Goal: Task Accomplishment & Management: Complete application form

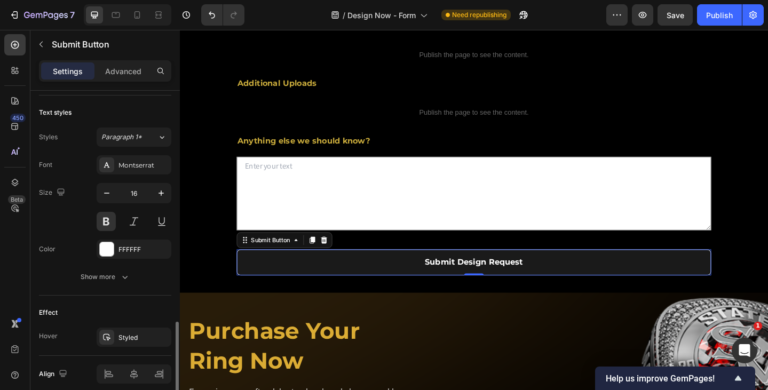
scroll to position [427, 0]
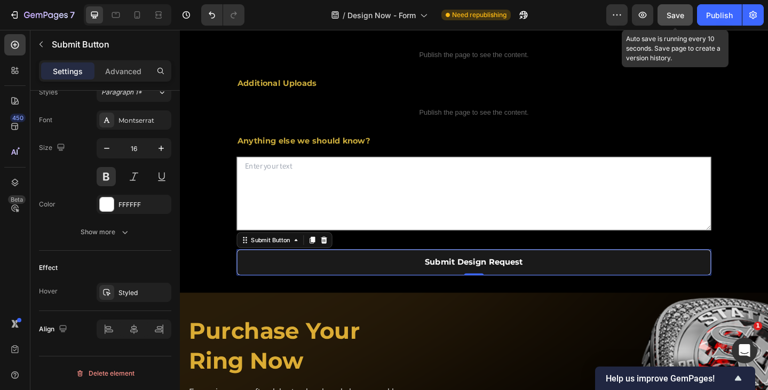
click at [672, 19] on div "Save" at bounding box center [675, 15] width 18 height 11
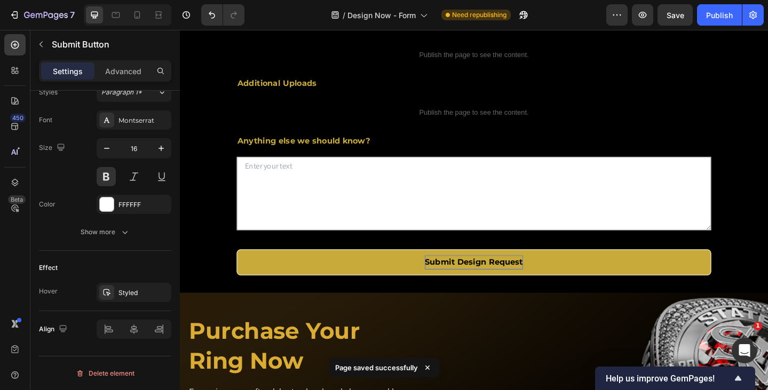
click at [275, 297] on button "Submit Design Request" at bounding box center [500, 283] width 517 height 28
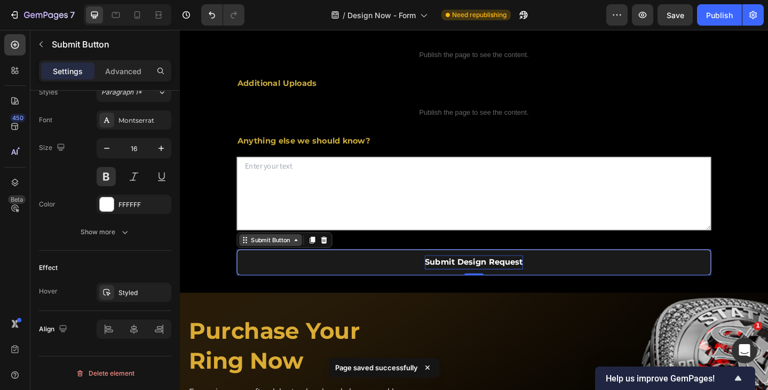
click at [280, 264] on div "Submit Button" at bounding box center [278, 259] width 47 height 10
click at [277, 264] on div "Submit Button" at bounding box center [278, 259] width 47 height 10
click at [267, 265] on div "Submit Button" at bounding box center [278, 258] width 68 height 13
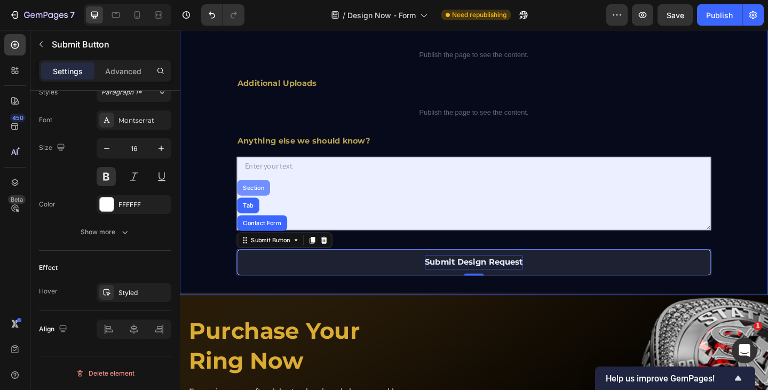
click at [260, 205] on div "Section" at bounding box center [260, 201] width 27 height 6
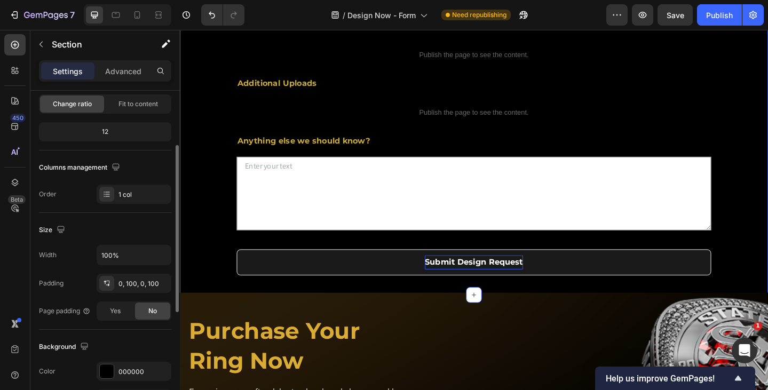
scroll to position [0, 0]
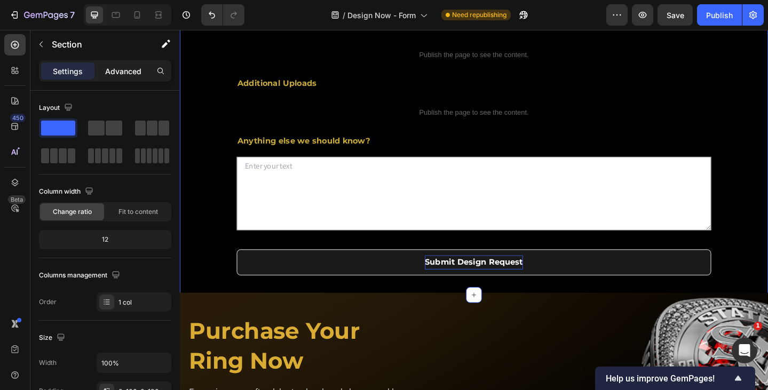
click at [112, 66] on p "Advanced" at bounding box center [123, 71] width 36 height 11
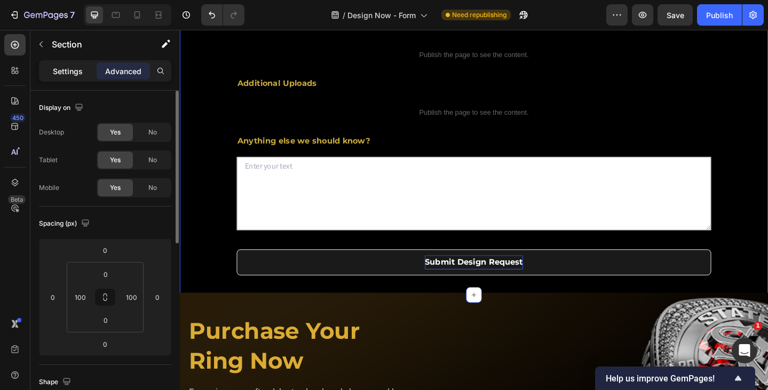
click at [81, 64] on div "Settings" at bounding box center [67, 70] width 53 height 17
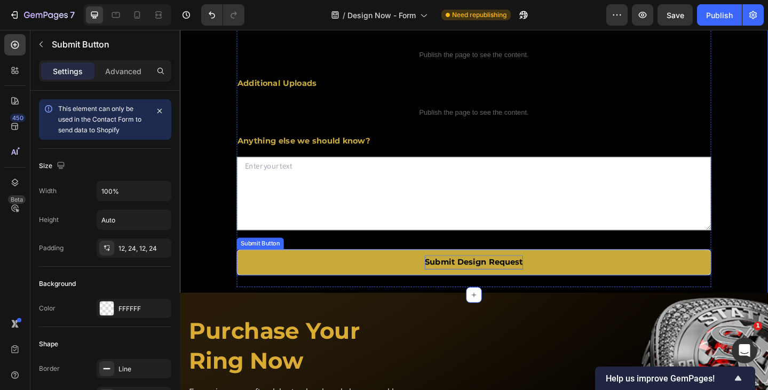
click at [308, 297] on button "Submit Design Request" at bounding box center [500, 283] width 517 height 28
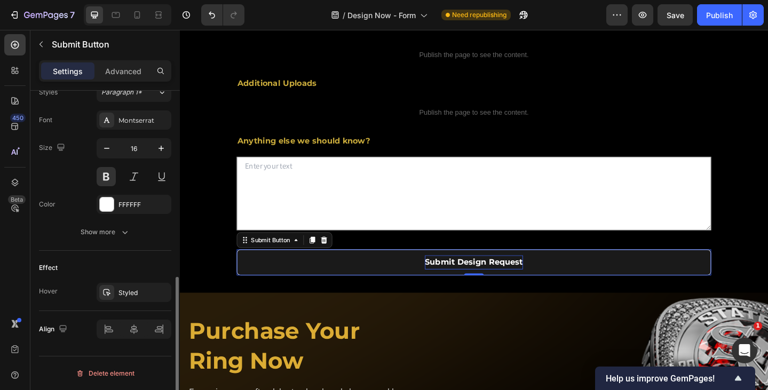
scroll to position [267, 0]
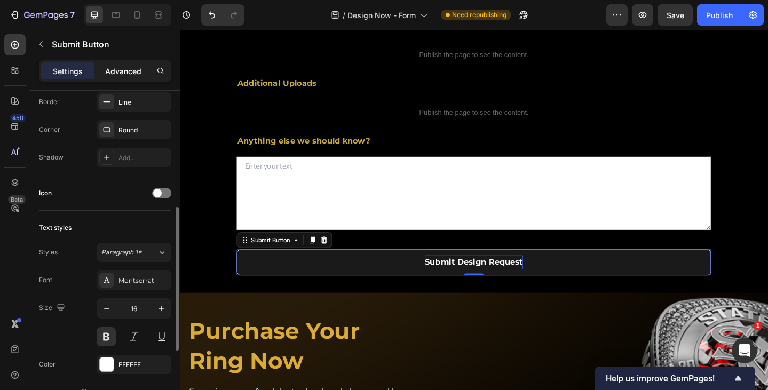
click at [144, 73] on div "Advanced" at bounding box center [123, 70] width 53 height 17
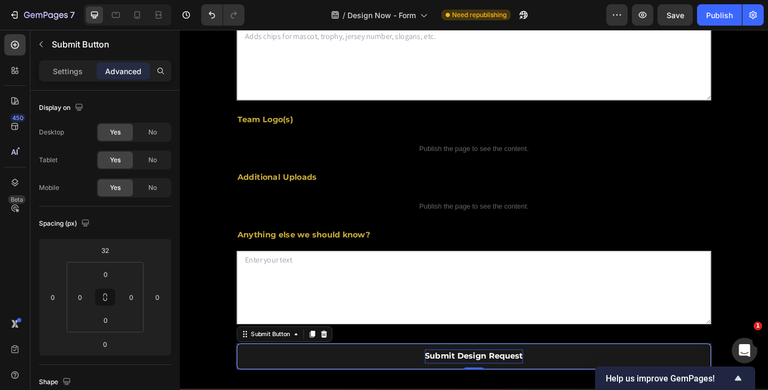
scroll to position [534, 0]
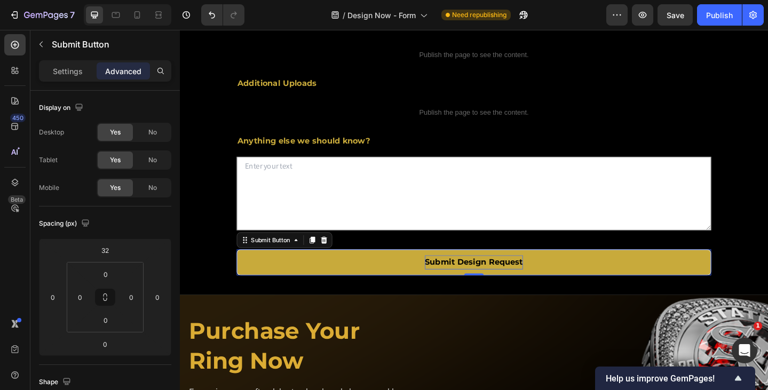
click at [299, 297] on button "Submit Design Request" at bounding box center [500, 283] width 517 height 28
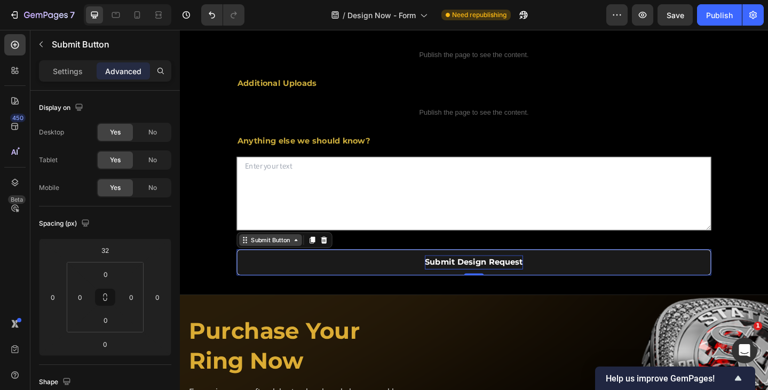
click at [280, 264] on div "Submit Button" at bounding box center [278, 259] width 47 height 10
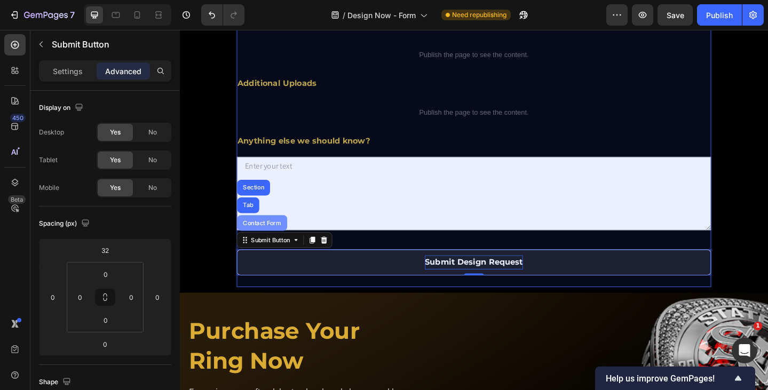
click at [277, 243] on div "Contact Form" at bounding box center [270, 240] width 46 height 6
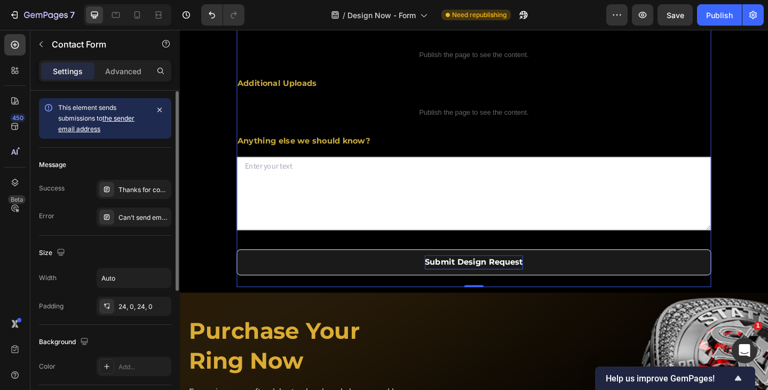
scroll to position [0, 0]
click at [126, 73] on p "Advanced" at bounding box center [123, 71] width 36 height 11
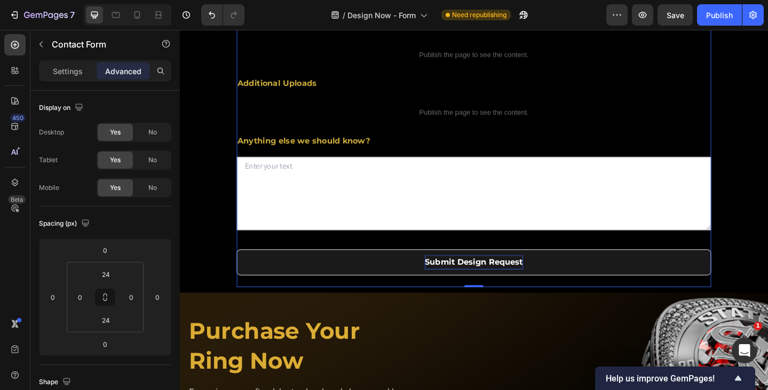
click at [87, 80] on div "Settings Advanced" at bounding box center [105, 70] width 132 height 21
click at [75, 75] on p "Settings" at bounding box center [68, 71] width 30 height 11
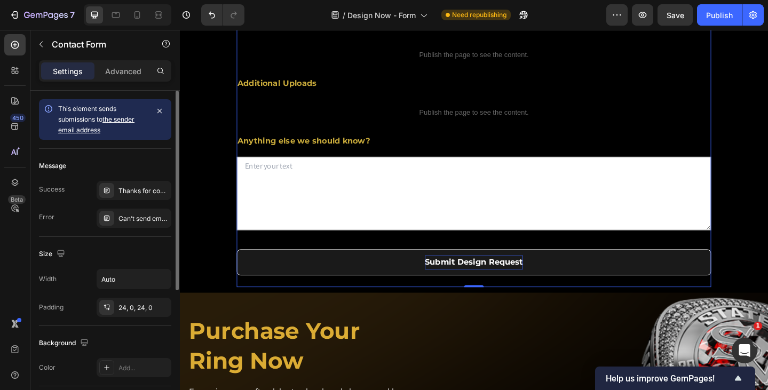
click at [82, 168] on div "Message" at bounding box center [105, 165] width 132 height 17
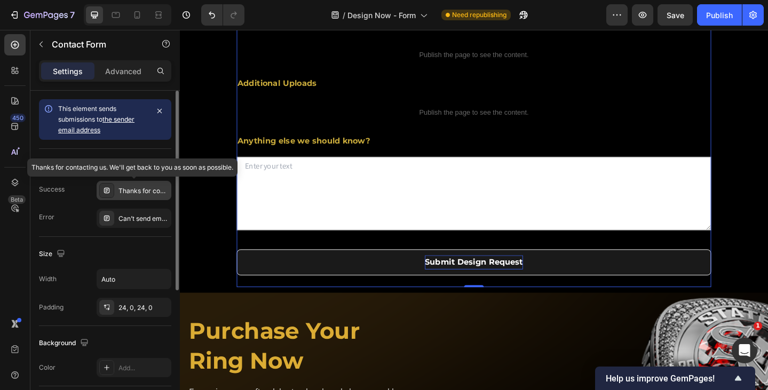
click at [135, 196] on div "Thanks for contacting us. We'll get back to you as soon as possible." at bounding box center [134, 190] width 75 height 19
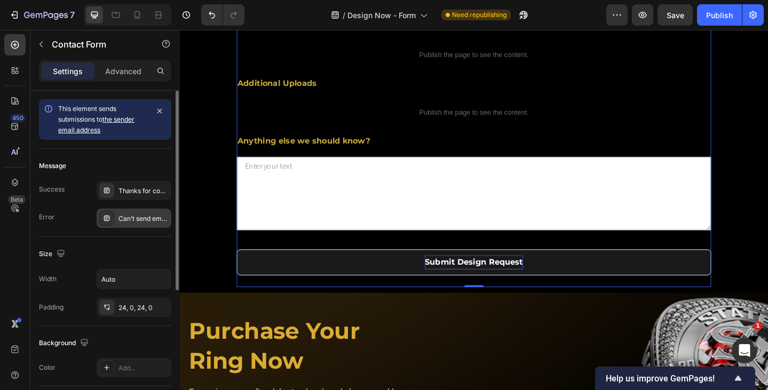
click at [149, 224] on div "Can’t send email. Please try again later." at bounding box center [134, 218] width 75 height 19
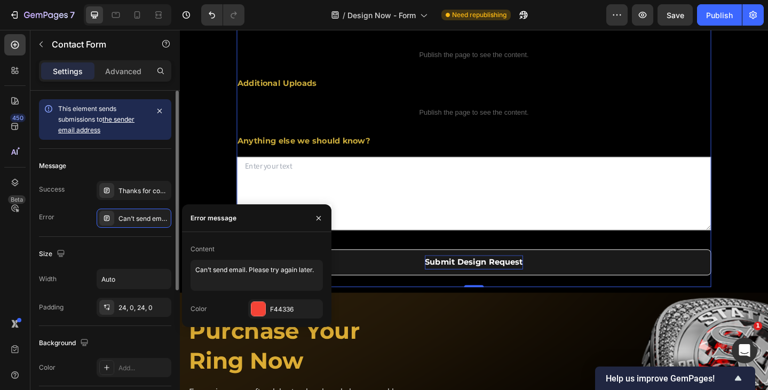
click at [141, 235] on div "Message Success Thanks for contacting us. We'll get back to you as soon as poss…" at bounding box center [105, 193] width 132 height 88
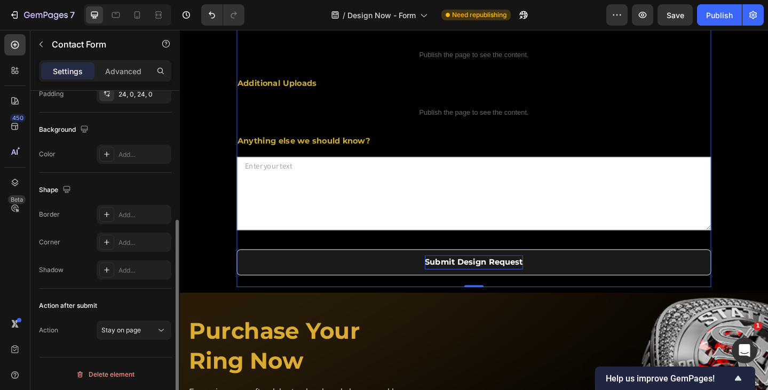
scroll to position [215, 0]
click at [144, 327] on div "Stay on page" at bounding box center [128, 329] width 54 height 10
click at [79, 339] on div "Action after submit Action Stay on page" at bounding box center [105, 318] width 132 height 60
click at [127, 329] on span "Stay on page" at bounding box center [120, 329] width 39 height 8
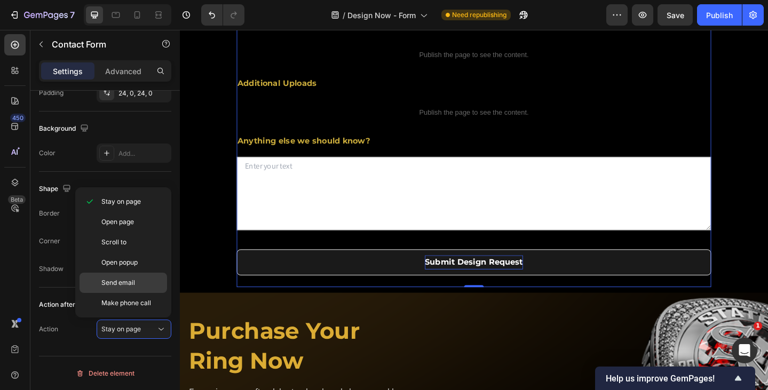
click at [141, 282] on p "Send email" at bounding box center [131, 283] width 61 height 10
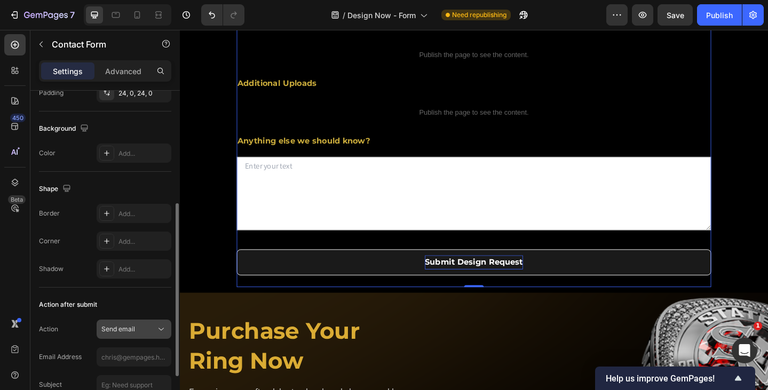
scroll to position [268, 0]
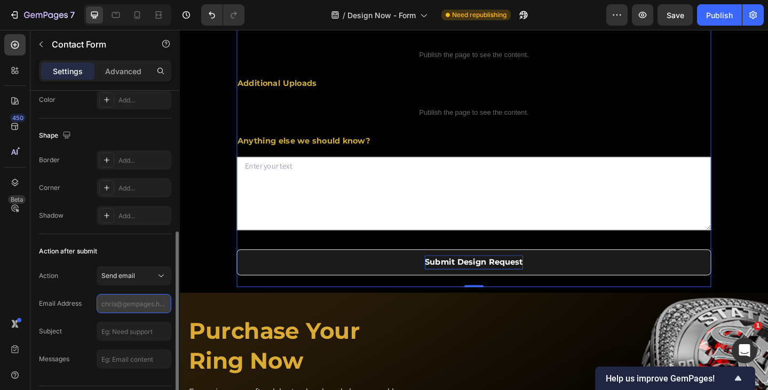
click at [137, 307] on input "text" at bounding box center [134, 303] width 75 height 19
paste input "[EMAIL_ADDRESS][DOMAIN_NAME]"
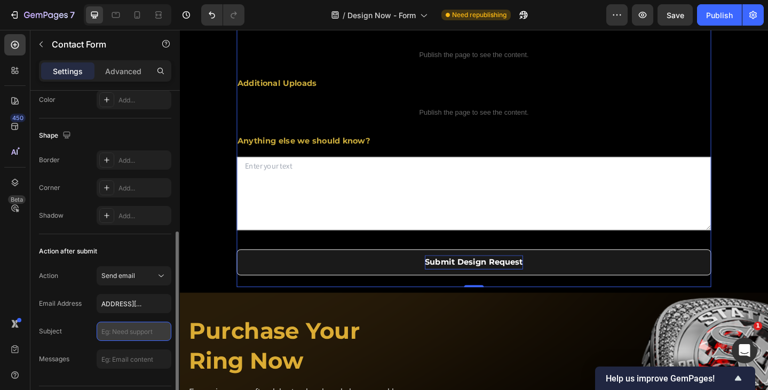
type input "[EMAIL_ADDRESS][DOMAIN_NAME]"
click at [144, 332] on input "text" at bounding box center [134, 331] width 75 height 19
click at [137, 277] on div "Send email" at bounding box center [128, 276] width 54 height 10
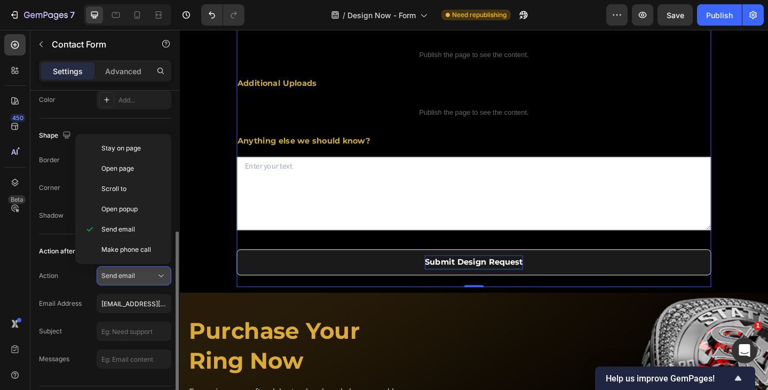
click at [137, 277] on div "Send email" at bounding box center [128, 276] width 54 height 10
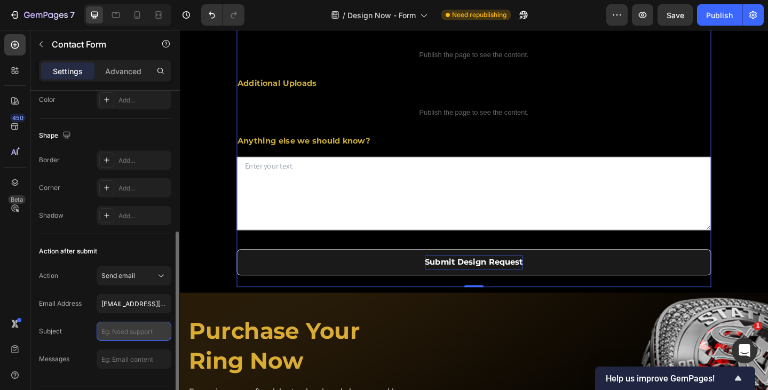
click at [149, 338] on input "text" at bounding box center [134, 331] width 75 height 19
click at [148, 349] on div "Action Send email Email Address [EMAIL_ADDRESS][DOMAIN_NAME] Subject Messages" at bounding box center [105, 317] width 132 height 102
click at [147, 363] on input "text" at bounding box center [134, 359] width 75 height 19
click at [131, 330] on input "text" at bounding box center [134, 331] width 75 height 19
click at [147, 282] on button "Send email" at bounding box center [134, 275] width 75 height 19
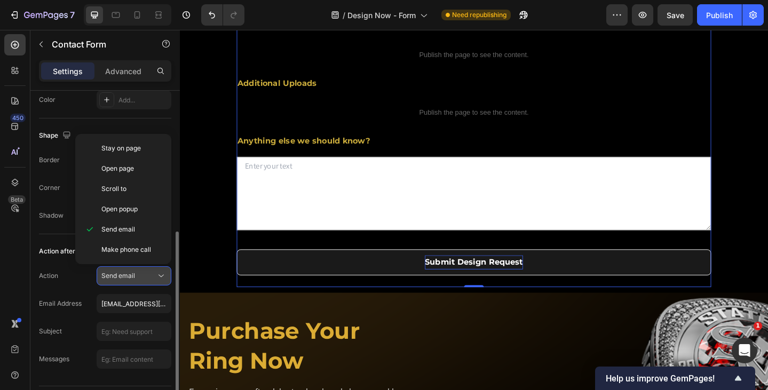
click at [147, 282] on button "Send email" at bounding box center [134, 275] width 75 height 19
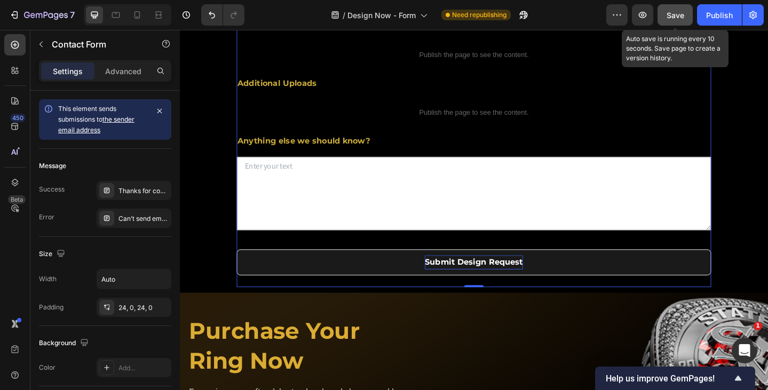
click at [675, 18] on span "Save" at bounding box center [675, 15] width 18 height 9
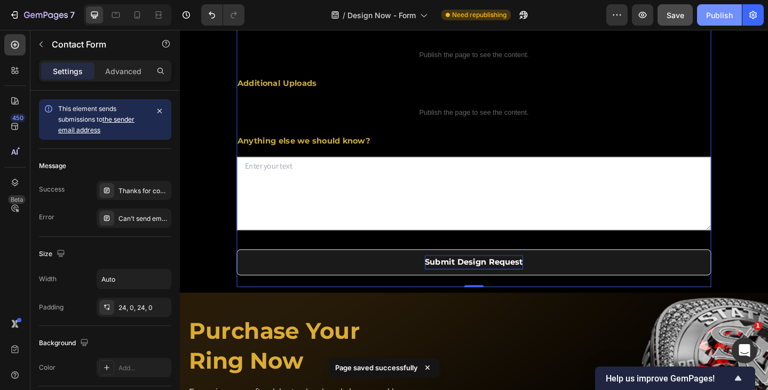
click at [714, 15] on div "Publish" at bounding box center [719, 15] width 27 height 11
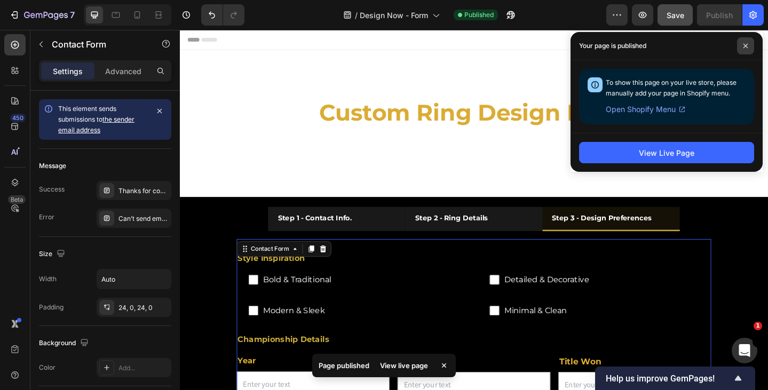
click at [743, 44] on icon at bounding box center [745, 46] width 4 height 4
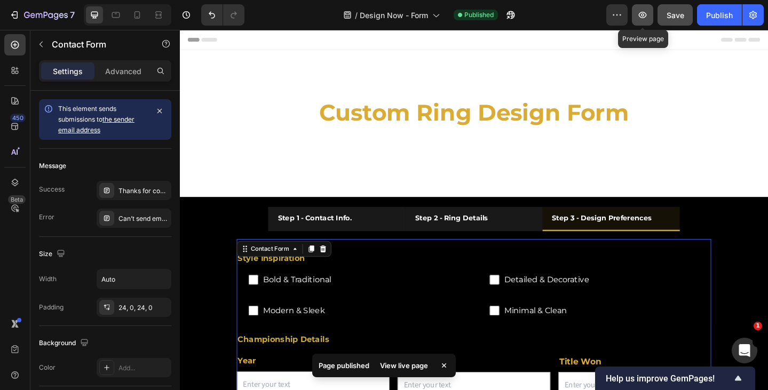
click at [646, 17] on icon "button" at bounding box center [642, 15] width 11 height 11
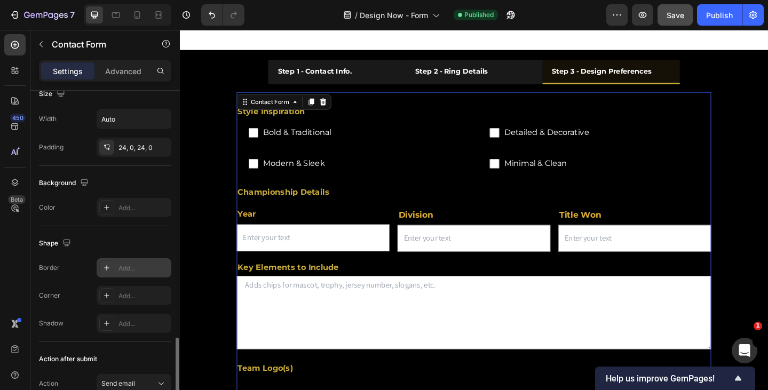
scroll to position [298, 0]
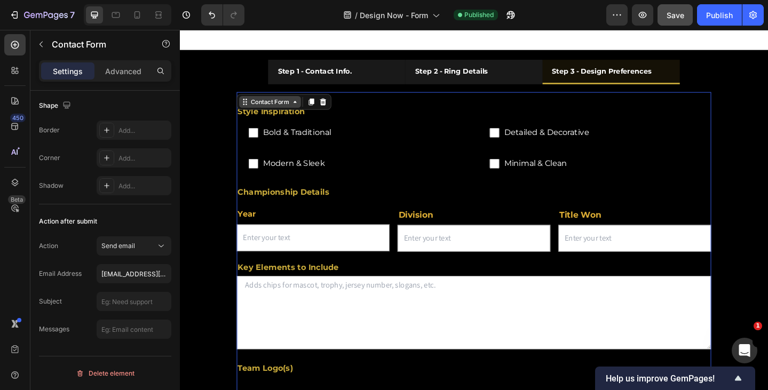
click at [273, 109] on div "Contact Form" at bounding box center [278, 109] width 46 height 10
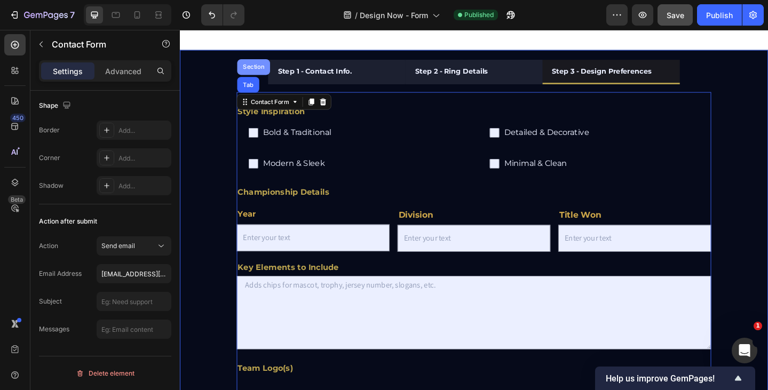
click at [261, 69] on div "Section" at bounding box center [260, 70] width 27 height 6
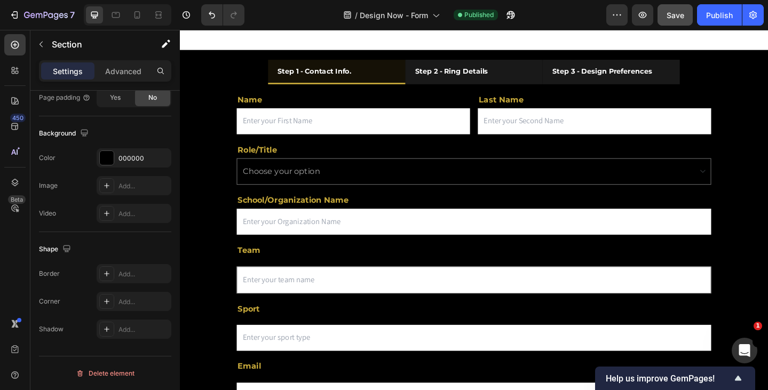
scroll to position [107, 0]
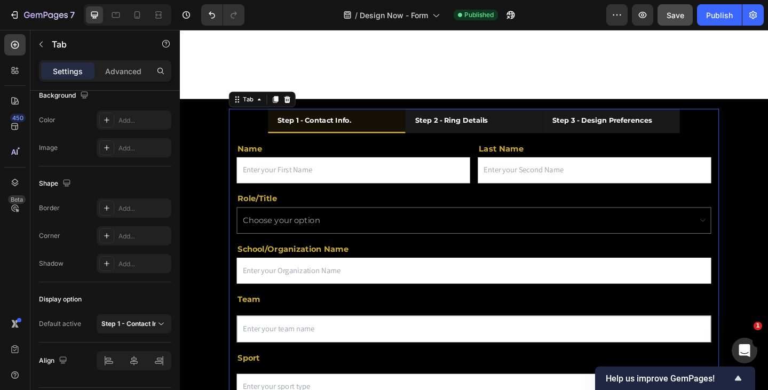
click at [347, 136] on div "Step 1 - Contact Info." at bounding box center [326, 128] width 84 height 17
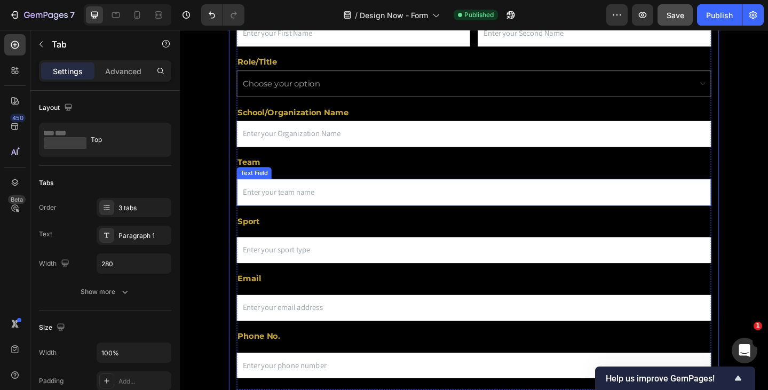
scroll to position [267, 0]
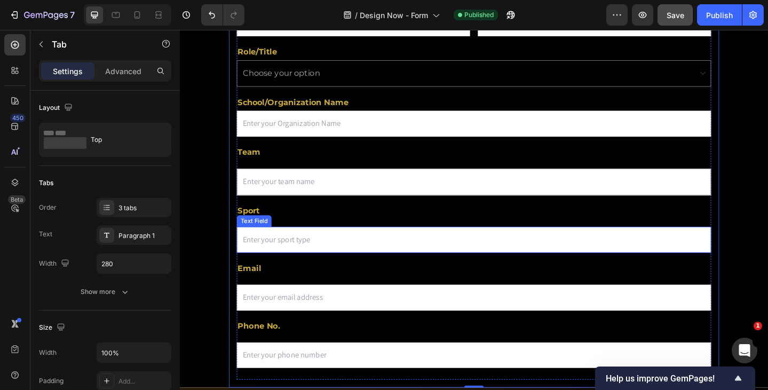
click at [351, 260] on input "text" at bounding box center [500, 258] width 517 height 28
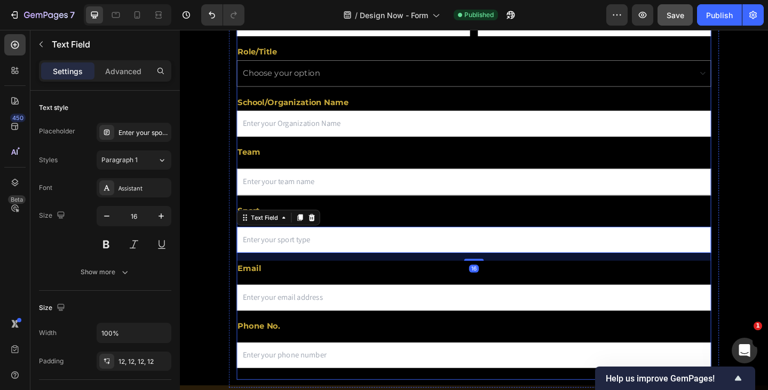
click at [402, 239] on div "Name Text Block Text Field Last Name Text Block Email Field Row Role/Title Text…" at bounding box center [500, 201] width 517 height 420
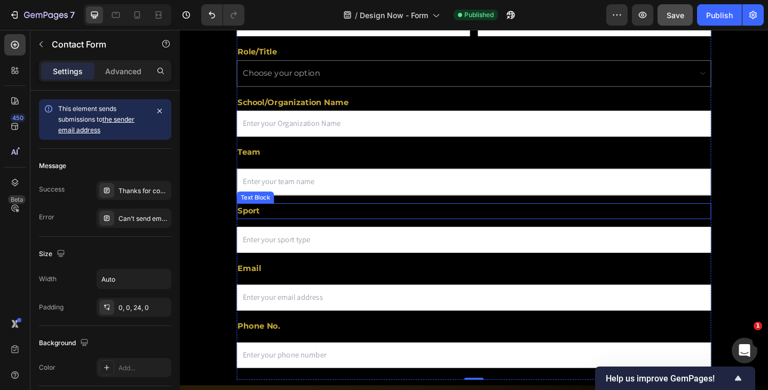
click at [258, 228] on p "Sport" at bounding box center [500, 227] width 514 height 15
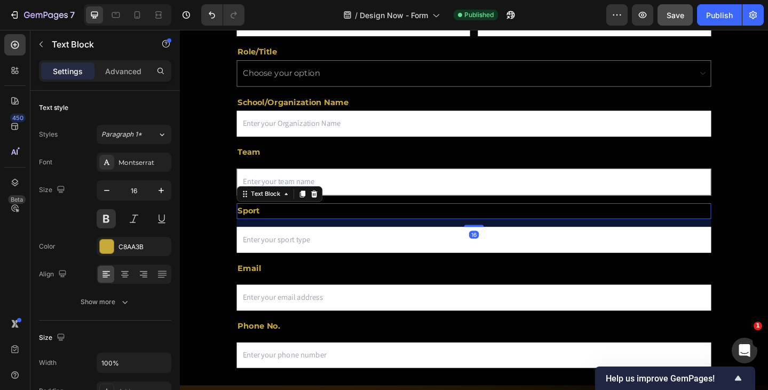
click at [271, 248] on input "text" at bounding box center [500, 258] width 517 height 28
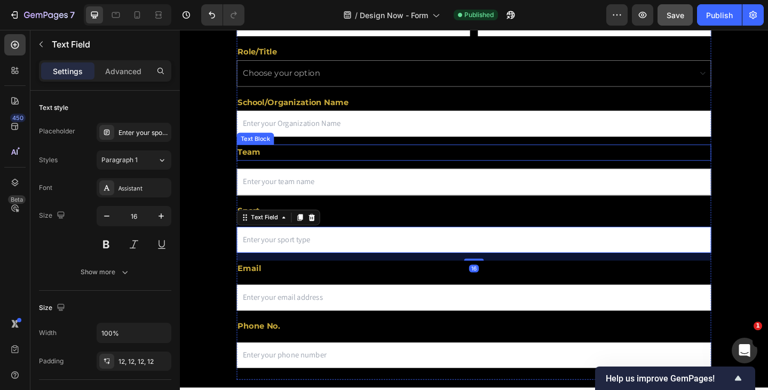
scroll to position [160, 0]
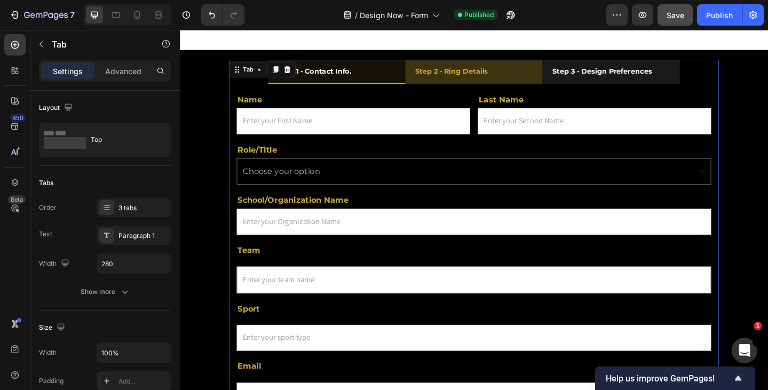
click at [472, 76] on strong "Step 2 - Ring Details" at bounding box center [475, 75] width 79 height 10
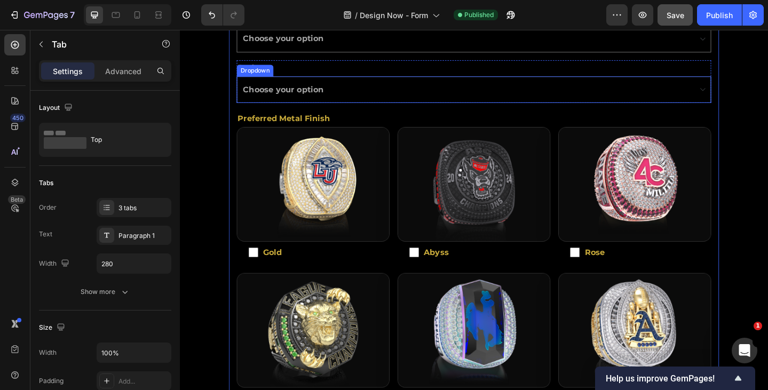
scroll to position [107, 0]
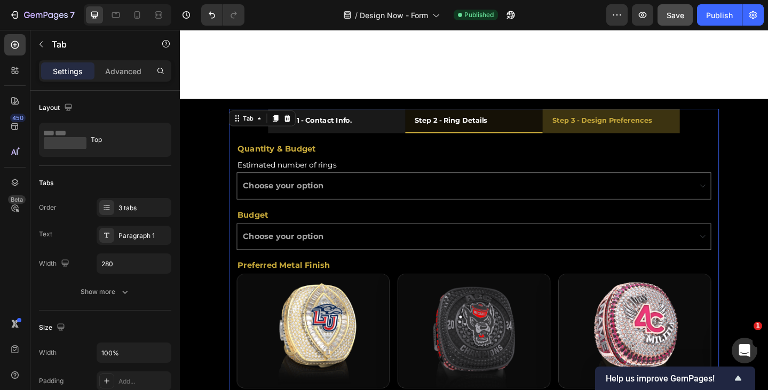
click at [594, 116] on li "Step 3 - Design Preferences" at bounding box center [649, 129] width 149 height 27
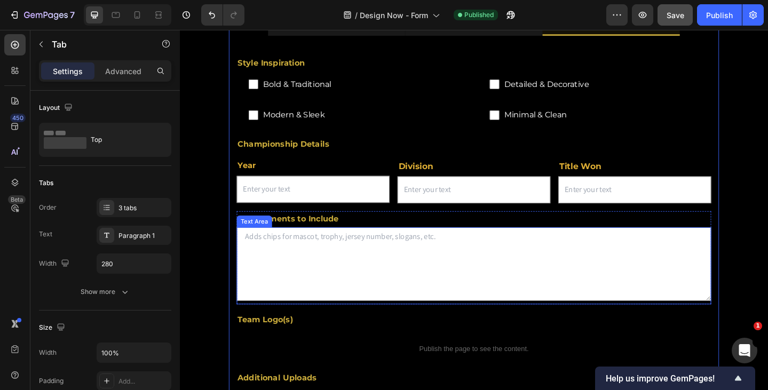
scroll to position [160, 0]
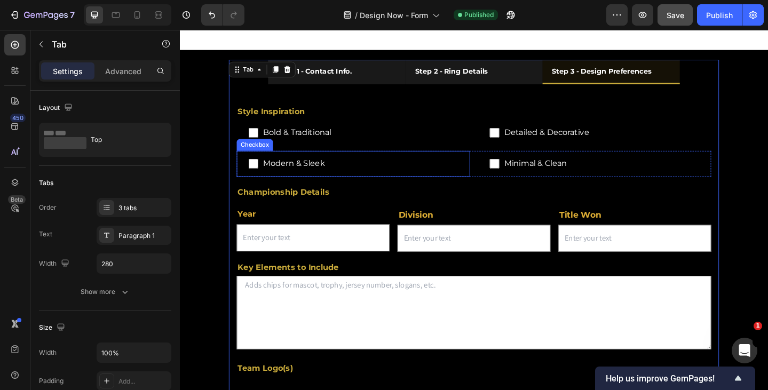
click at [298, 171] on span "Modern & Sleek" at bounding box center [374, 175] width 218 height 15
click at [265, 171] on input "Modern & Sleek" at bounding box center [260, 175] width 11 height 11
checkbox input "false"
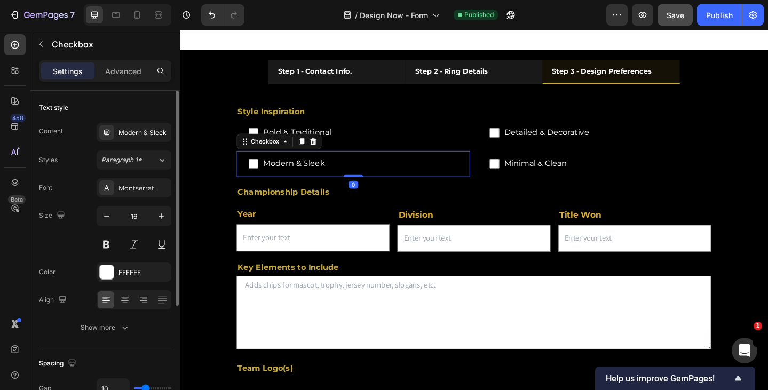
scroll to position [176, 0]
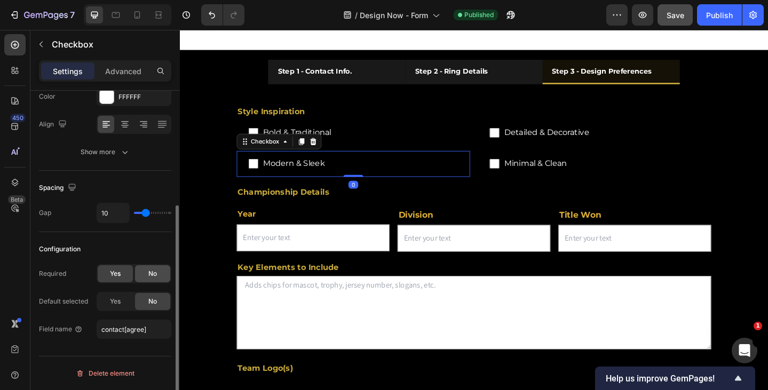
click at [157, 278] on div "No" at bounding box center [152, 273] width 35 height 17
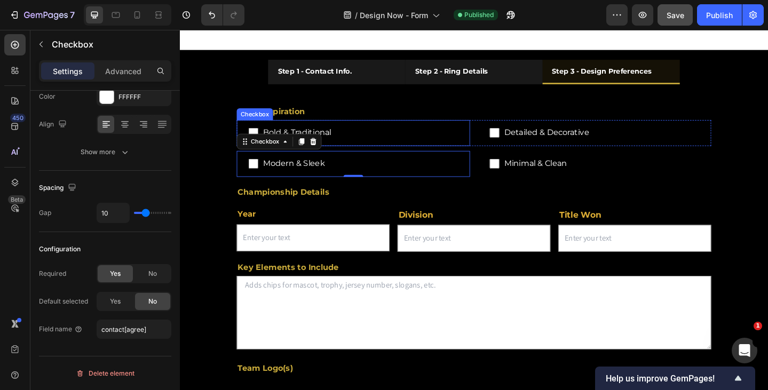
click at [386, 142] on span "Bold & Traditional" at bounding box center [374, 141] width 218 height 15
click at [265, 142] on input "Bold & Traditional" at bounding box center [260, 142] width 11 height 11
checkbox input "false"
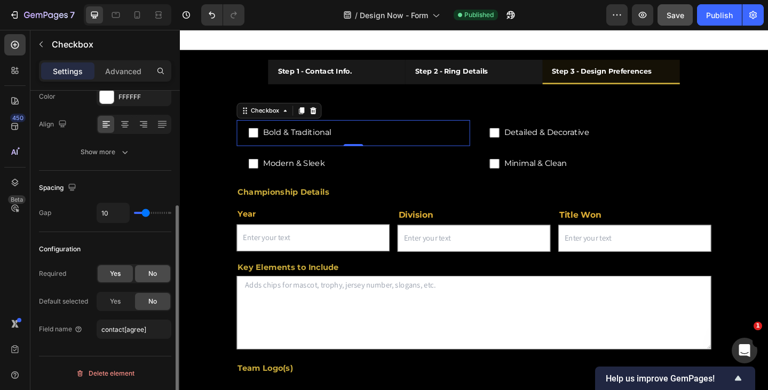
click at [156, 277] on span "No" at bounding box center [152, 274] width 9 height 10
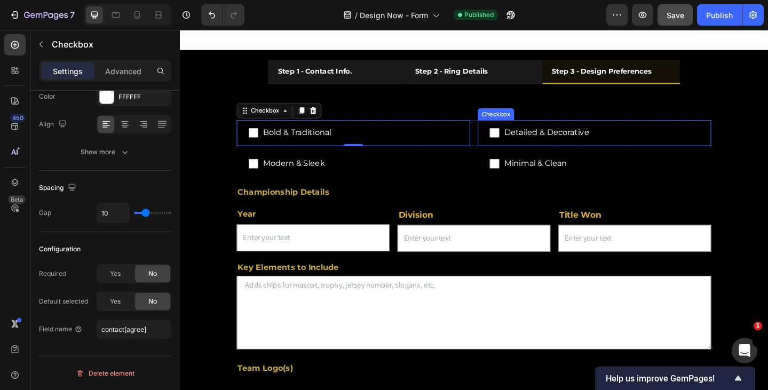
click at [598, 135] on span "Detailed & Decorative" at bounding box center [637, 141] width 218 height 15
click at [528, 137] on input "Detailed & Decorative" at bounding box center [522, 142] width 11 height 11
checkbox input "false"
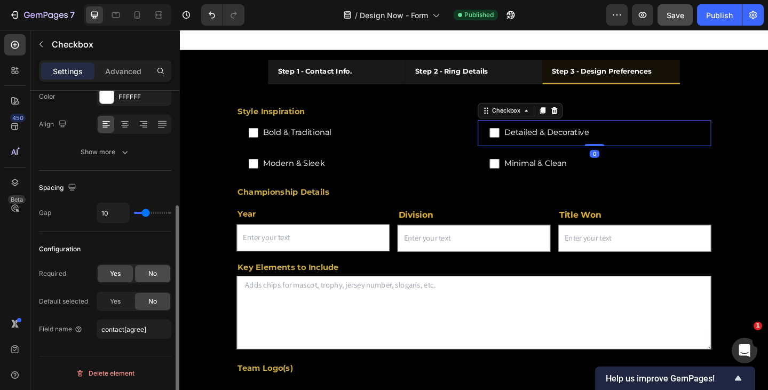
click at [155, 276] on span "No" at bounding box center [152, 274] width 9 height 10
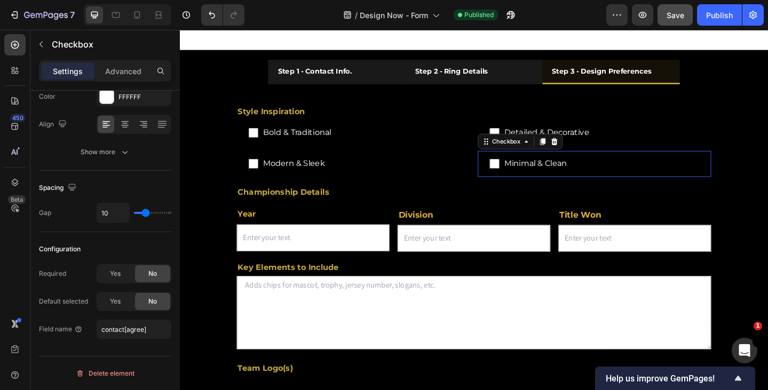
click at [684, 175] on span "Minimal & Clean" at bounding box center [637, 175] width 218 height 15
click at [528, 175] on input "Minimal & Clean" at bounding box center [522, 175] width 11 height 11
checkbox input "false"
click at [159, 275] on div "No" at bounding box center [152, 273] width 35 height 17
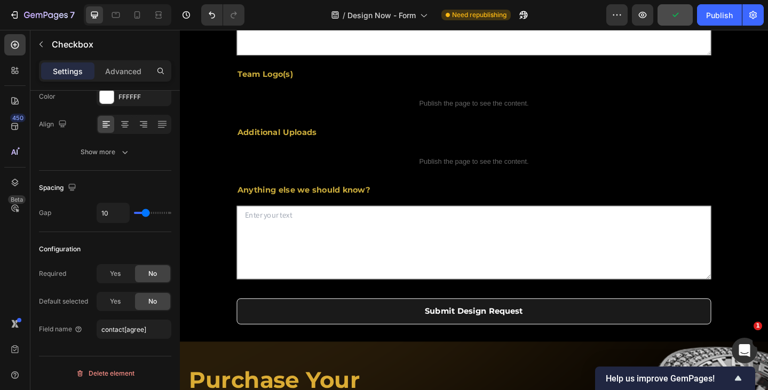
scroll to position [374, 0]
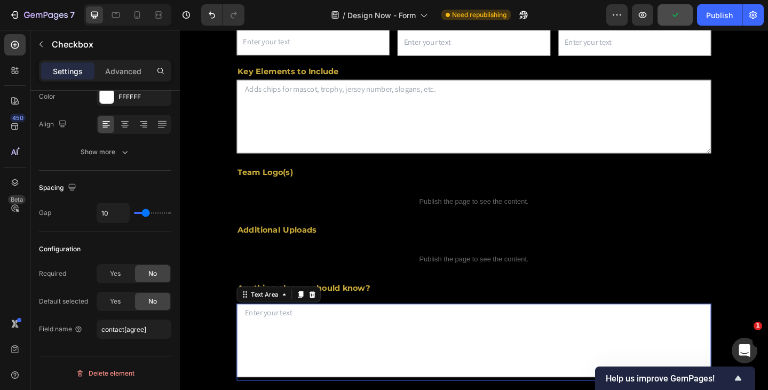
click at [382, 388] on textarea at bounding box center [500, 368] width 517 height 80
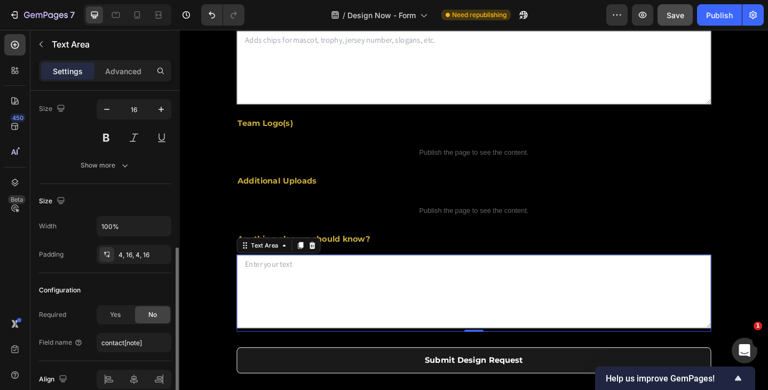
scroll to position [157, 0]
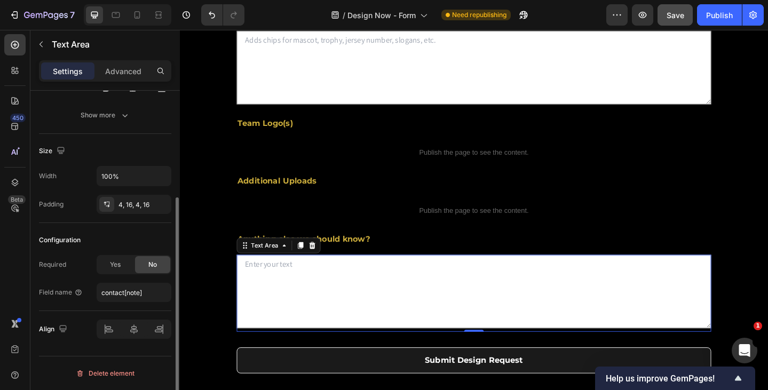
click at [150, 268] on span "No" at bounding box center [152, 265] width 9 height 10
click at [364, 355] on textarea at bounding box center [500, 315] width 517 height 80
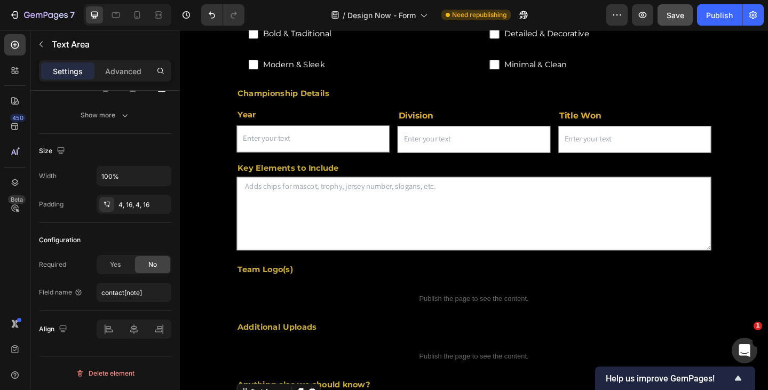
scroll to position [213, 0]
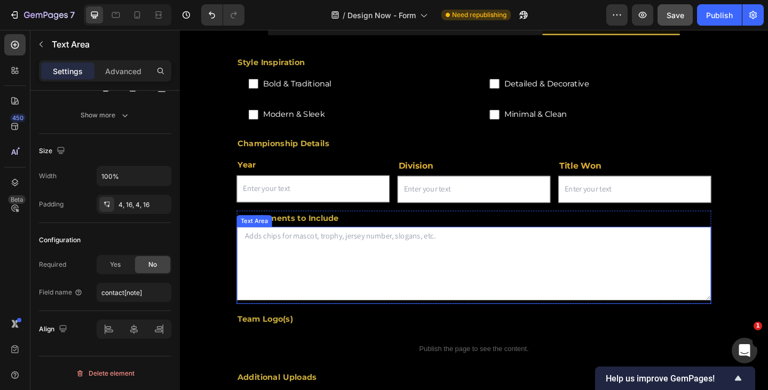
click at [392, 296] on textarea at bounding box center [500, 284] width 517 height 80
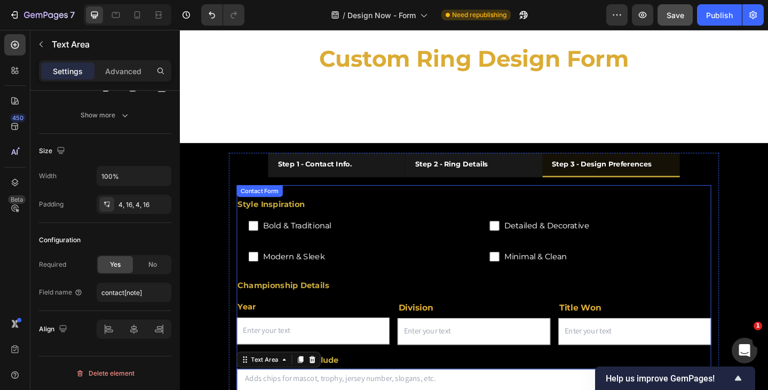
scroll to position [0, 0]
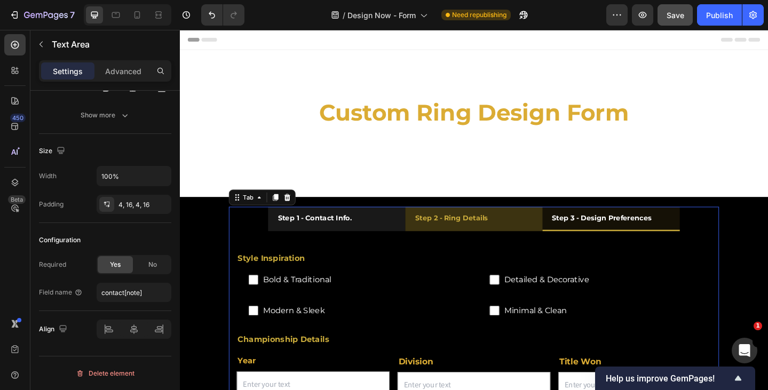
click at [473, 232] on strong "Step 2 - Ring Details" at bounding box center [475, 235] width 79 height 10
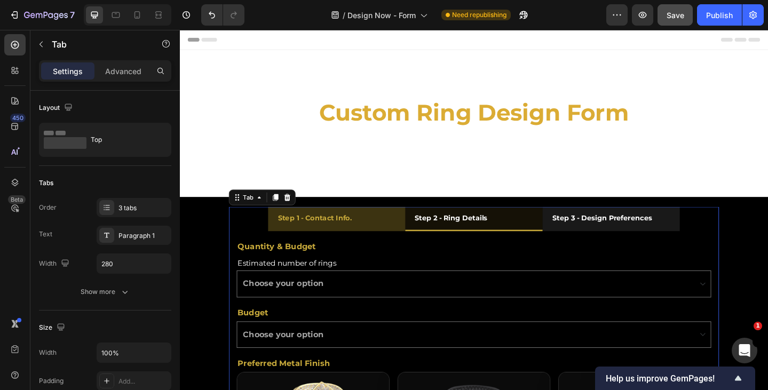
click at [403, 241] on li "Step 1 - Contact Info." at bounding box center [350, 236] width 149 height 27
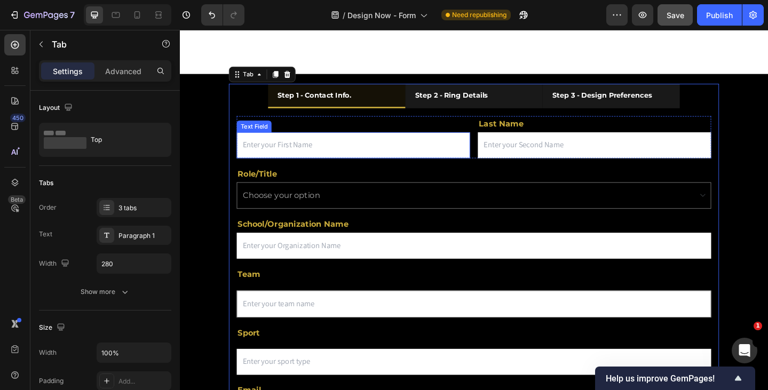
scroll to position [160, 0]
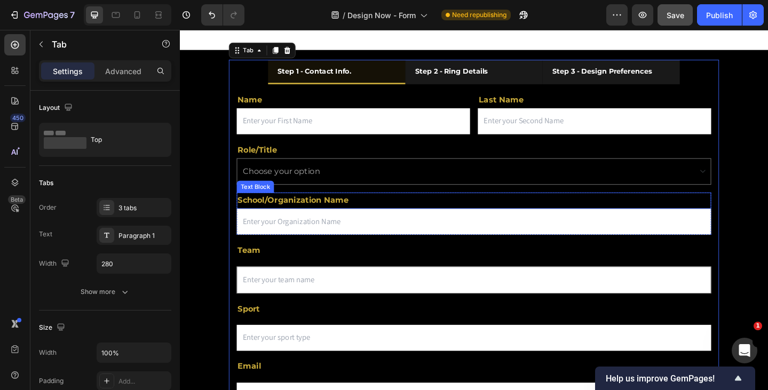
click at [374, 182] on select "Choose your option Coach Athletic Director Booster Parent Other" at bounding box center [500, 184] width 517 height 29
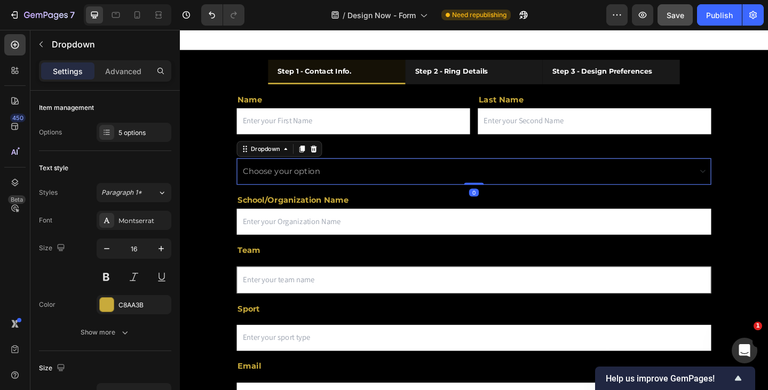
click at [377, 181] on select "Choose your option Coach Athletic Director Booster Parent Other" at bounding box center [500, 184] width 517 height 29
click at [432, 179] on select "Choose your option Coach Athletic Director Booster Parent Other" at bounding box center [500, 184] width 517 height 29
click at [435, 164] on p "Role/Title" at bounding box center [500, 160] width 514 height 15
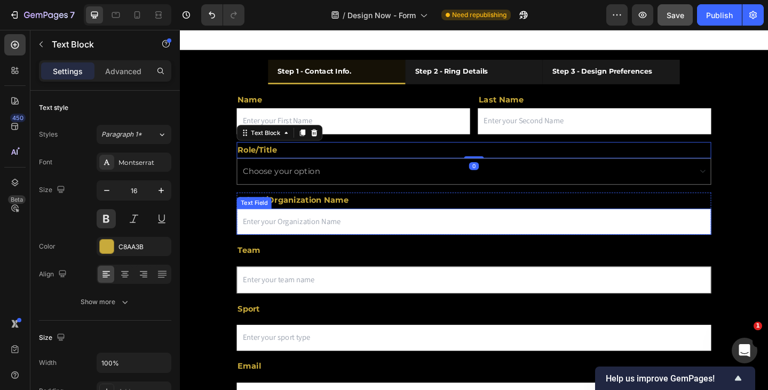
click at [289, 242] on input "text" at bounding box center [500, 239] width 517 height 28
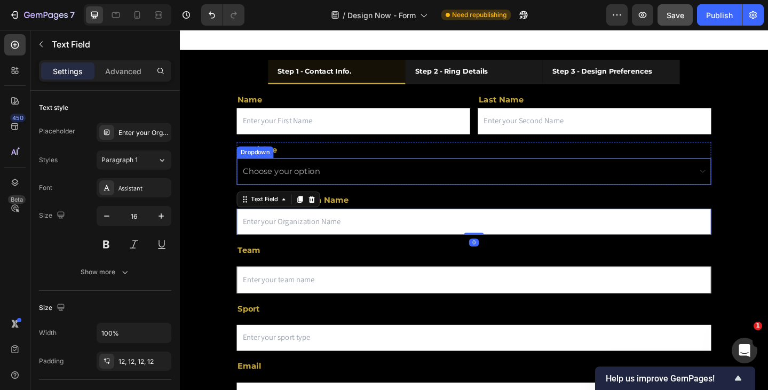
click at [276, 164] on div "Dropdown" at bounding box center [262, 163] width 36 height 10
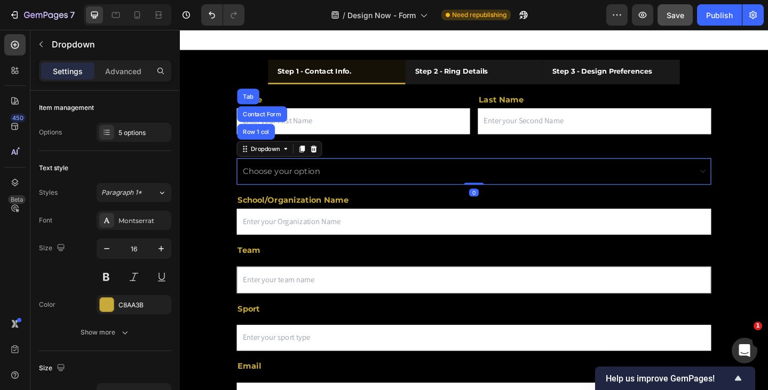
click at [386, 170] on select "Choose your option Coach Athletic Director Booster Parent Other" at bounding box center [500, 184] width 517 height 29
click at [387, 161] on p "Role/Title" at bounding box center [500, 160] width 514 height 15
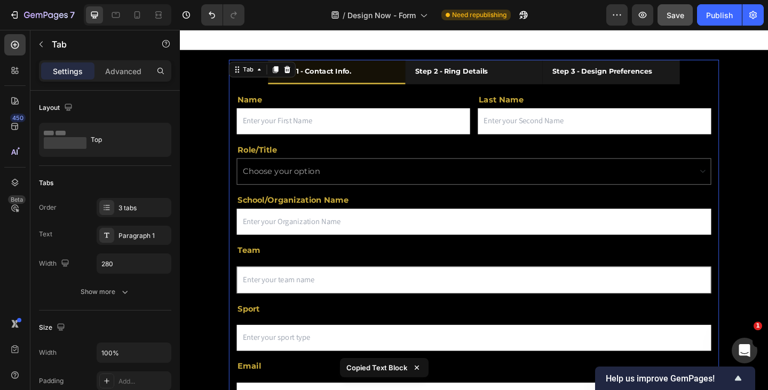
click at [333, 75] on strong "Step 1 - Contact Info." at bounding box center [326, 75] width 81 height 10
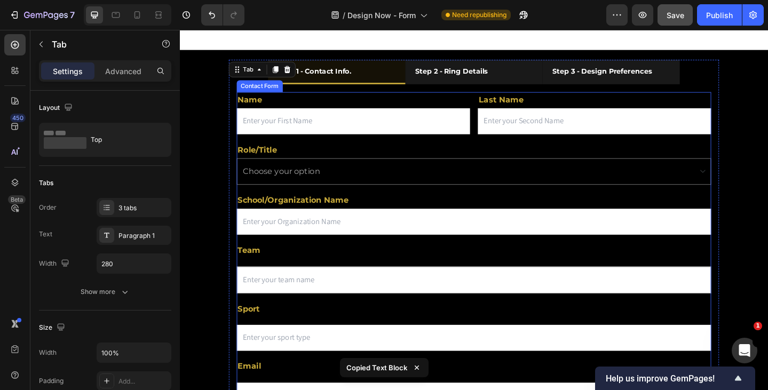
click at [352, 349] on div "Name Text Block Text Field Last Name Text Block Email Field Row Role/Title Text…" at bounding box center [500, 308] width 517 height 420
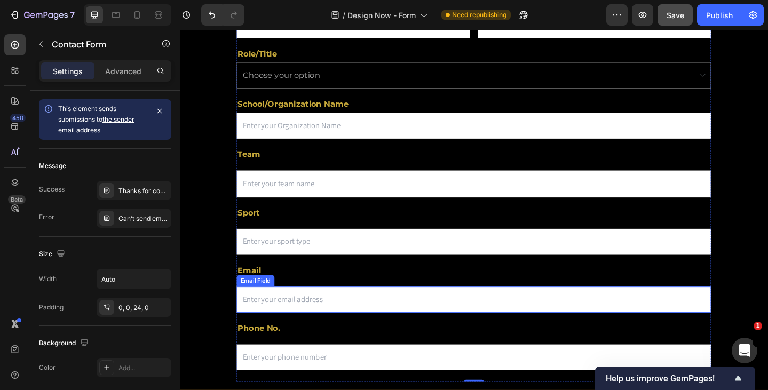
scroll to position [267, 0]
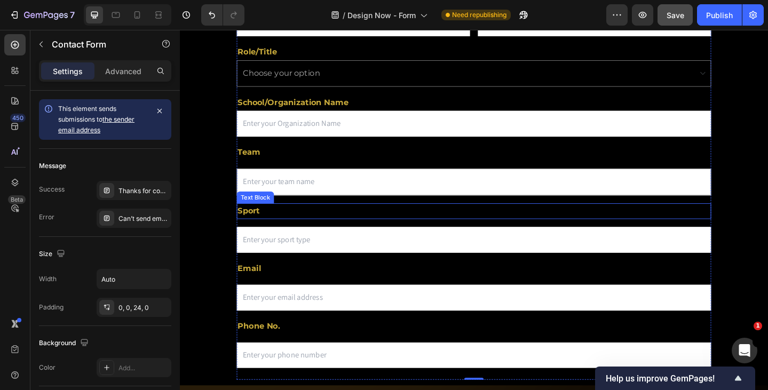
click at [339, 234] on p "Sport" at bounding box center [500, 227] width 514 height 15
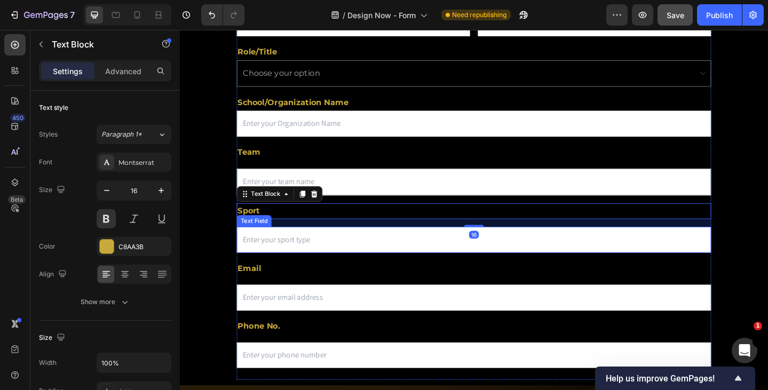
click at [338, 256] on input "text" at bounding box center [500, 258] width 517 height 28
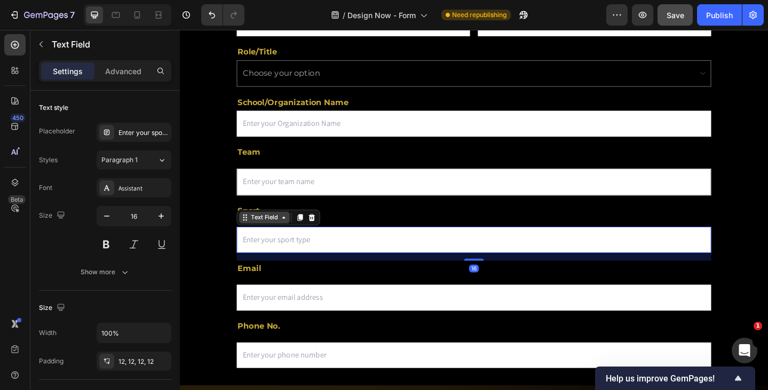
click at [282, 236] on div "Text Field" at bounding box center [272, 234] width 34 height 10
click at [280, 237] on div "Text Field" at bounding box center [272, 234] width 34 height 10
click at [442, 261] on input "text" at bounding box center [500, 258] width 517 height 28
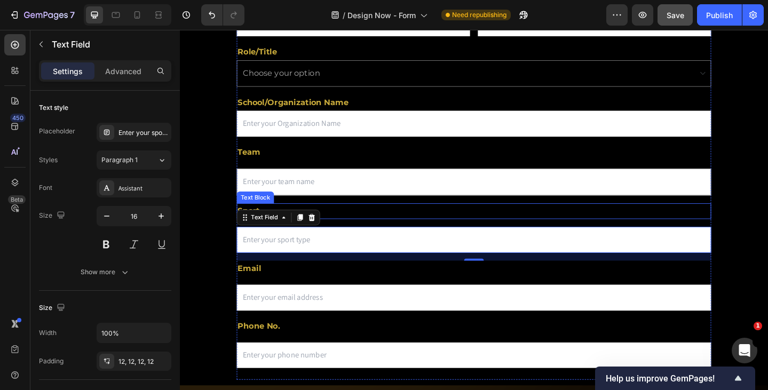
click at [371, 229] on p "Sport" at bounding box center [500, 227] width 514 height 15
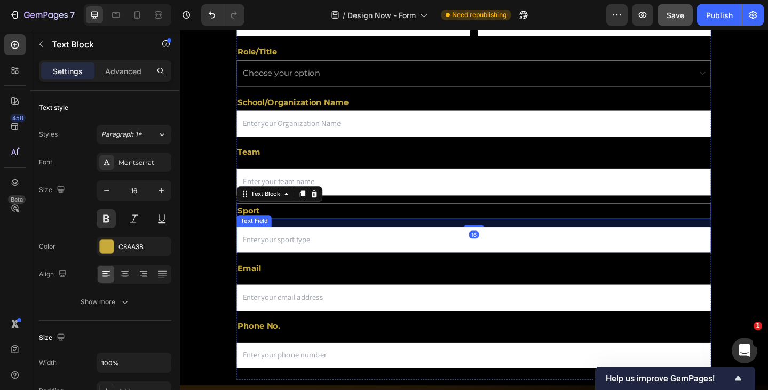
click at [364, 253] on input "text" at bounding box center [500, 258] width 517 height 28
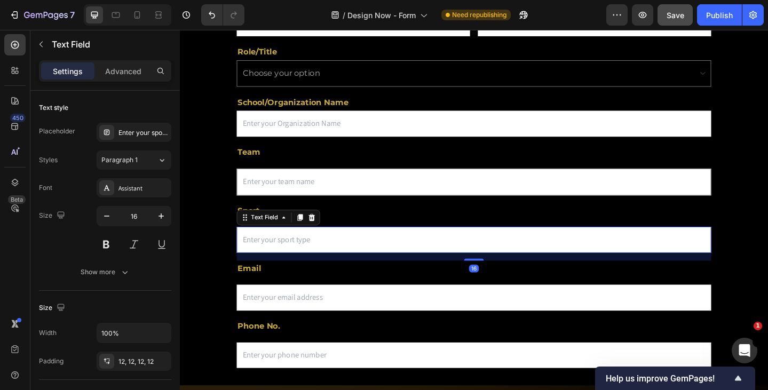
drag, startPoint x: 327, startPoint y: 233, endPoint x: 337, endPoint y: 239, distance: 11.0
click at [327, 233] on icon at bounding box center [323, 234] width 9 height 9
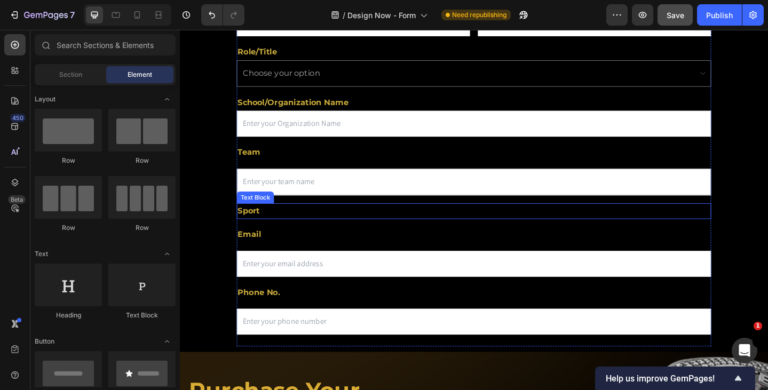
click at [352, 232] on p "Sport" at bounding box center [500, 227] width 514 height 15
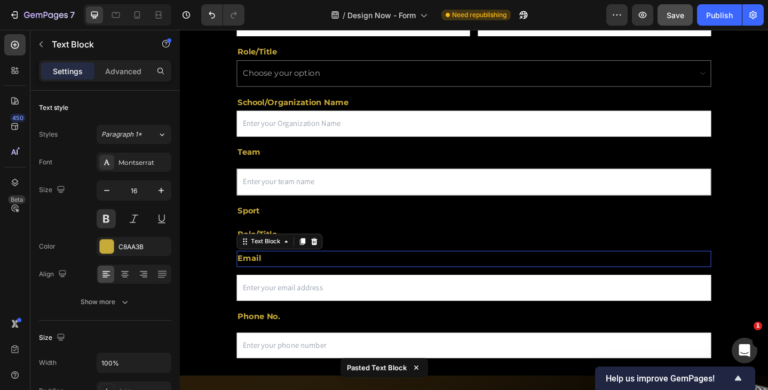
click at [375, 278] on p "Email" at bounding box center [500, 279] width 514 height 15
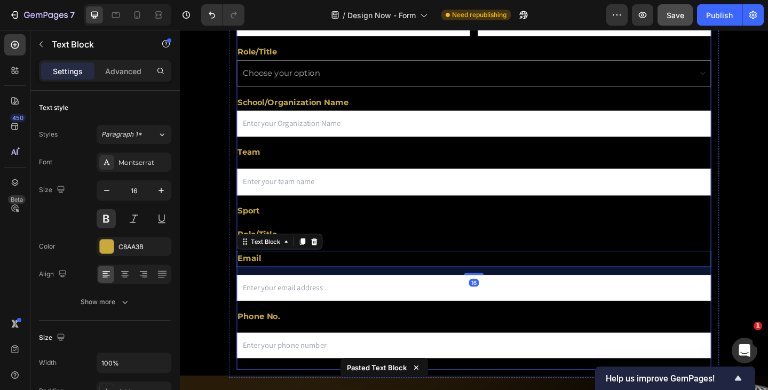
click at [483, 234] on p "Sport" at bounding box center [500, 227] width 514 height 15
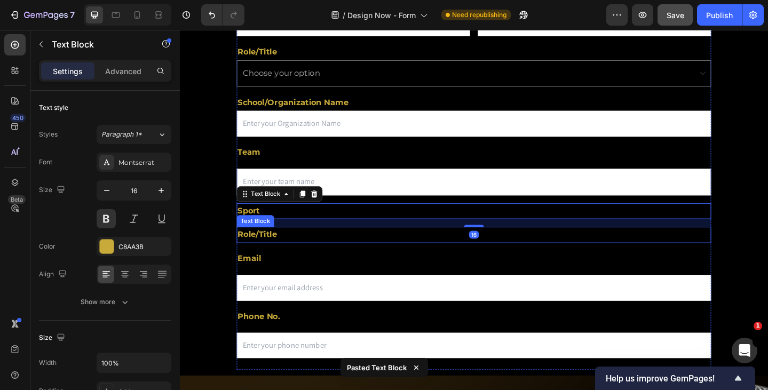
click at [391, 258] on p "Role/Title" at bounding box center [500, 252] width 514 height 15
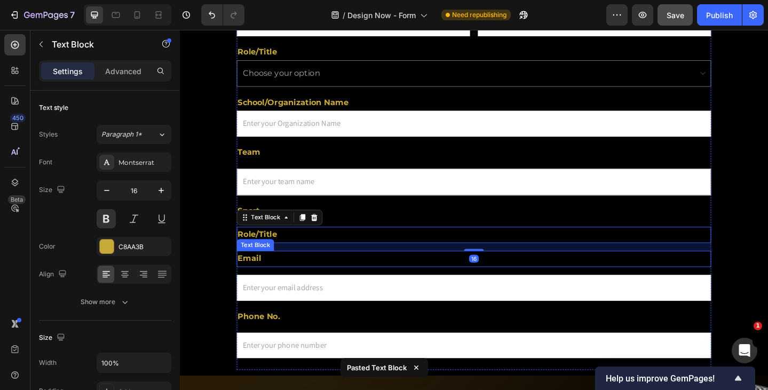
click at [369, 277] on p "Email" at bounding box center [500, 279] width 514 height 15
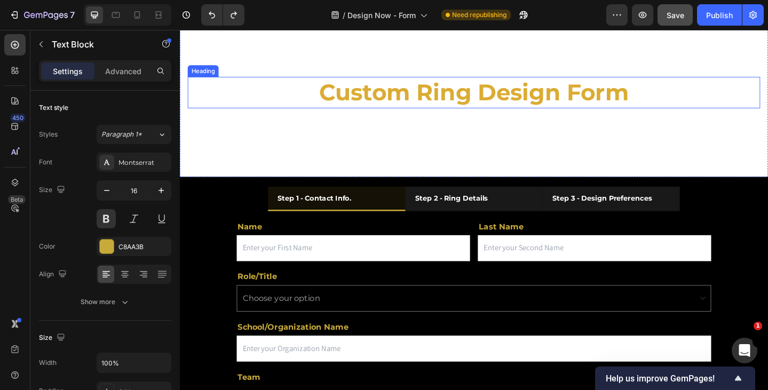
scroll to position [0, 0]
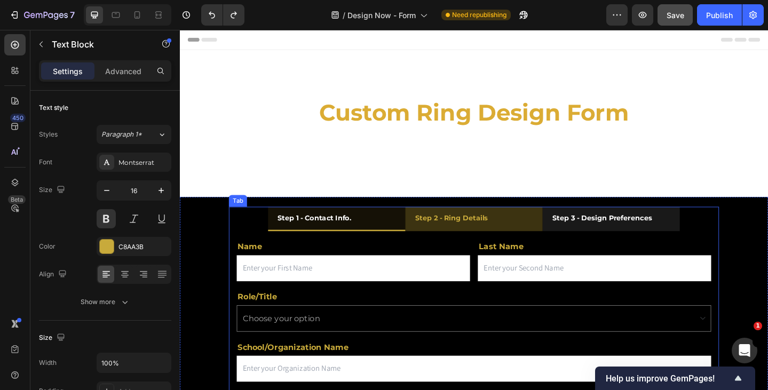
click at [487, 236] on strong "Step 2 - Ring Details" at bounding box center [475, 235] width 79 height 10
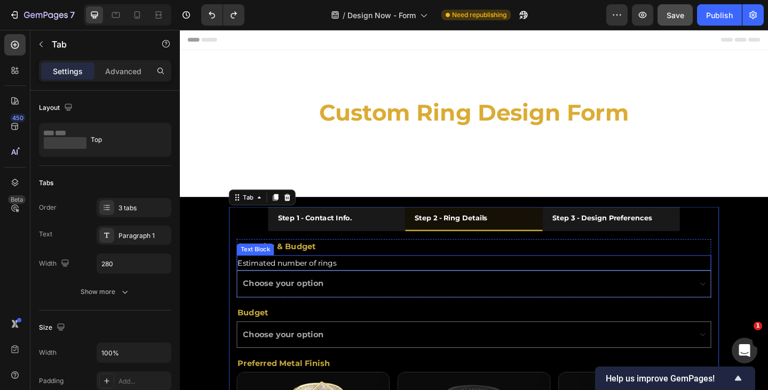
scroll to position [160, 0]
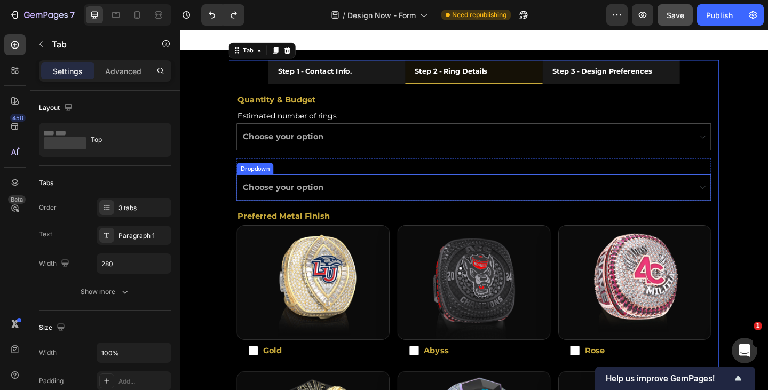
click at [328, 208] on select "Choose your option Below $225 $226 - $250 $251 - $300 $301 - $400 $401 - $500 $…" at bounding box center [500, 201] width 517 height 29
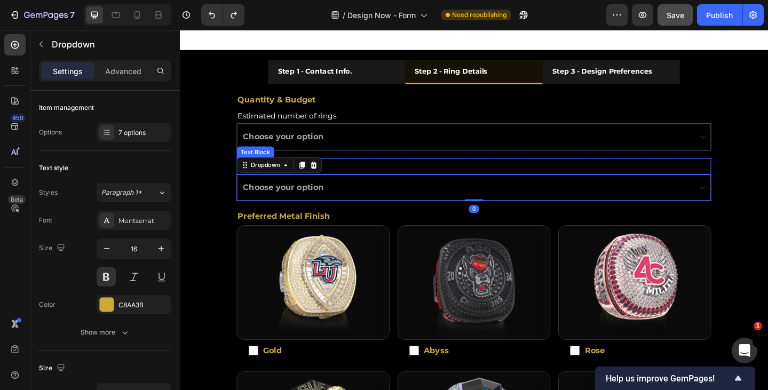
click at [379, 177] on p "Budget" at bounding box center [500, 178] width 514 height 15
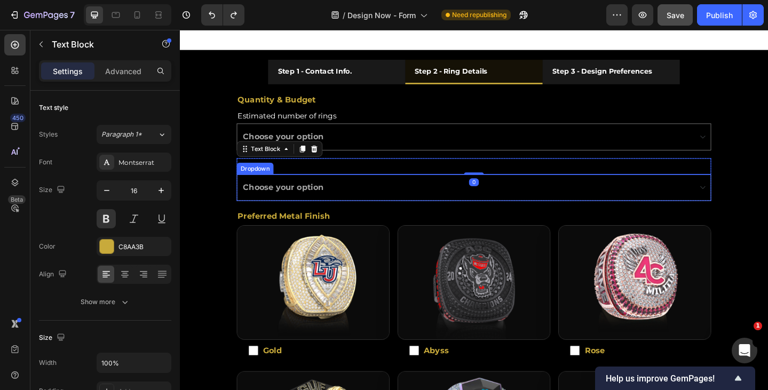
click at [574, 204] on select "Choose your option Below $225 $226 - $250 $251 - $300 $301 - $400 $401 - $500 $…" at bounding box center [500, 201] width 517 height 29
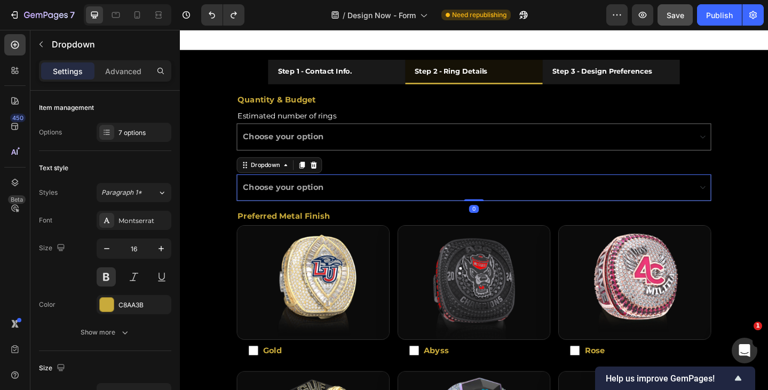
click at [716, 203] on select "Choose your option Below $225 $226 - $250 $251 - $300 $301 - $400 $401 - $500 $…" at bounding box center [500, 201] width 517 height 29
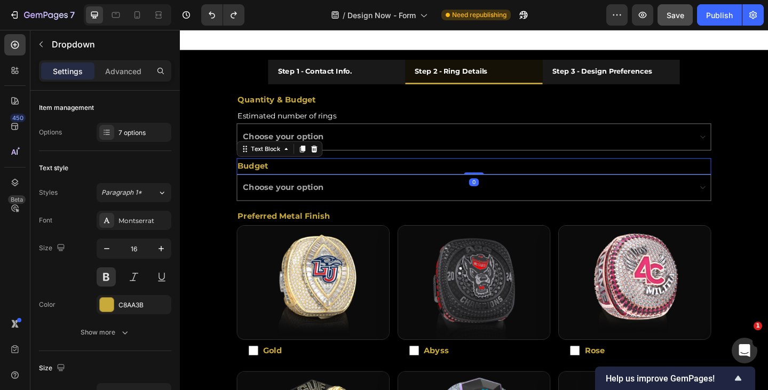
click at [739, 179] on p "Budget" at bounding box center [500, 178] width 514 height 15
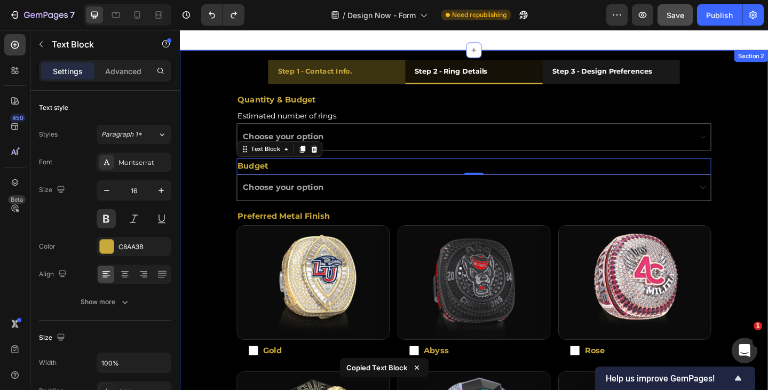
click at [333, 74] on strong "Step 1 - Contact Info." at bounding box center [327, 75] width 81 height 10
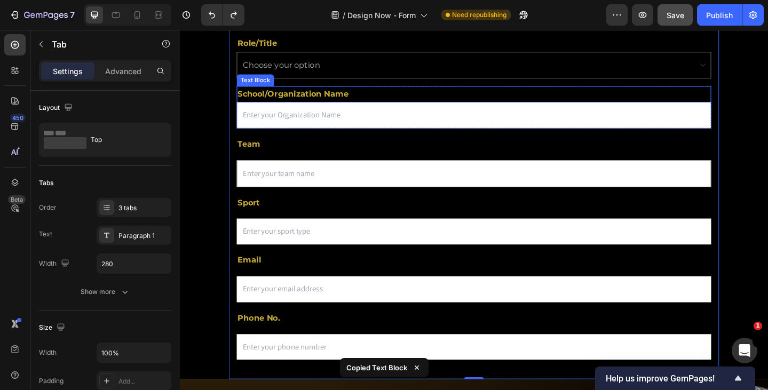
scroll to position [320, 0]
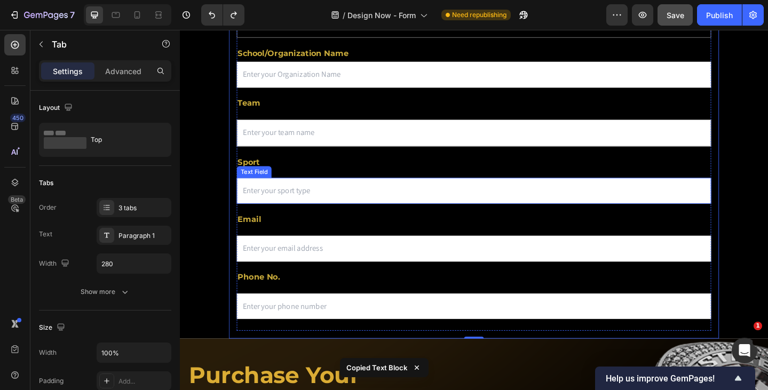
click at [372, 208] on input "text" at bounding box center [500, 205] width 517 height 28
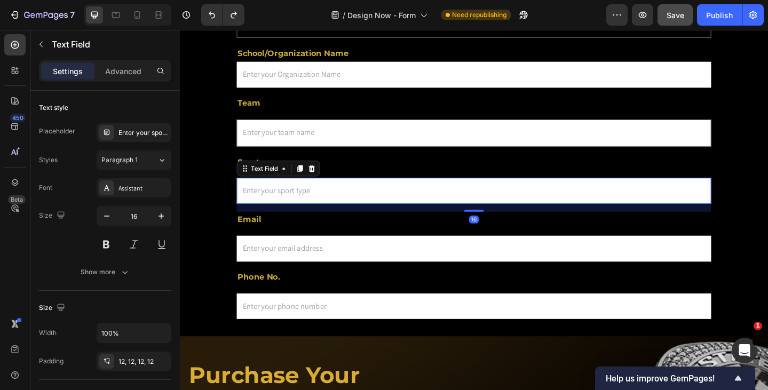
drag, startPoint x: 325, startPoint y: 178, endPoint x: 327, endPoint y: 184, distance: 5.7
click at [325, 178] on icon at bounding box center [323, 181] width 9 height 9
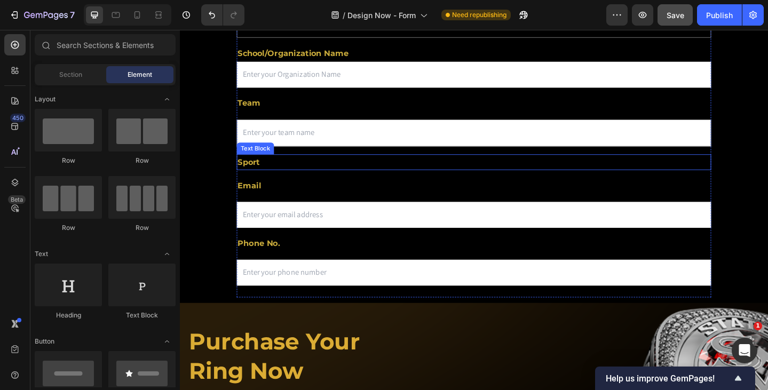
click at [320, 176] on p "Sport" at bounding box center [500, 173] width 514 height 15
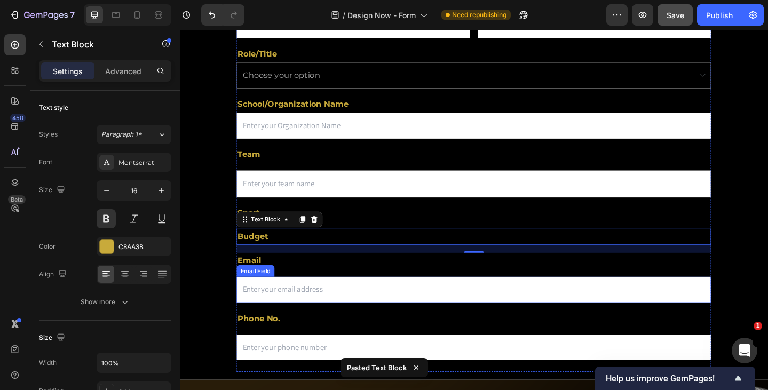
scroll to position [213, 0]
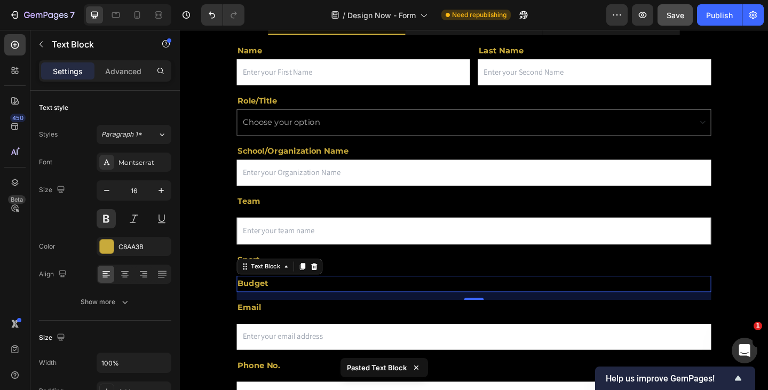
click at [395, 313] on p "Budget" at bounding box center [500, 306] width 514 height 15
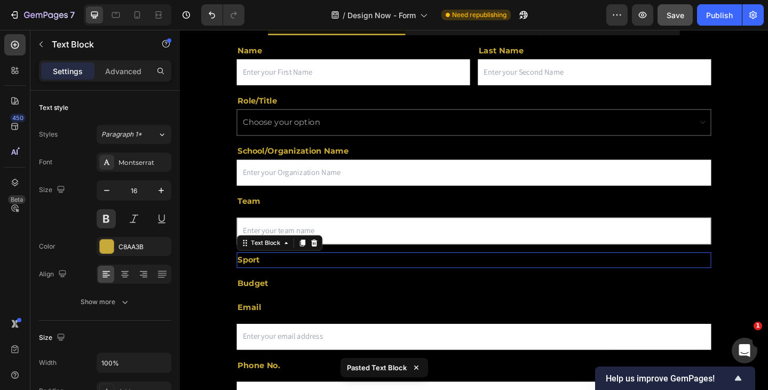
click at [390, 277] on p "Sport" at bounding box center [500, 280] width 514 height 15
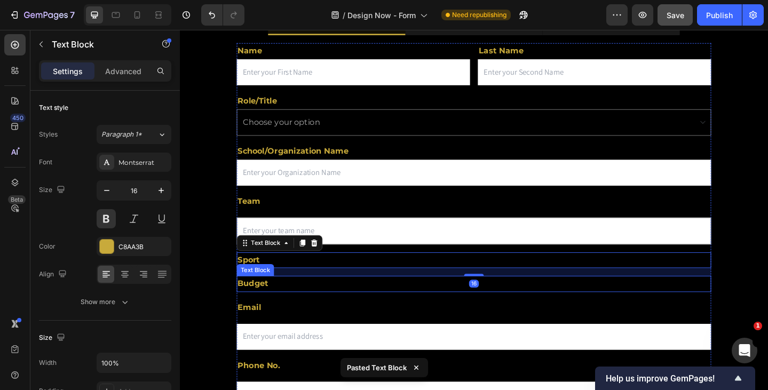
click at [377, 306] on p "Budget" at bounding box center [500, 306] width 514 height 15
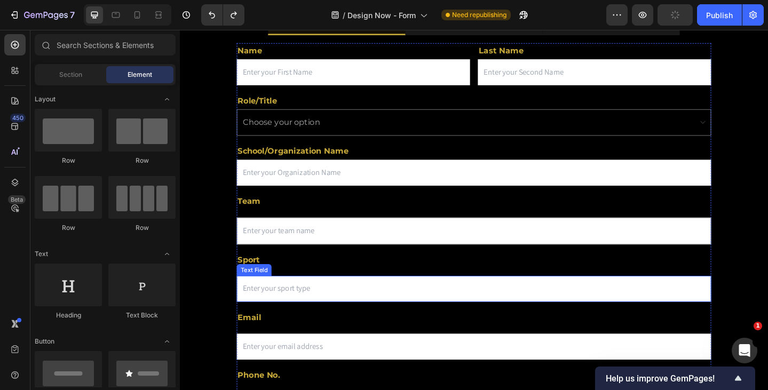
click at [325, 316] on input "text" at bounding box center [500, 312] width 517 height 28
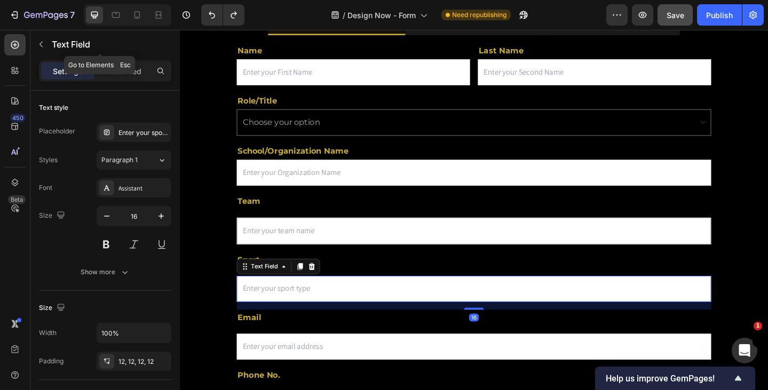
click at [60, 49] on p "Text Field" at bounding box center [109, 44] width 115 height 13
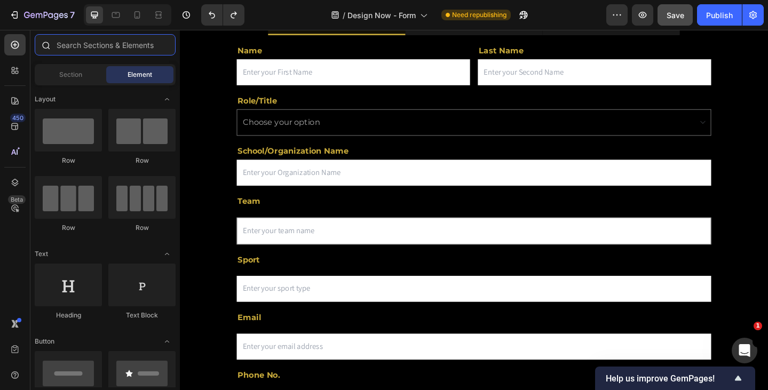
click at [96, 47] on input "text" at bounding box center [105, 44] width 141 height 21
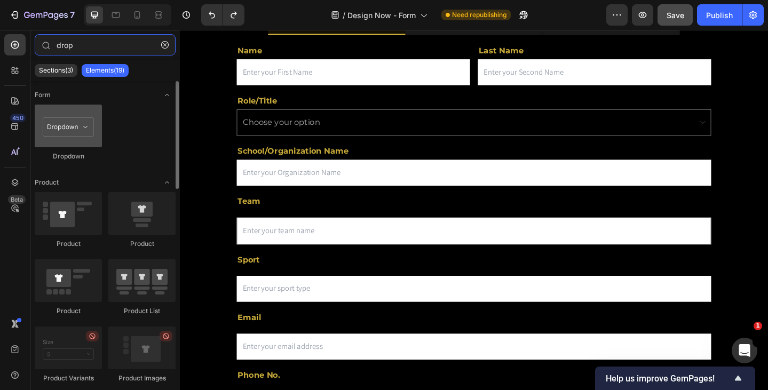
type input "drop"
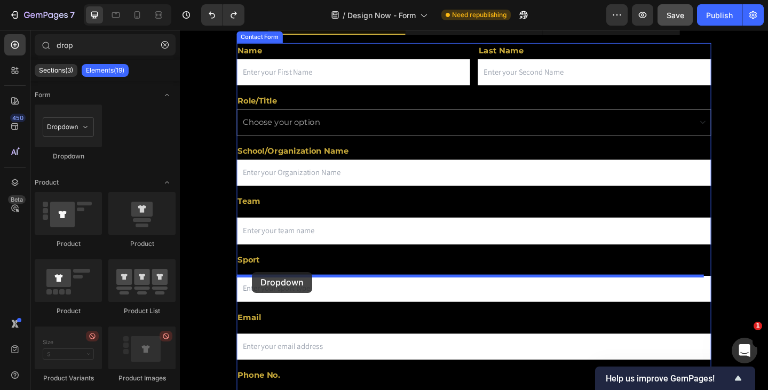
drag, startPoint x: 246, startPoint y: 156, endPoint x: 258, endPoint y: 293, distance: 137.7
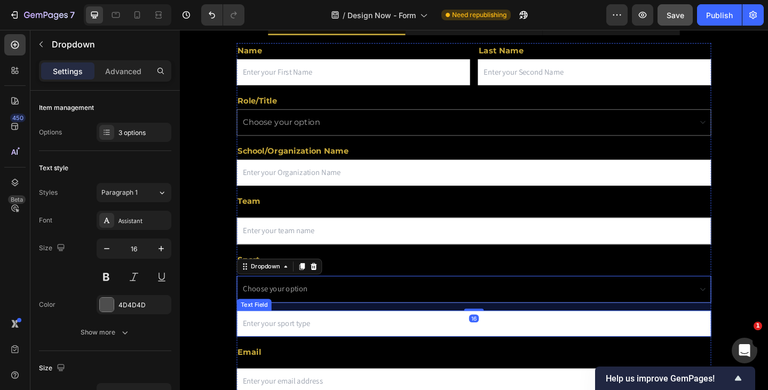
click at [317, 350] on input "text" at bounding box center [500, 350] width 517 height 28
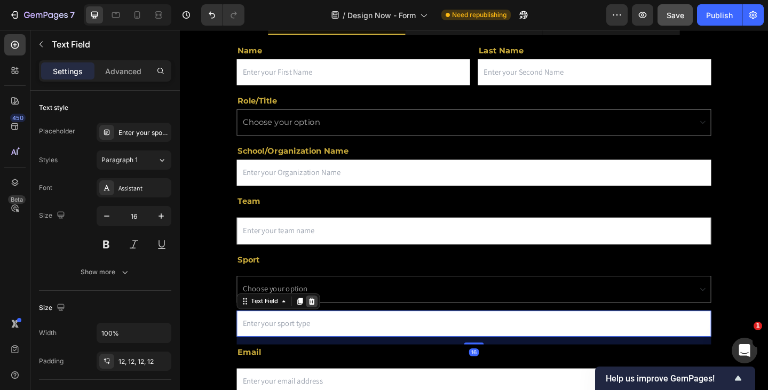
click at [321, 327] on icon at bounding box center [323, 325] width 7 height 7
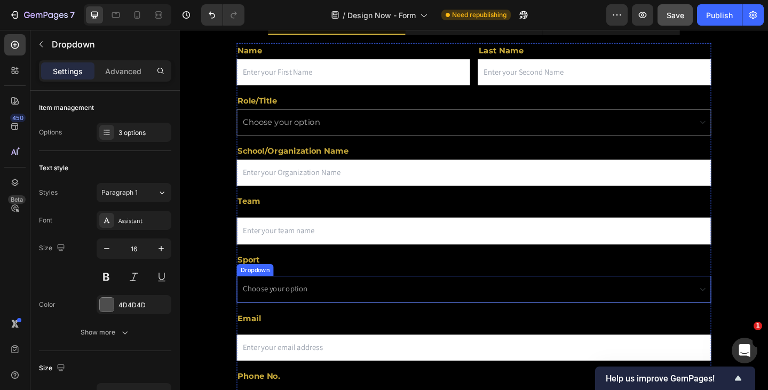
click at [305, 309] on select "Choose your option Option 1 Option 2 Option 3" at bounding box center [500, 312] width 517 height 29
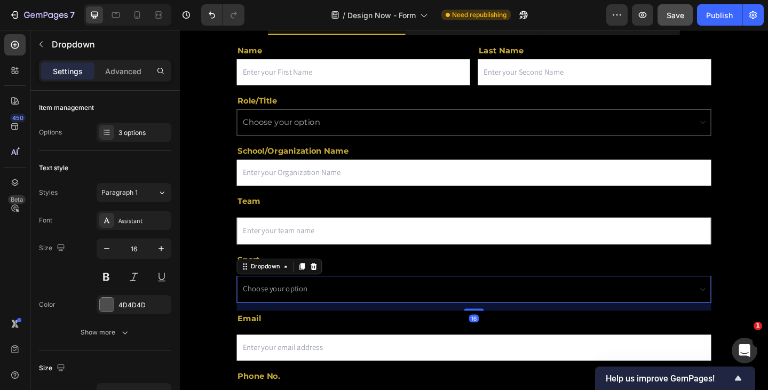
select select "Option 1"
click at [242, 298] on select "Choose your option Option 1 Option 2 Option 3" at bounding box center [500, 312] width 517 height 29
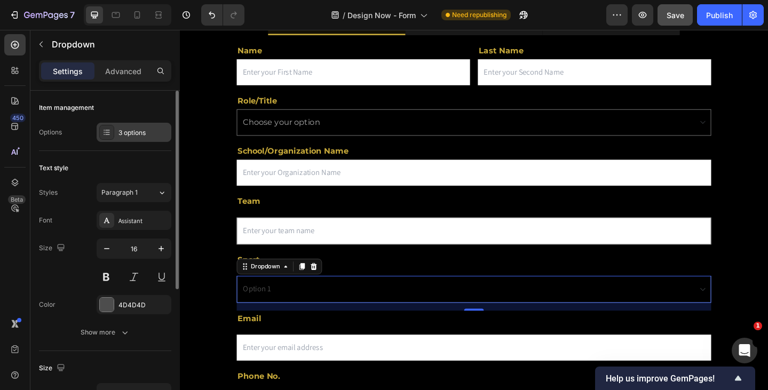
click at [143, 130] on div "3 options" at bounding box center [143, 133] width 50 height 10
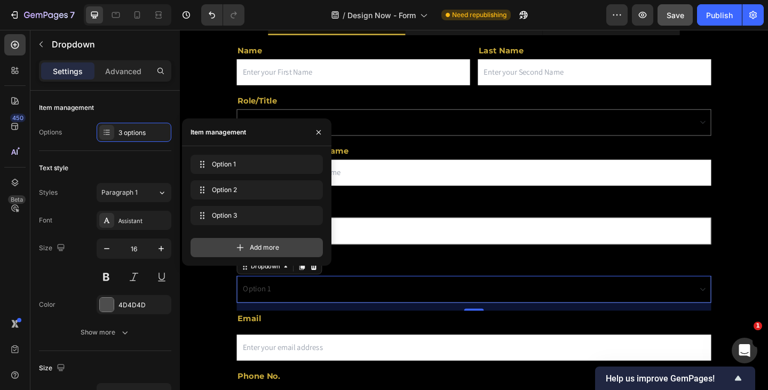
click at [252, 248] on span "Add more" at bounding box center [264, 248] width 29 height 10
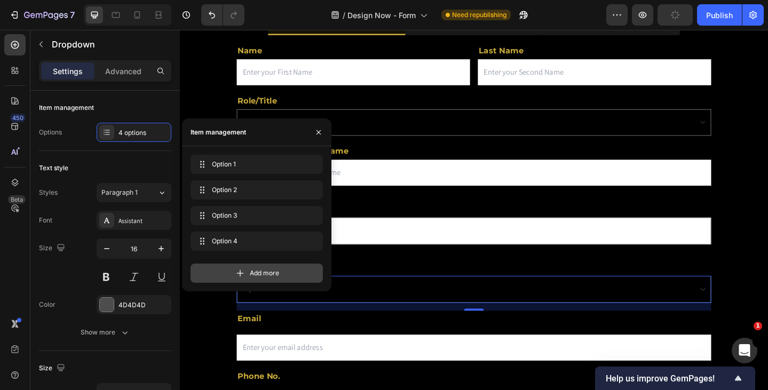
click at [249, 269] on div "Add more" at bounding box center [256, 273] width 132 height 19
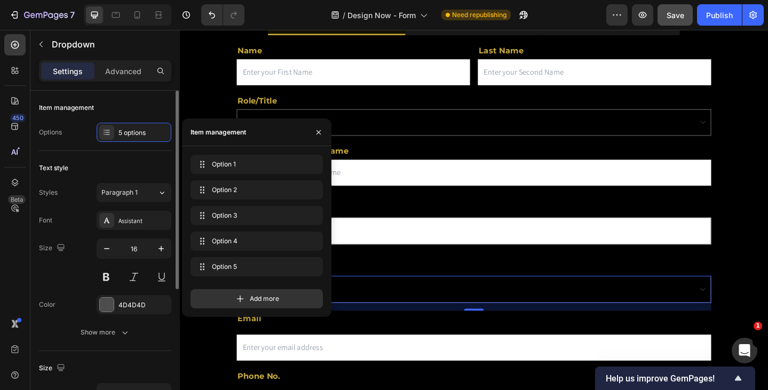
click at [122, 161] on div "Text style" at bounding box center [105, 168] width 132 height 17
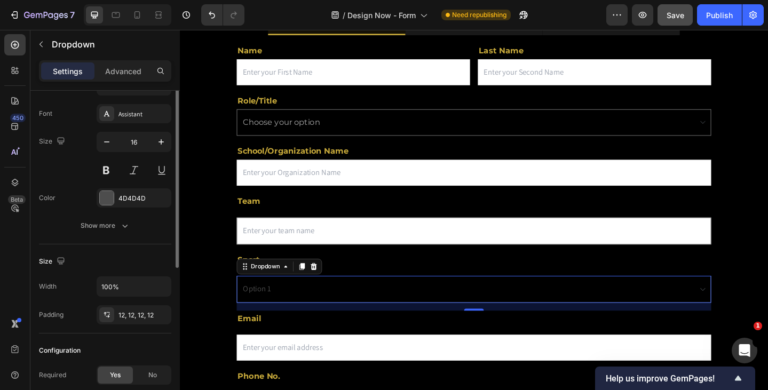
scroll to position [0, 0]
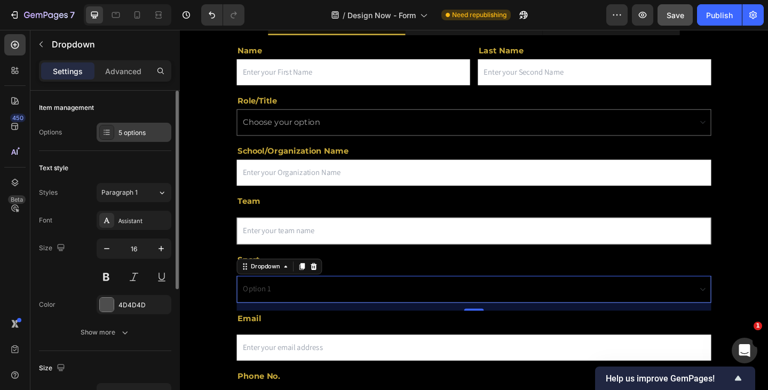
click at [130, 127] on div "5 options" at bounding box center [134, 132] width 75 height 19
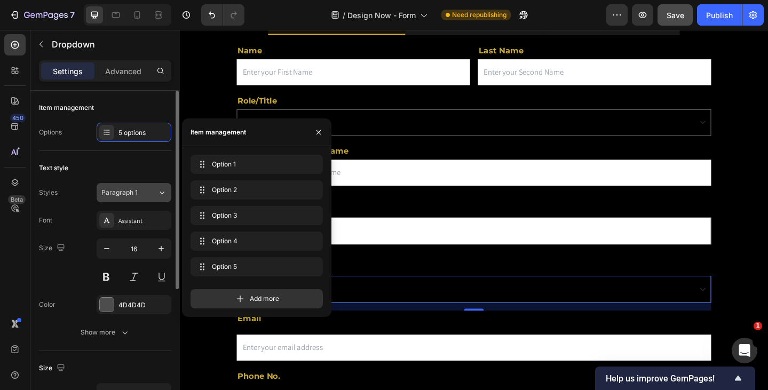
click at [129, 190] on span "Paragraph 1" at bounding box center [119, 193] width 36 height 10
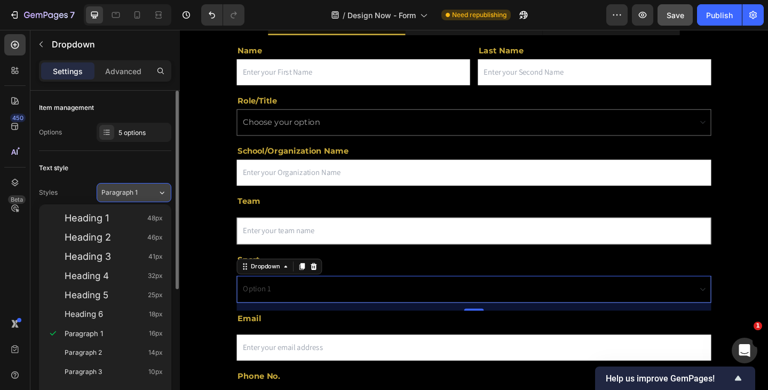
click at [129, 190] on span "Paragraph 1" at bounding box center [119, 193] width 36 height 10
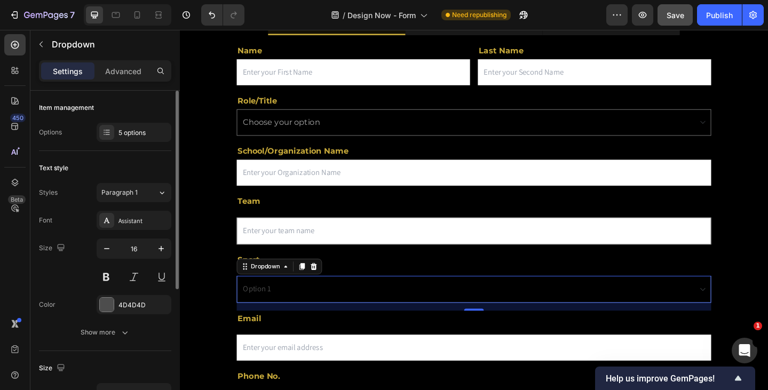
click at [120, 163] on div "Text style" at bounding box center [105, 168] width 132 height 17
click at [124, 72] on p "Advanced" at bounding box center [123, 71] width 36 height 11
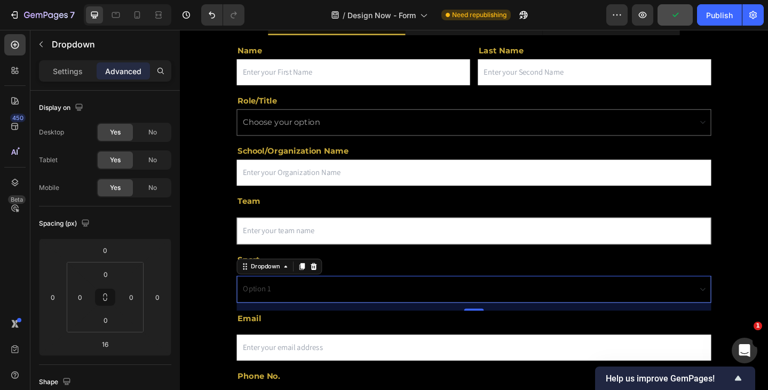
click at [287, 310] on select "Choose your option Option 1 Option 2 Option 3 Option 4 Option 5" at bounding box center [500, 312] width 517 height 29
click at [286, 310] on select "Choose your option Option 1 Option 2 Option 3 Option 4 Option 5" at bounding box center [500, 312] width 517 height 29
click at [69, 74] on p "Settings" at bounding box center [68, 71] width 30 height 11
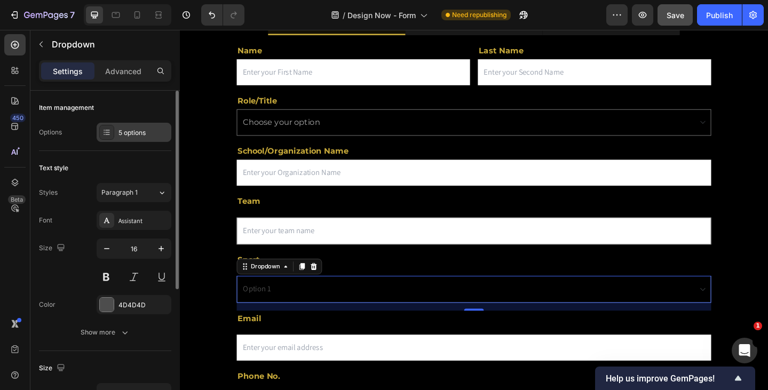
click at [116, 131] on div "5 options" at bounding box center [134, 132] width 75 height 19
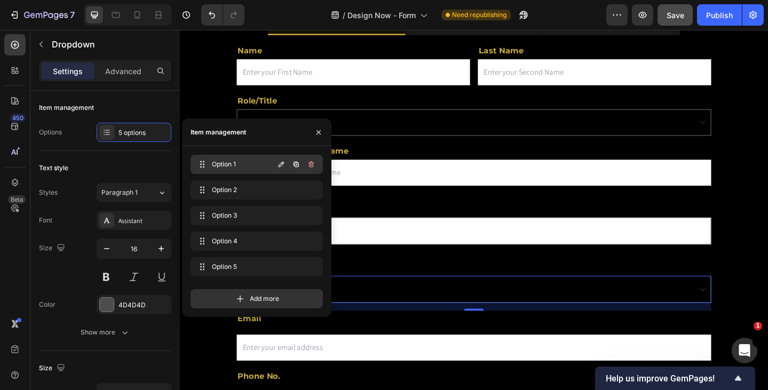
click at [239, 161] on span "Option 1" at bounding box center [242, 165] width 60 height 10
click at [239, 161] on span "Option 1" at bounding box center [241, 165] width 65 height 10
click at [226, 160] on span "Option 1" at bounding box center [241, 165] width 65 height 10
click at [282, 160] on icon "button" at bounding box center [281, 164] width 9 height 9
type input "Football"
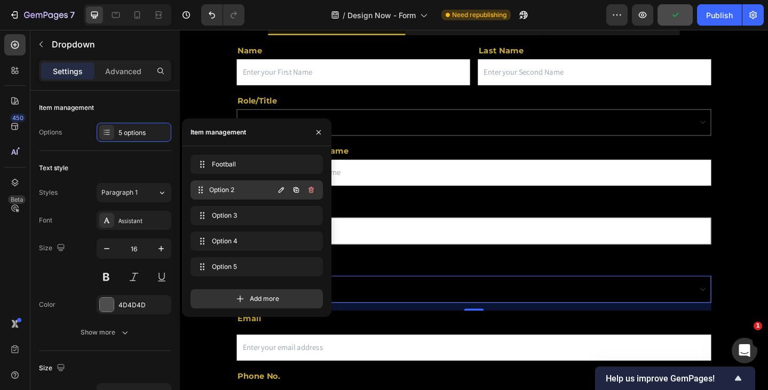
click at [228, 186] on span "Option 2" at bounding box center [241, 190] width 65 height 10
click at [279, 188] on icon "button" at bounding box center [281, 190] width 9 height 9
type input "Basketball"
click at [239, 217] on span "Option 3" at bounding box center [241, 216] width 65 height 10
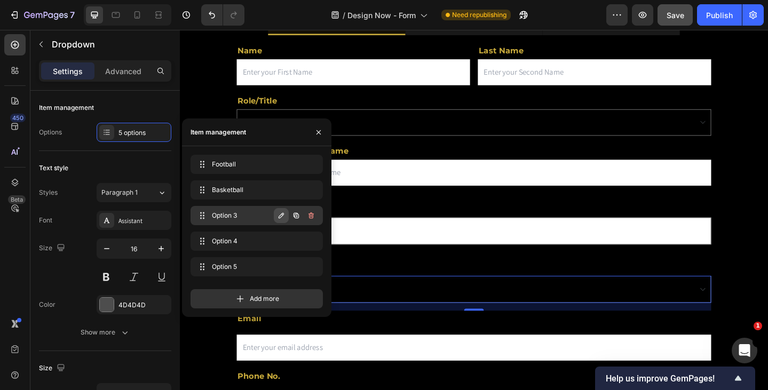
click at [279, 210] on button "button" at bounding box center [281, 215] width 15 height 15
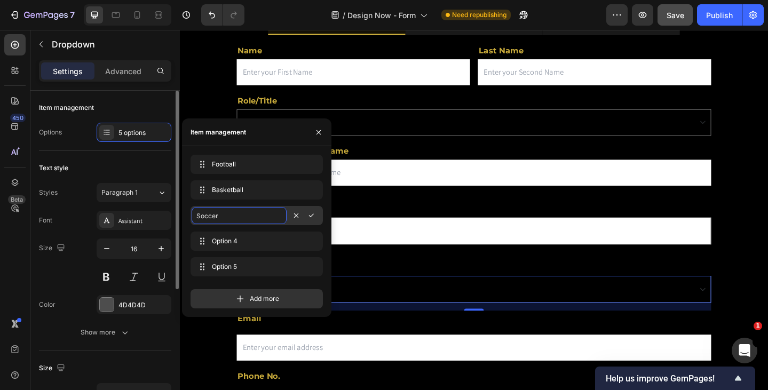
drag, startPoint x: 212, startPoint y: 211, endPoint x: 143, endPoint y: 205, distance: 69.6
click at [144, 205] on div "450 Beta drop Sections(3) Elements(19) Form Dropdown Product Product Product Pr…" at bounding box center [90, 210] width 180 height 360
click at [215, 219] on input "Soccer" at bounding box center [239, 215] width 95 height 17
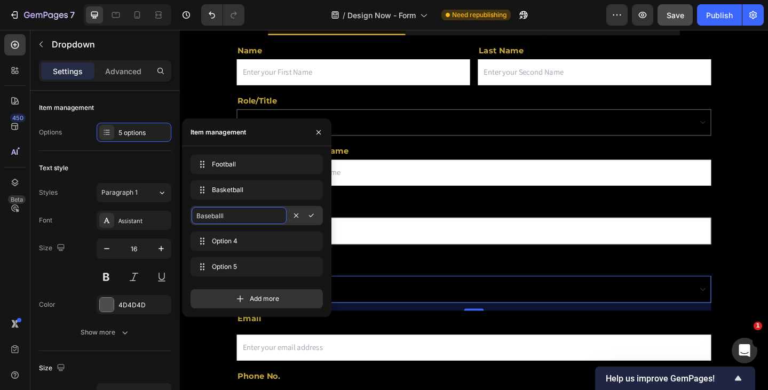
type input "Baseball"
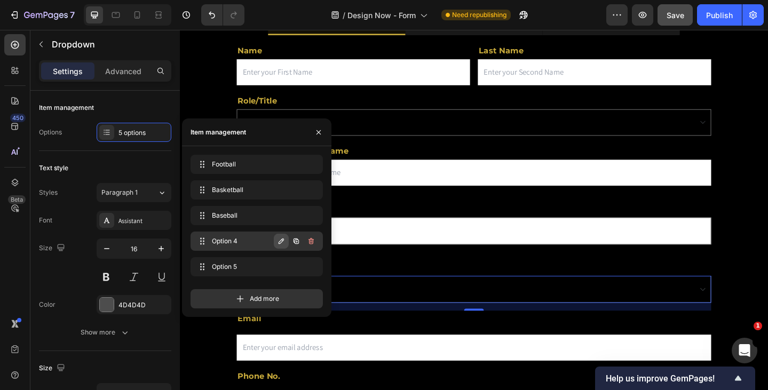
click at [278, 235] on button "button" at bounding box center [281, 241] width 15 height 15
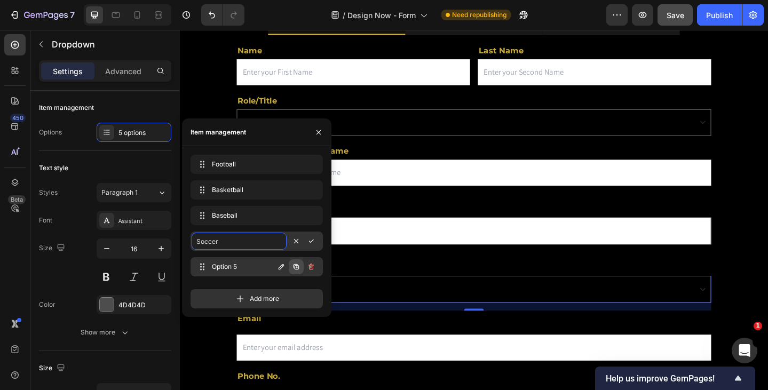
type input "Soccer"
click at [230, 266] on span "Option 5" at bounding box center [242, 267] width 60 height 10
click at [276, 267] on button "button" at bounding box center [281, 266] width 15 height 15
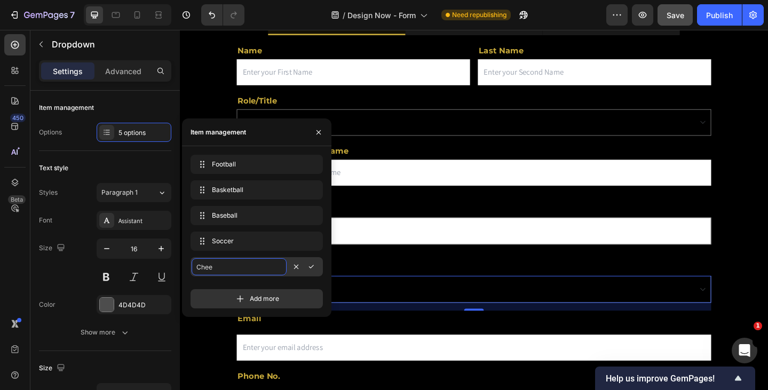
type input "Cheer"
click at [264, 231] on div "Football Football Basketball Basketball Baseball Baseball Soccer Soccer Cheer C…" at bounding box center [256, 218] width 132 height 126
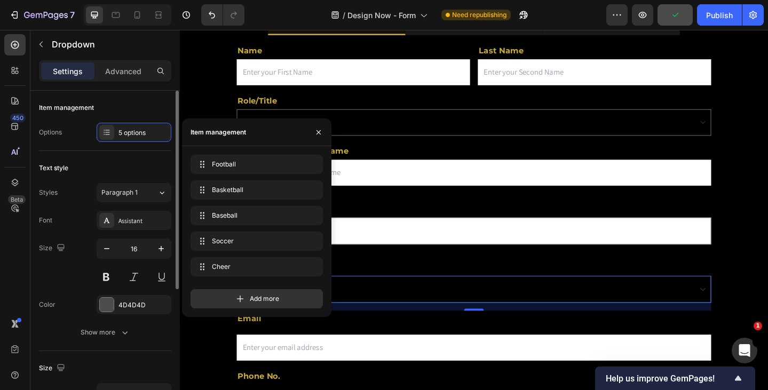
click at [137, 360] on div "Size" at bounding box center [105, 368] width 132 height 17
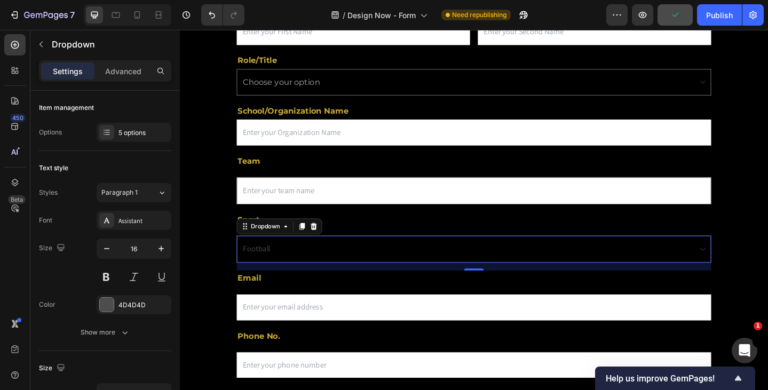
scroll to position [267, 0]
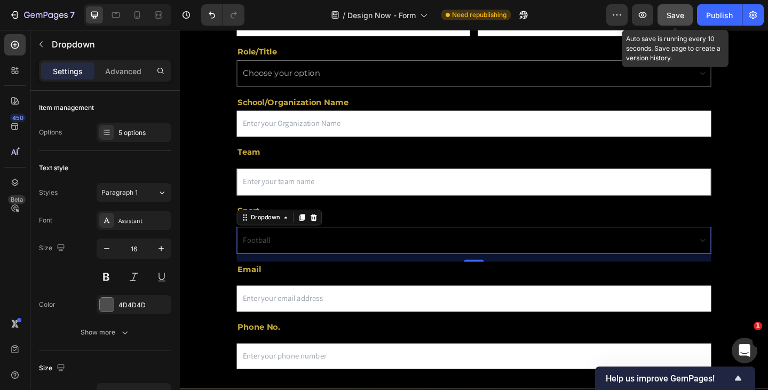
click at [681, 13] on span "Save" at bounding box center [675, 15] width 18 height 9
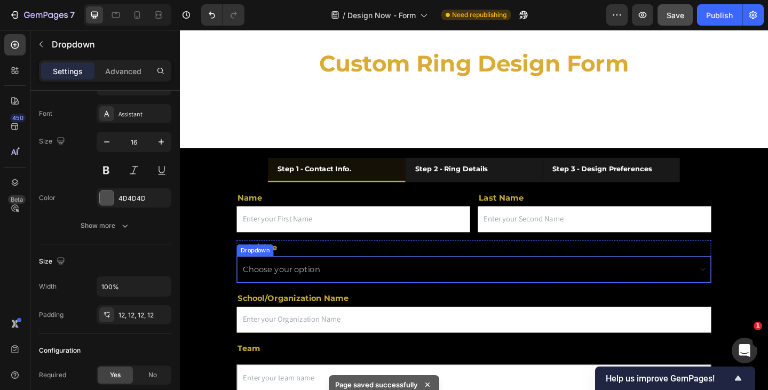
scroll to position [53, 0]
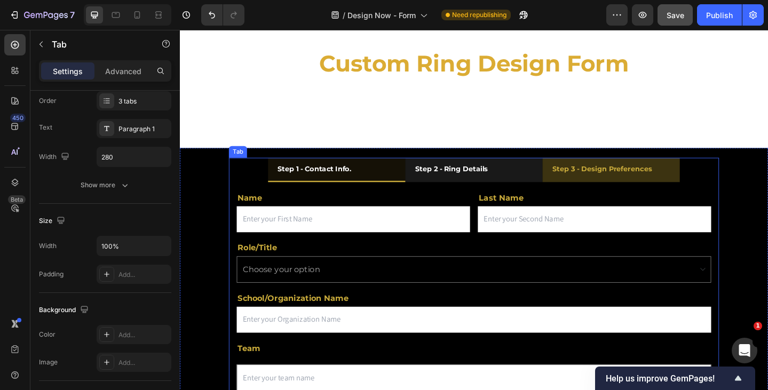
click at [649, 194] on li "Step 3 - Design Preferences" at bounding box center [649, 182] width 149 height 27
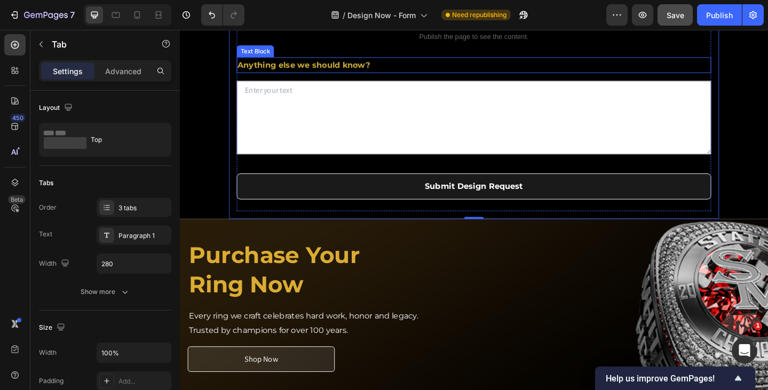
scroll to position [640, 0]
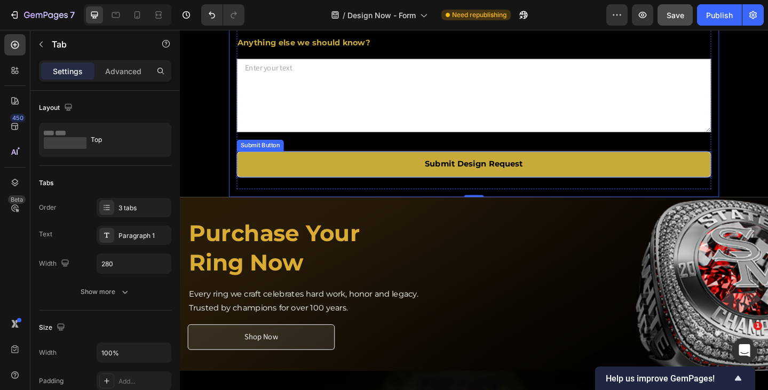
click at [508, 190] on button "Submit Design Request" at bounding box center [500, 176] width 517 height 28
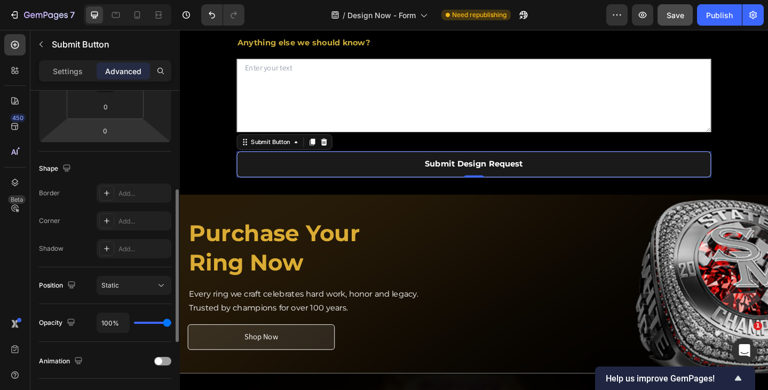
scroll to position [382, 0]
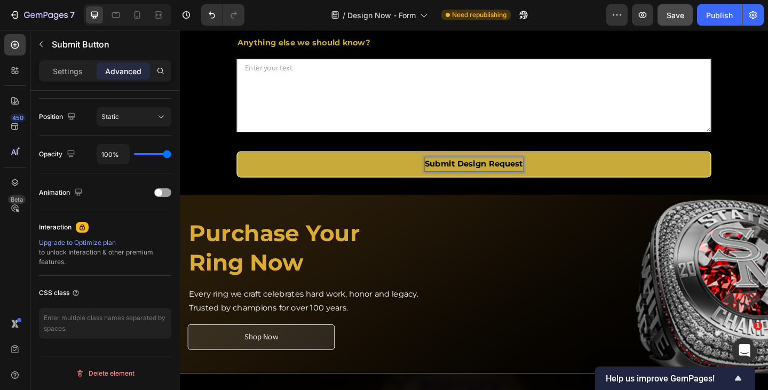
click at [288, 190] on button "Submit Design Request" at bounding box center [500, 176] width 517 height 28
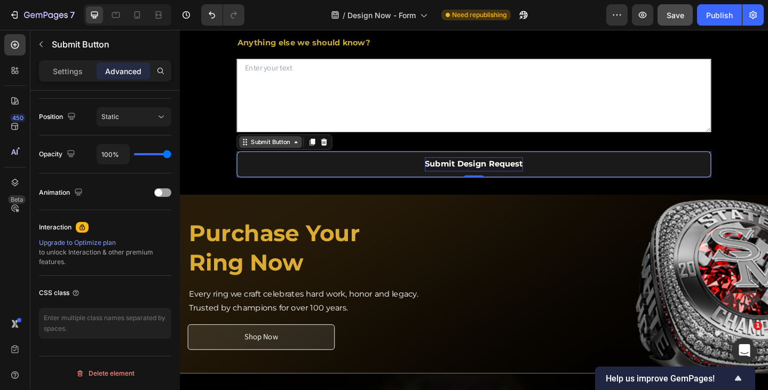
click at [289, 157] on div "Submit Button" at bounding box center [278, 152] width 47 height 10
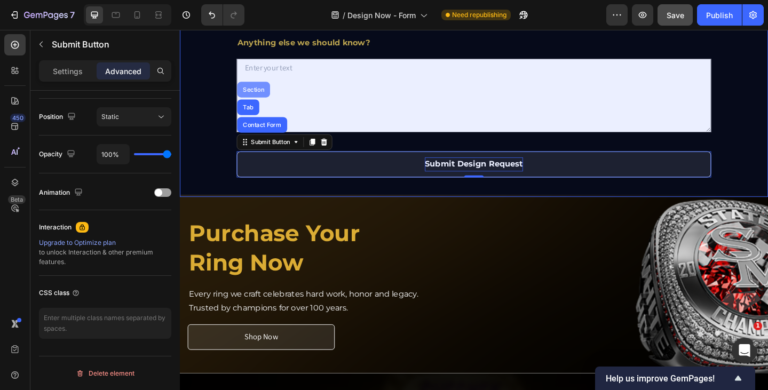
click at [268, 98] on div "Section" at bounding box center [260, 95] width 27 height 6
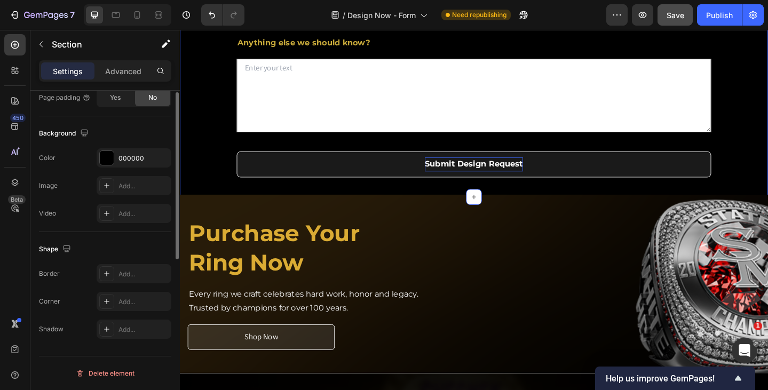
scroll to position [0, 0]
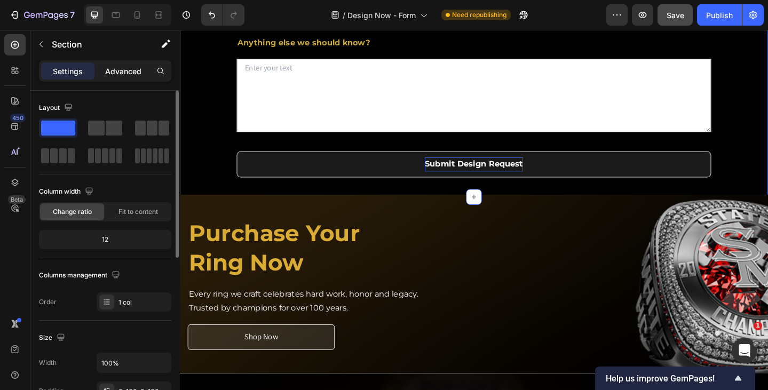
click at [117, 68] on p "Advanced" at bounding box center [123, 71] width 36 height 11
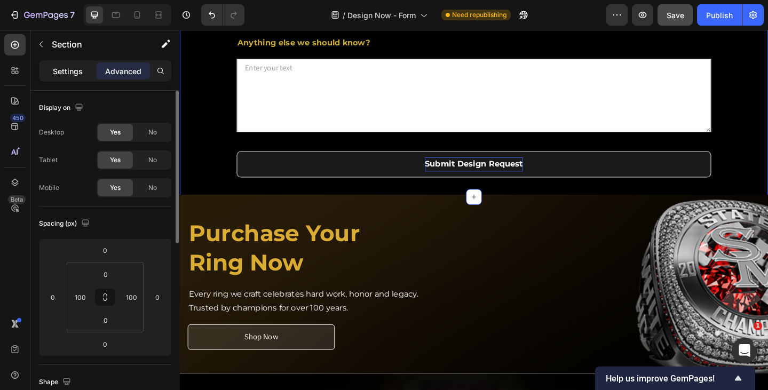
click at [66, 66] on p "Settings" at bounding box center [68, 71] width 30 height 11
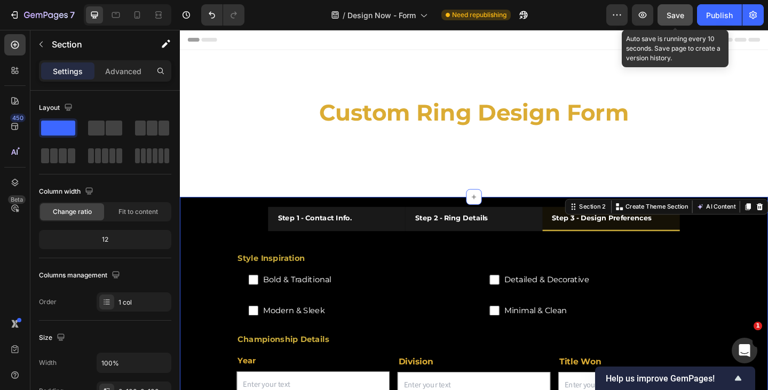
click at [678, 13] on span "Save" at bounding box center [675, 15] width 18 height 9
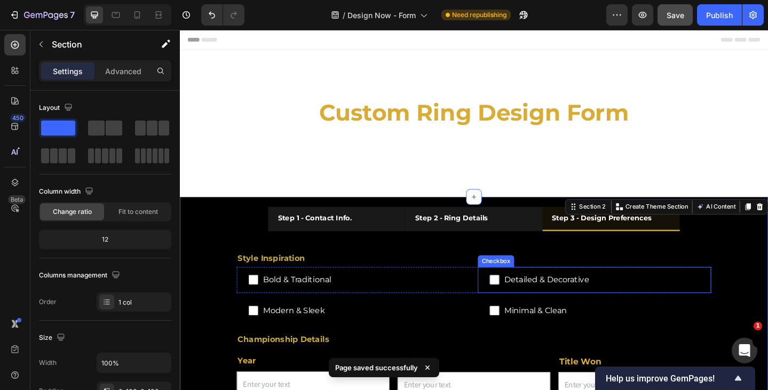
click at [673, 300] on span "Detailed & Decorative" at bounding box center [637, 302] width 218 height 15
click at [528, 300] on input "Detailed & Decorative" at bounding box center [522, 302] width 11 height 11
checkbox input "false"
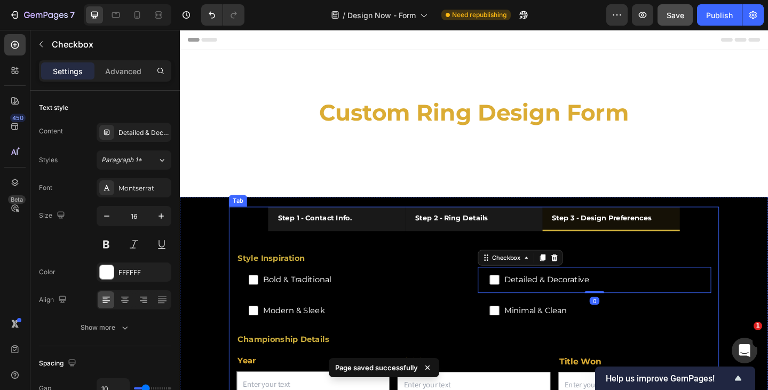
click at [245, 234] on ul "Step 1 - Contact Info. Step 2 - Ring Details Step 3 - Design Preferences" at bounding box center [500, 236] width 534 height 27
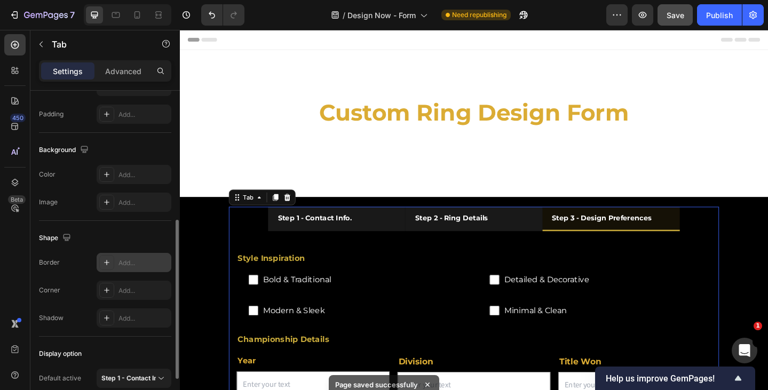
scroll to position [353, 0]
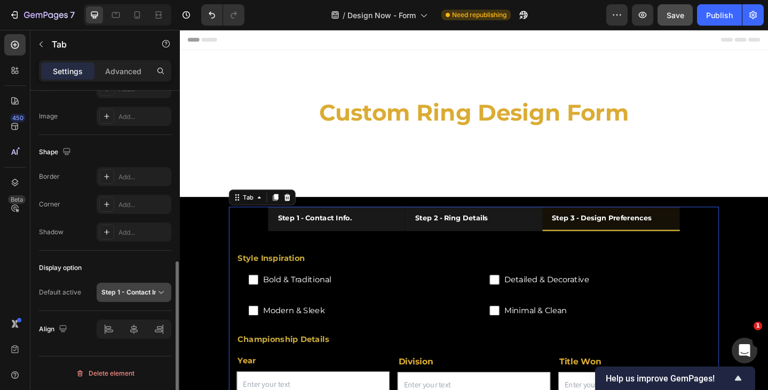
click at [129, 288] on p "Step 1 - Contact Info." at bounding box center [128, 293] width 54 height 10
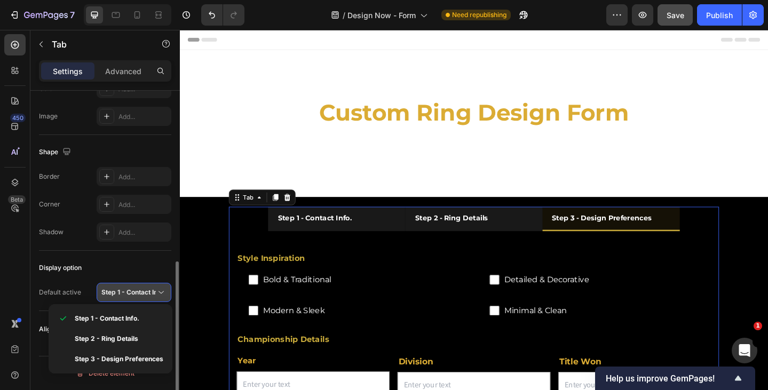
click at [129, 288] on p "Step 1 - Contact Info." at bounding box center [128, 293] width 54 height 10
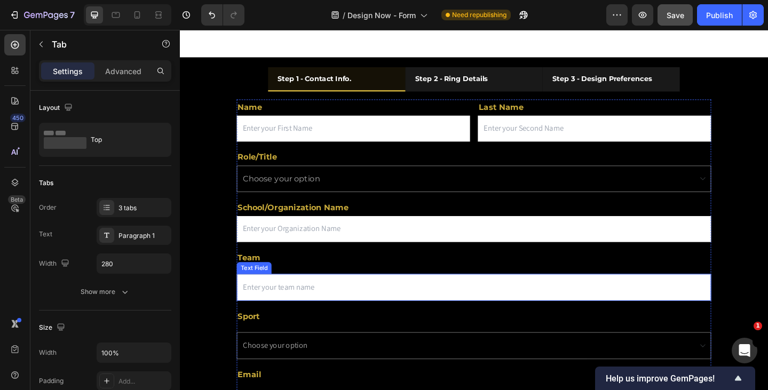
scroll to position [0, 0]
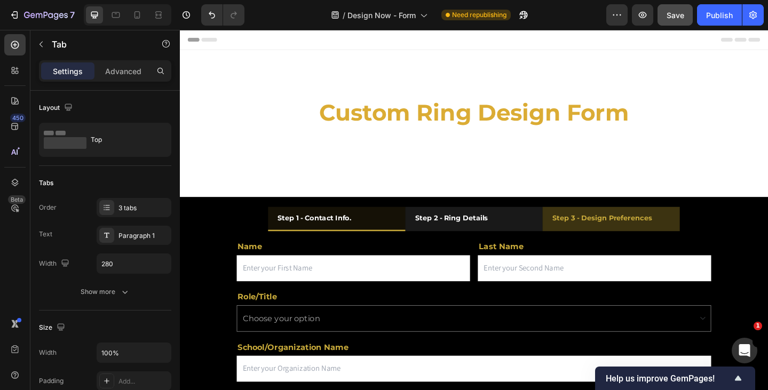
click at [625, 243] on div "Step 3 - Design Preferences" at bounding box center [640, 235] width 112 height 17
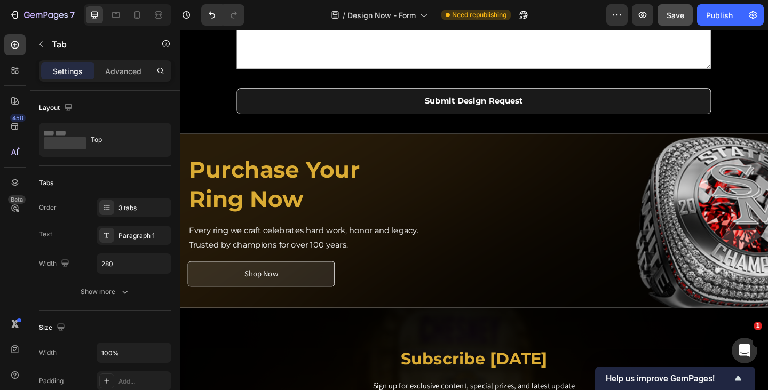
scroll to position [747, 0]
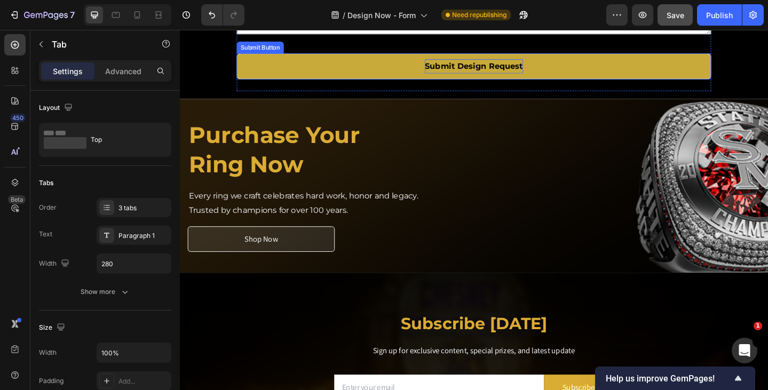
click at [488, 77] on strong "Submit Design Request" at bounding box center [500, 69] width 107 height 15
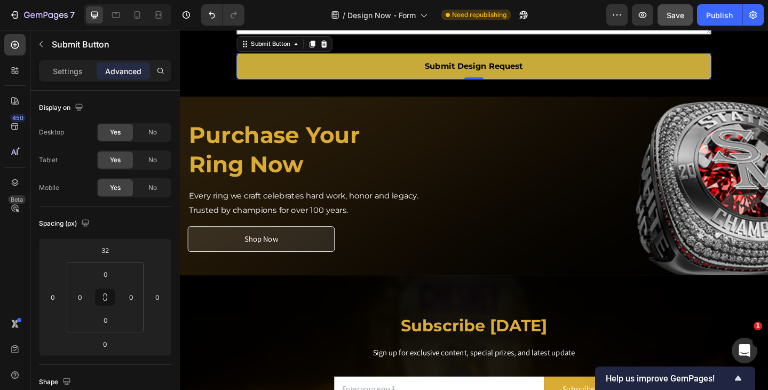
click at [308, 84] on button "Submit Design Request" at bounding box center [500, 69] width 517 height 28
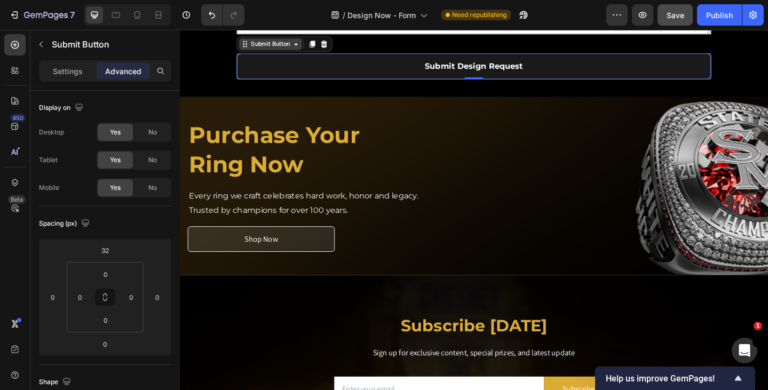
click at [285, 52] on div "Submit Button" at bounding box center [278, 45] width 68 height 13
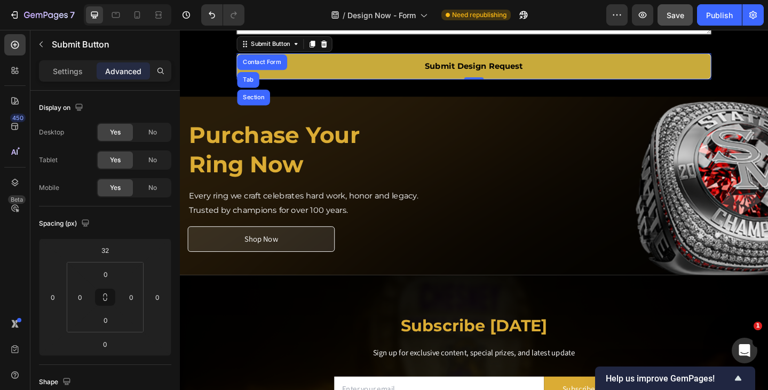
click at [365, 84] on button "Submit Design Request" at bounding box center [500, 69] width 517 height 28
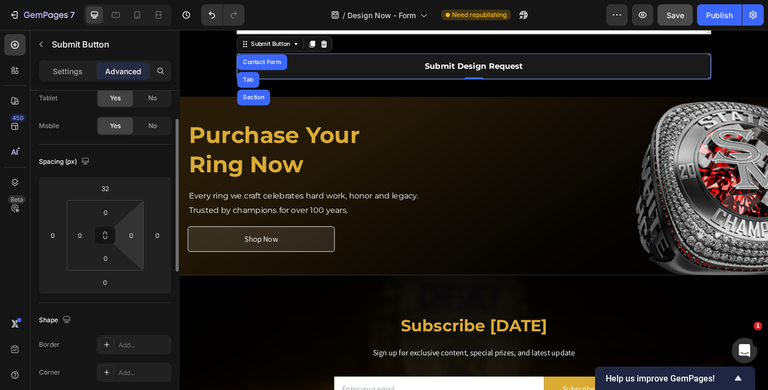
scroll to position [0, 0]
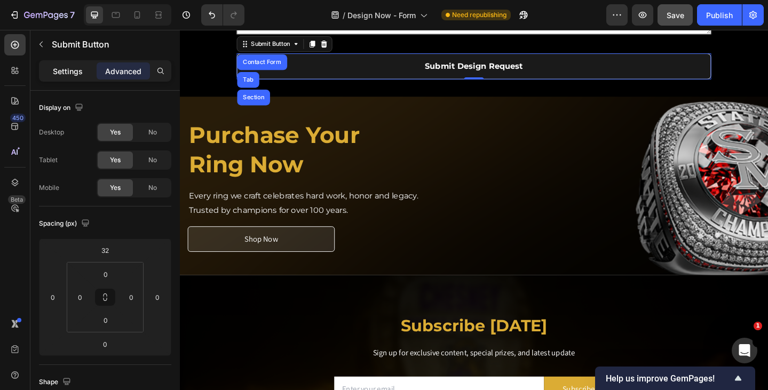
click at [60, 69] on p "Settings" at bounding box center [68, 71] width 30 height 11
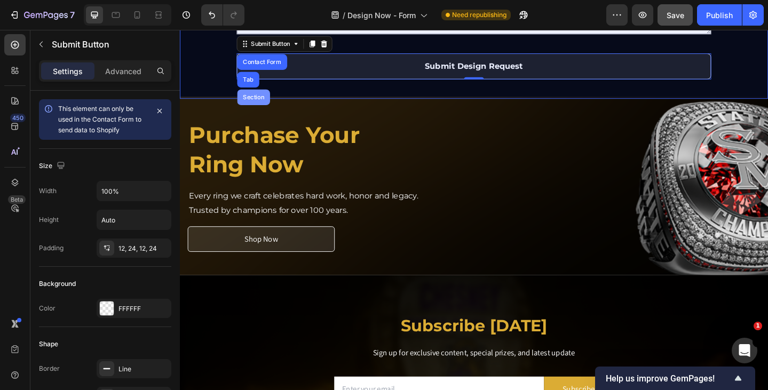
click at [260, 112] on div "Section" at bounding box center [260, 103] width 36 height 17
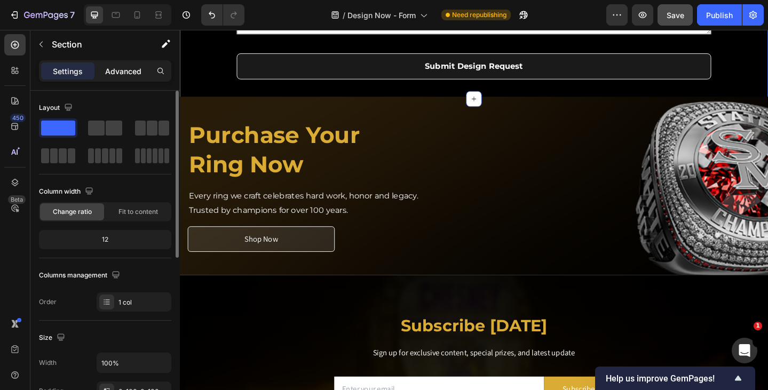
click at [117, 73] on p "Advanced" at bounding box center [123, 71] width 36 height 11
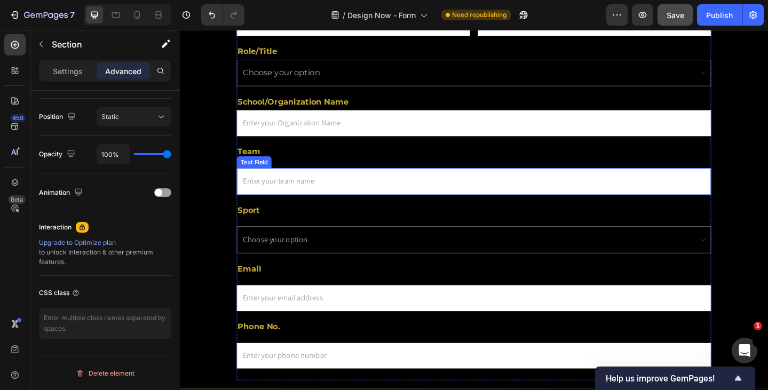
scroll to position [320, 0]
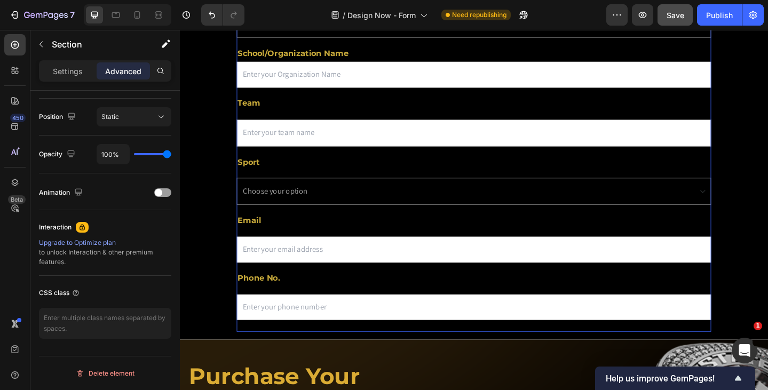
click at [319, 310] on div "Name Text Block Text Field Last Name Text Block Email Field Row Role/Title Text…" at bounding box center [500, 148] width 517 height 421
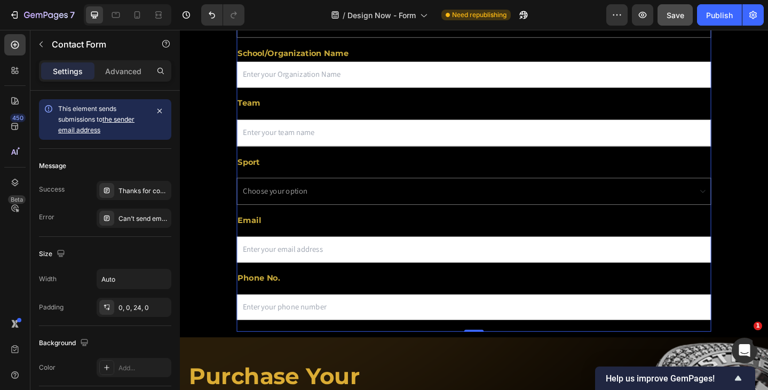
click at [243, 352] on div "Name Text Block Text Field Last Name Text Block Email Field Row Role/Title Text…" at bounding box center [500, 148] width 517 height 421
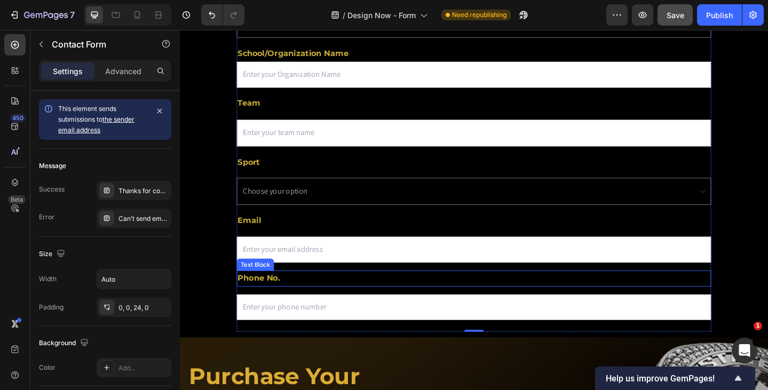
click at [256, 285] on div "Text Block" at bounding box center [262, 286] width 36 height 10
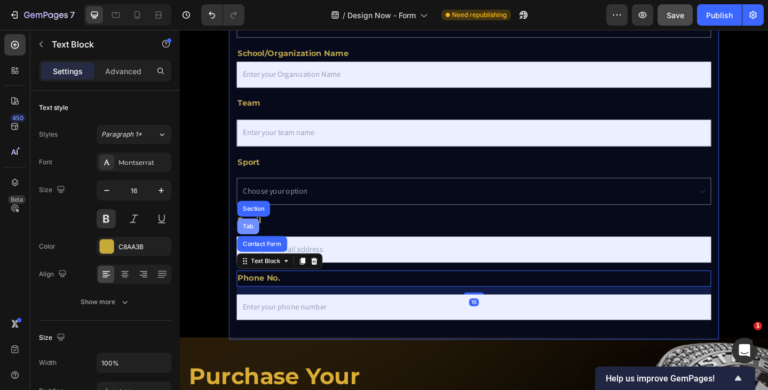
click at [257, 241] on div "Tab" at bounding box center [254, 244] width 15 height 6
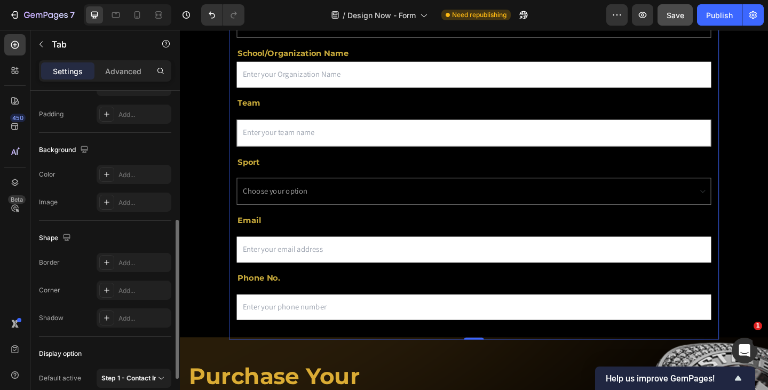
scroll to position [353, 0]
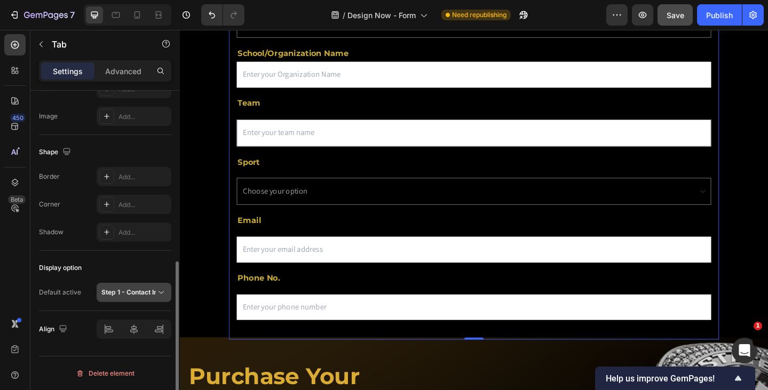
click at [140, 290] on strong "Step 1 - Contact Info." at bounding box center [133, 292] width 65 height 8
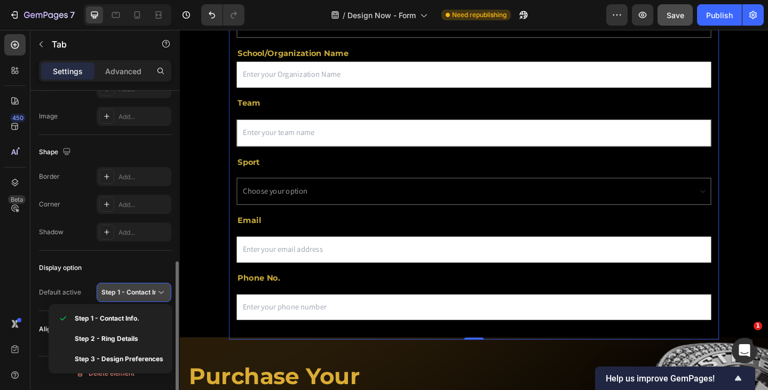
click at [140, 290] on strong "Step 1 - Contact Info." at bounding box center [133, 292] width 65 height 8
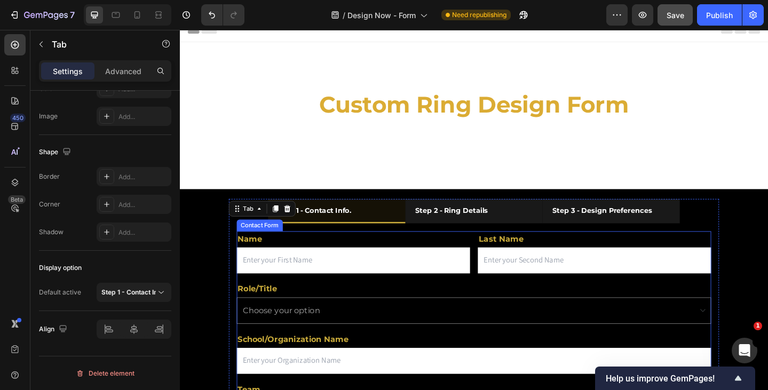
scroll to position [0, 0]
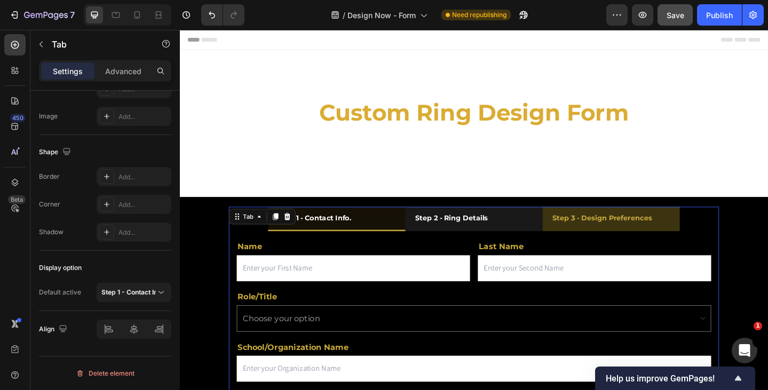
click at [644, 242] on div "Step 3 - Design Preferences" at bounding box center [640, 235] width 112 height 17
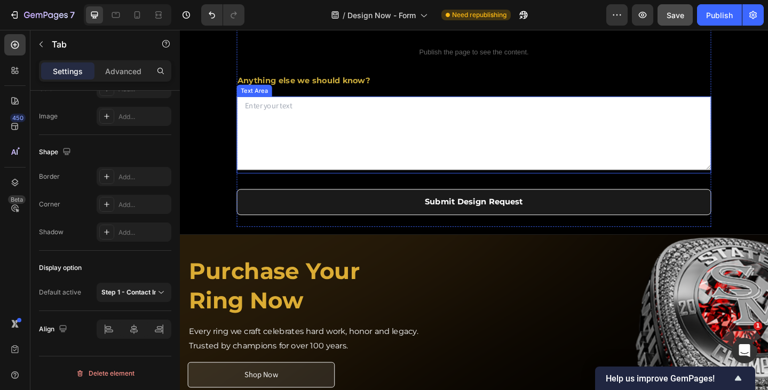
scroll to position [640, 0]
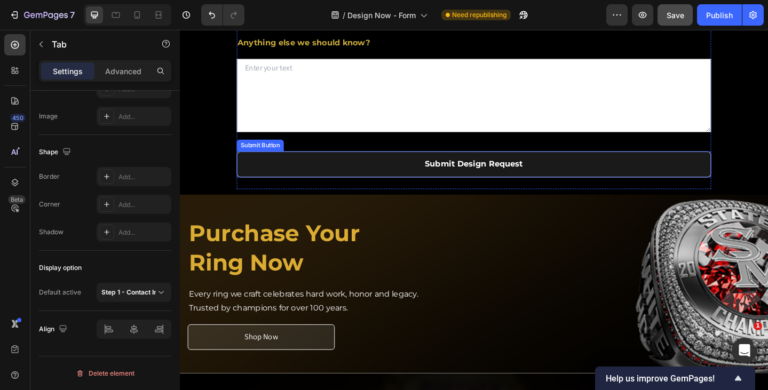
click at [257, 161] on div "Submit Button" at bounding box center [267, 156] width 47 height 10
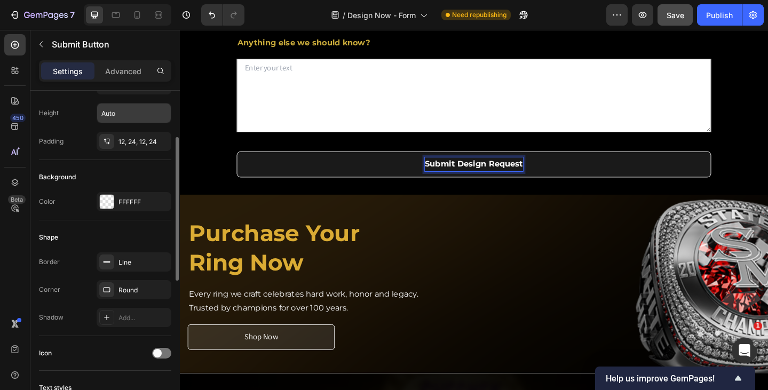
scroll to position [0, 0]
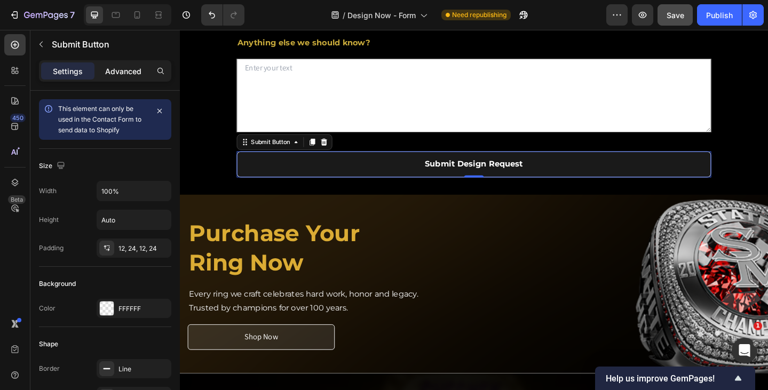
click at [112, 75] on p "Advanced" at bounding box center [123, 71] width 36 height 11
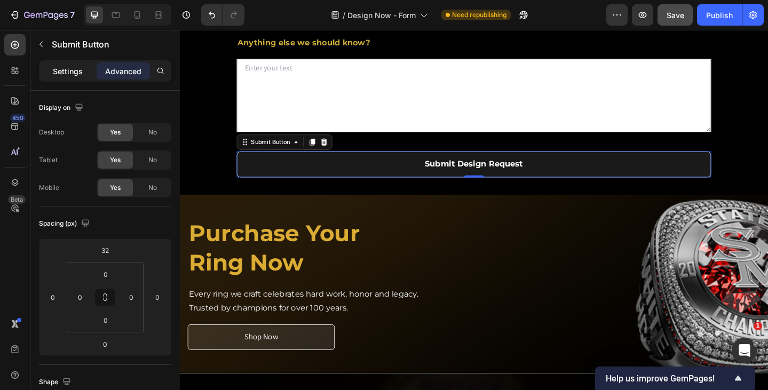
click at [68, 74] on p "Settings" at bounding box center [68, 71] width 30 height 11
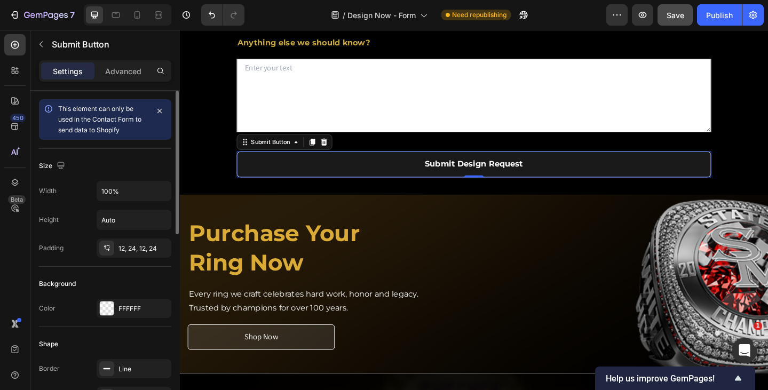
click at [100, 120] on span "This element can only be used in the Contact Form to send data to Shopify" at bounding box center [99, 119] width 83 height 29
click at [51, 110] on icon at bounding box center [48, 109] width 11 height 11
click at [49, 108] on icon at bounding box center [48, 108] width 1 height 3
click at [274, 157] on div "Submit Button" at bounding box center [278, 152] width 47 height 10
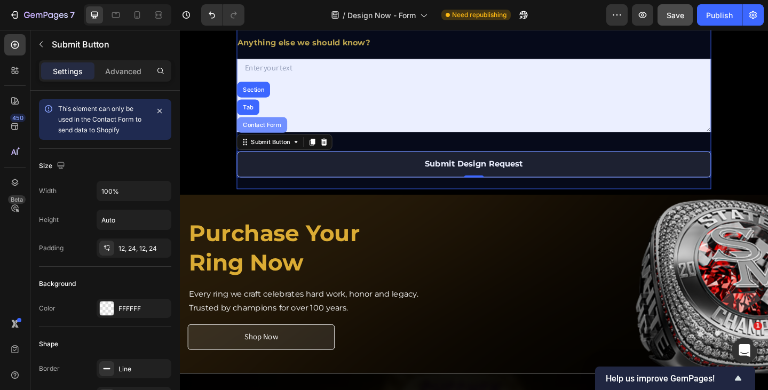
click at [268, 142] on div "Contact Form" at bounding box center [269, 133] width 54 height 17
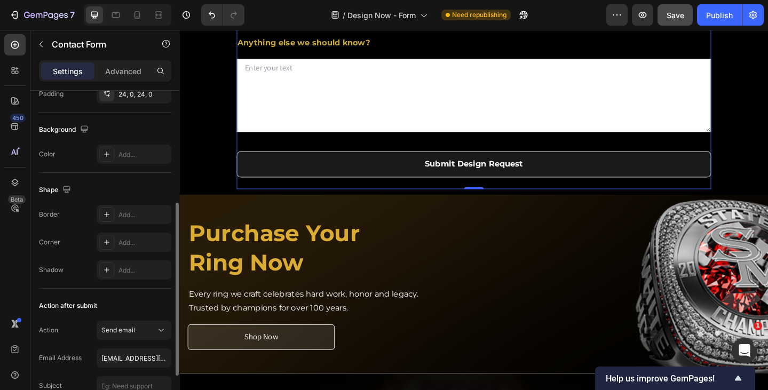
scroll to position [298, 0]
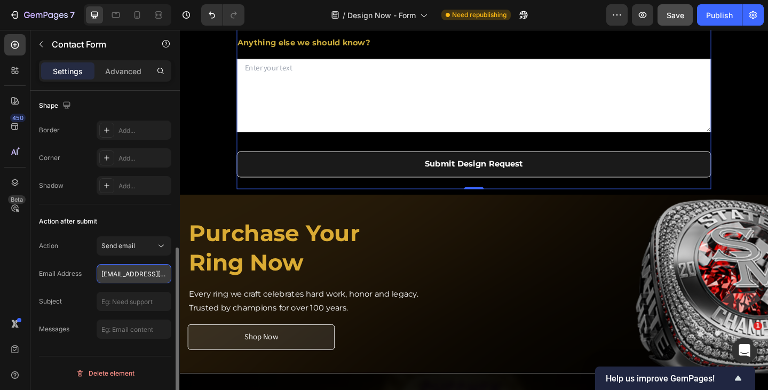
click at [123, 273] on input "[EMAIL_ADDRESS][DOMAIN_NAME]" at bounding box center [134, 273] width 75 height 19
click at [128, 273] on input "[EMAIL_ADDRESS][DOMAIN_NAME]" at bounding box center [134, 273] width 75 height 19
click at [137, 274] on input "[EMAIL_ADDRESS][DOMAIN_NAME]" at bounding box center [134, 273] width 75 height 19
click at [154, 273] on input "[EMAIL_ADDRESS][DOMAIN_NAME]" at bounding box center [134, 273] width 75 height 19
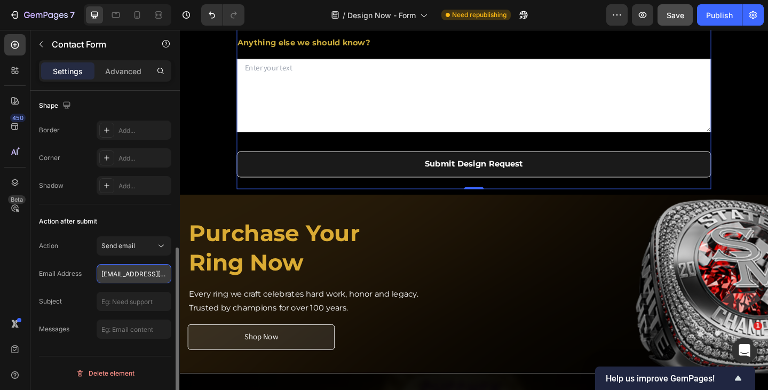
click at [154, 273] on input "[EMAIL_ADDRESS][DOMAIN_NAME]" at bounding box center [134, 273] width 75 height 19
click at [107, 275] on input "[EMAIL_ADDRESS][DOMAIN_NAME]" at bounding box center [134, 273] width 75 height 19
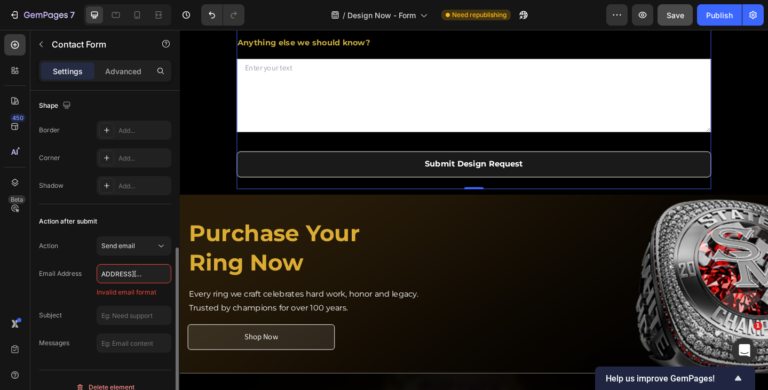
scroll to position [0, 22]
paste input "[PERSON_NAME].[PERSON_NAME]@SouthernR"
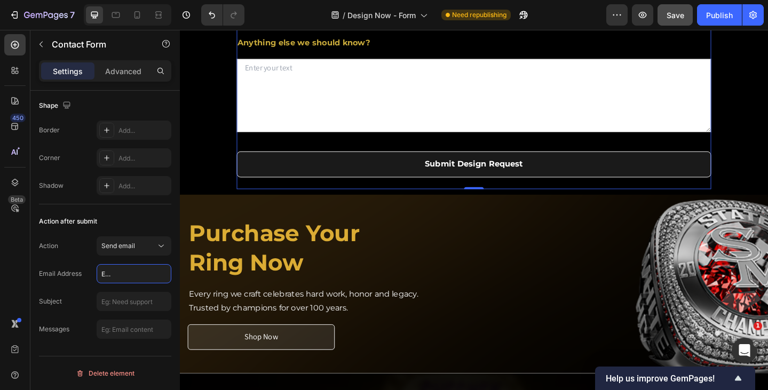
scroll to position [0, 0]
drag, startPoint x: 107, startPoint y: 275, endPoint x: -1, endPoint y: 266, distance: 108.2
click at [0, 0] on html "7 Version history / Design Now - Form Need republishing Preview Save Publish 45…" at bounding box center [384, 0] width 768 height 0
type input "[PERSON_NAME][EMAIL_ADDRESS][PERSON_NAME][DOMAIN_NAME]"
click at [117, 315] on div "Action Send email Email Address [PERSON_NAME][EMAIL_ADDRESS][PERSON_NAME][DOMAI…" at bounding box center [105, 287] width 132 height 102
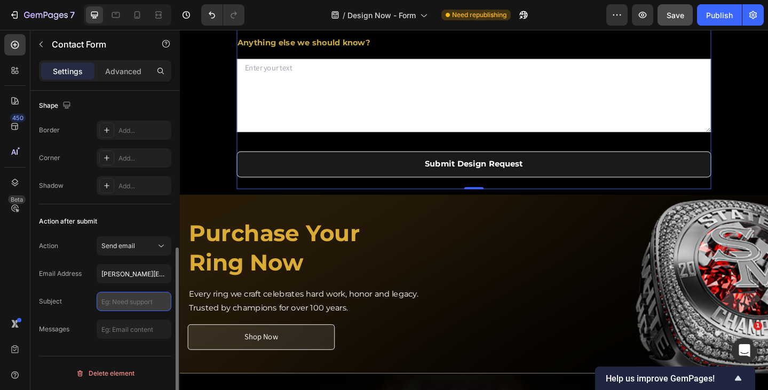
click at [149, 301] on input "text" at bounding box center [134, 301] width 75 height 19
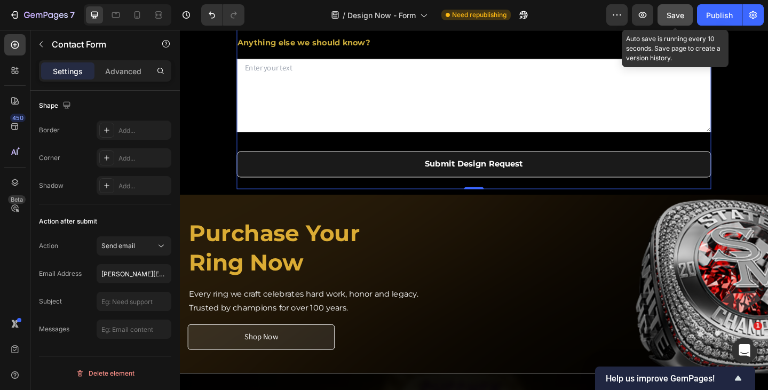
click at [682, 14] on span "Save" at bounding box center [675, 15] width 18 height 9
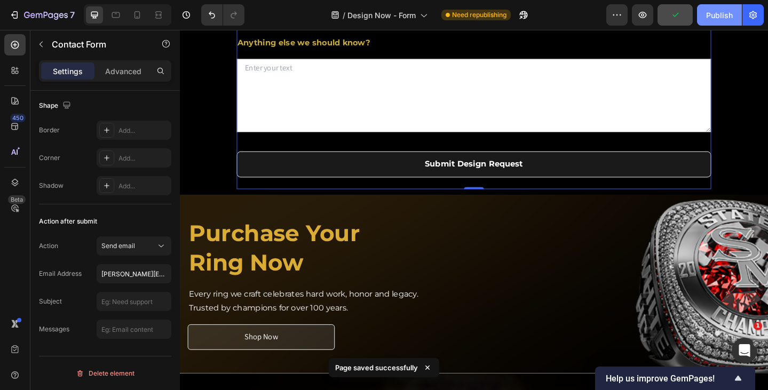
click at [715, 14] on div "Publish" at bounding box center [719, 15] width 27 height 11
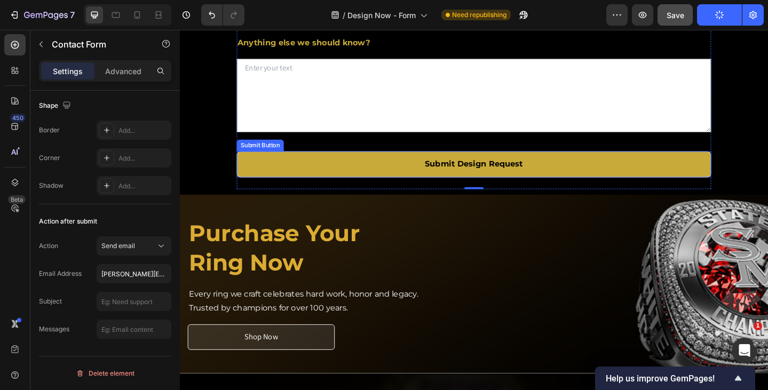
scroll to position [534, 0]
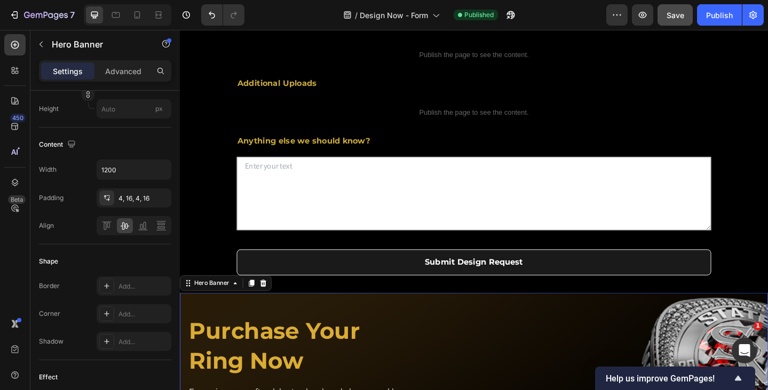
scroll to position [0, 0]
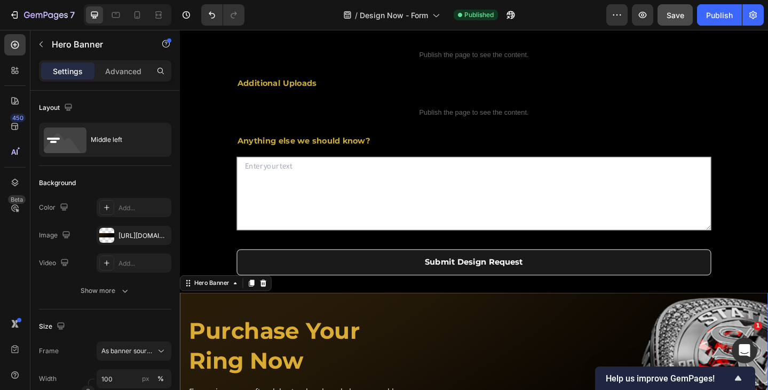
click at [644, 11] on icon "button" at bounding box center [642, 15] width 11 height 11
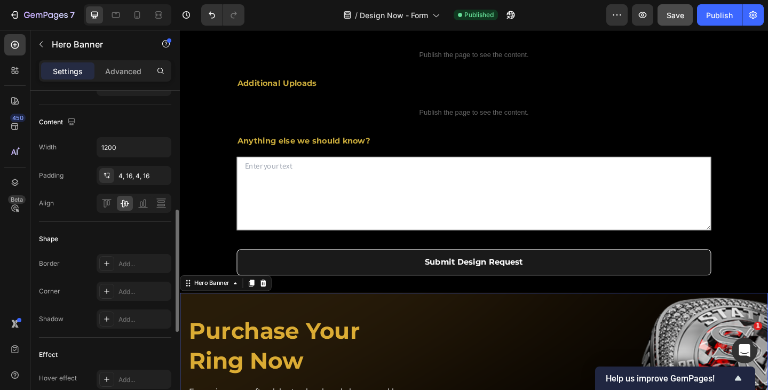
scroll to position [558, 0]
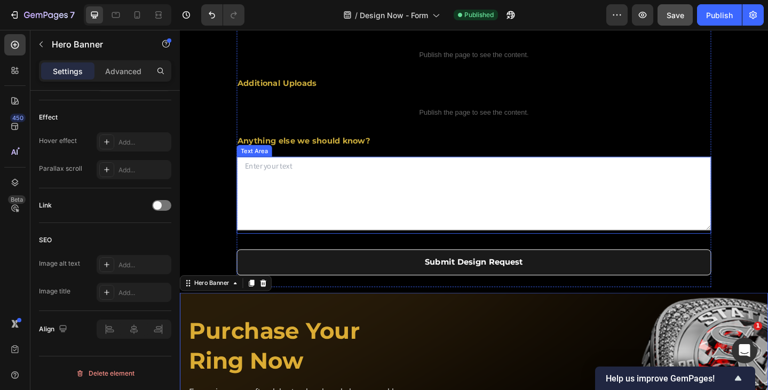
click at [306, 297] on div "Submit Design Request Submit Button" at bounding box center [500, 274] width 517 height 45
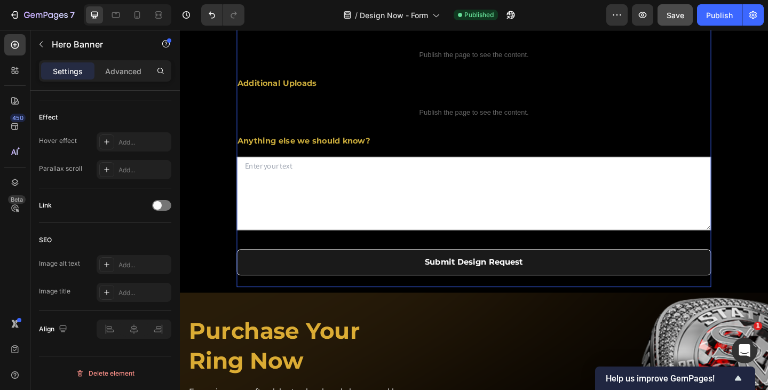
scroll to position [0, 0]
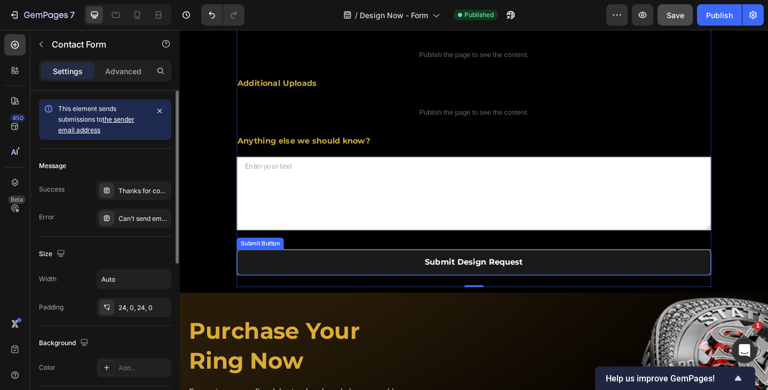
click at [265, 267] on div "Submit Button" at bounding box center [267, 263] width 47 height 10
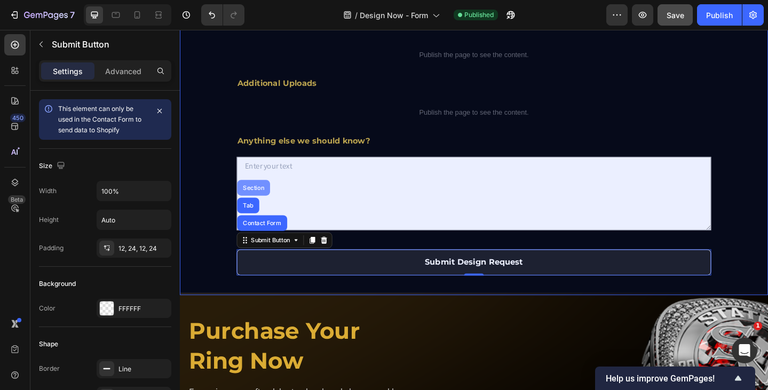
click at [265, 205] on div "Section" at bounding box center [260, 201] width 27 height 6
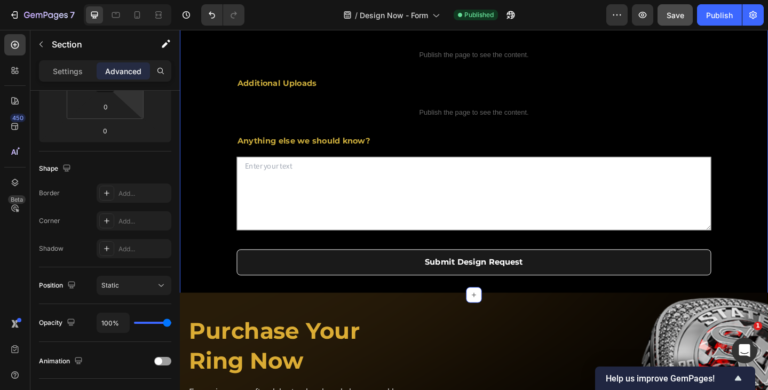
scroll to position [382, 0]
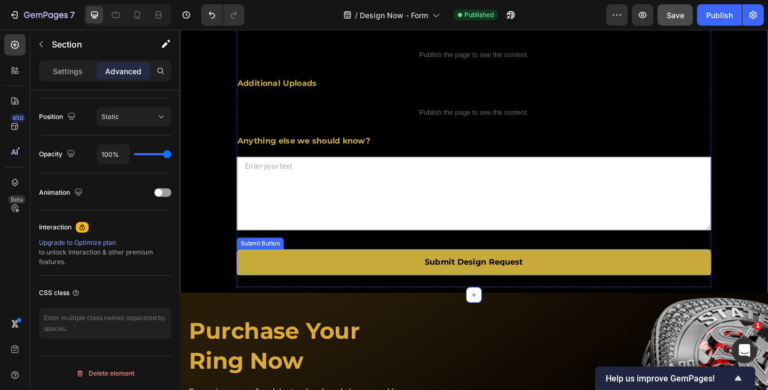
click at [307, 297] on button "Submit Design Request" at bounding box center [500, 283] width 517 height 28
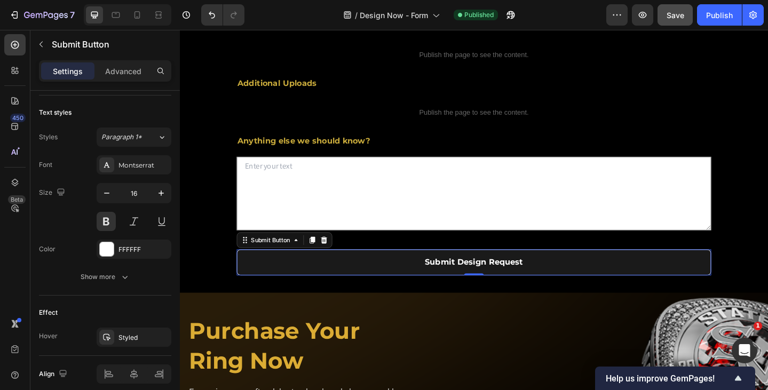
scroll to position [0, 0]
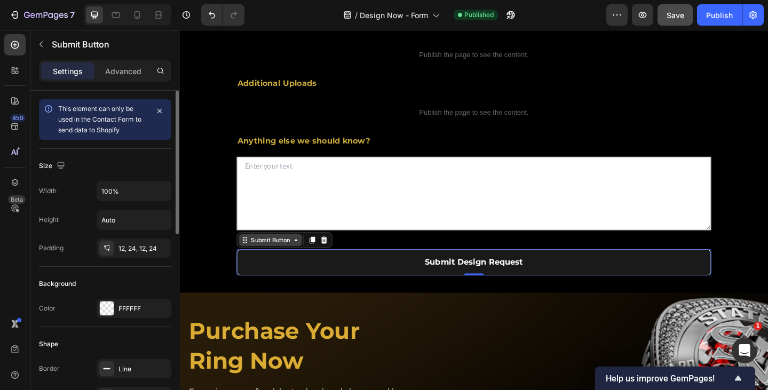
click at [288, 264] on div "Submit Button" at bounding box center [278, 259] width 47 height 10
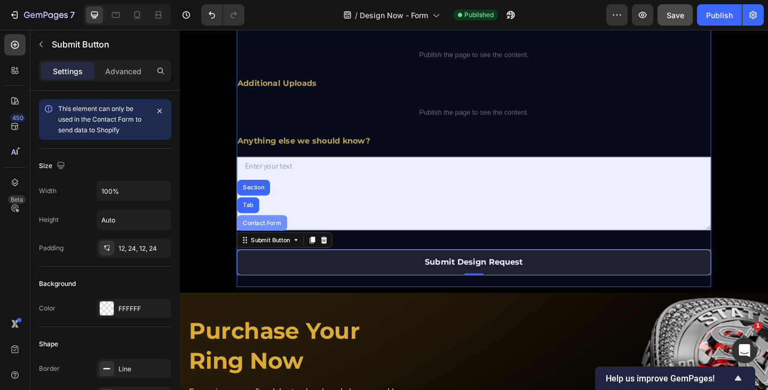
click at [275, 243] on div "Contact Form" at bounding box center [270, 240] width 46 height 6
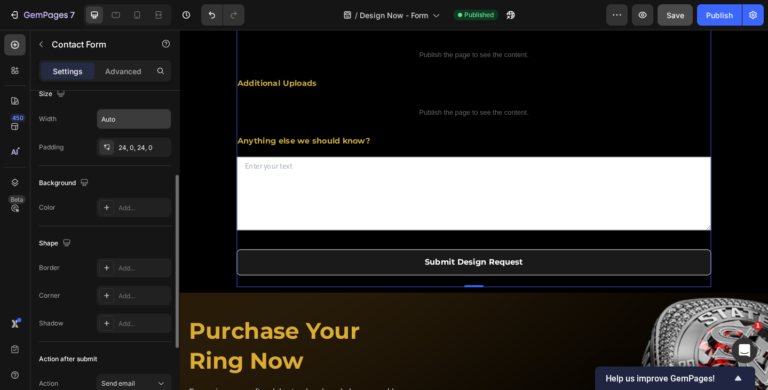
scroll to position [298, 0]
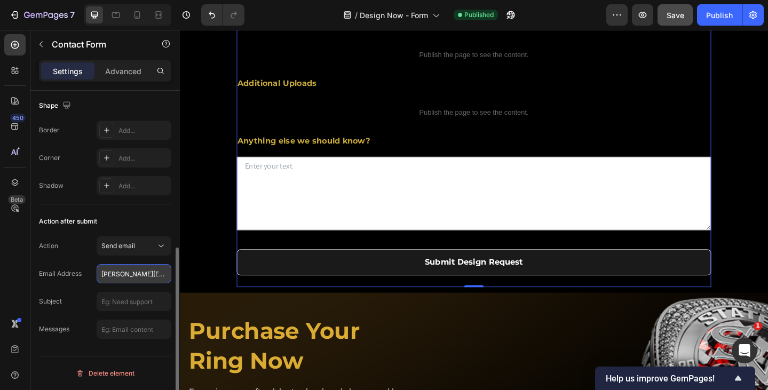
click at [147, 278] on input "[PERSON_NAME][EMAIL_ADDRESS][PERSON_NAME][DOMAIN_NAME]" at bounding box center [134, 273] width 75 height 19
paste input "lu@southernr"
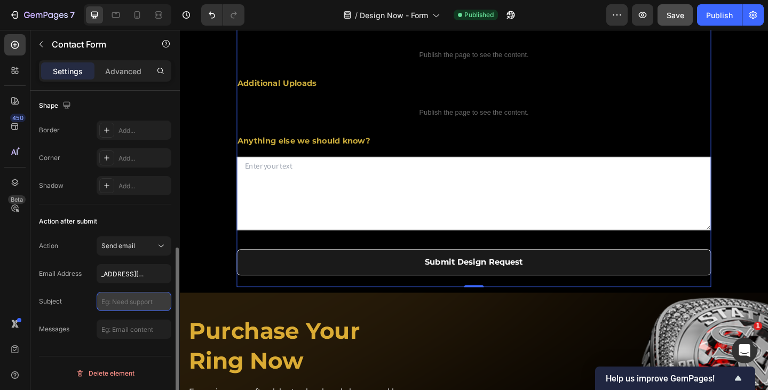
click at [128, 307] on input "text" at bounding box center [134, 301] width 75 height 19
type input "[EMAIL_ADDRESS][DOMAIN_NAME]"
click at [132, 323] on input "text" at bounding box center [134, 329] width 75 height 19
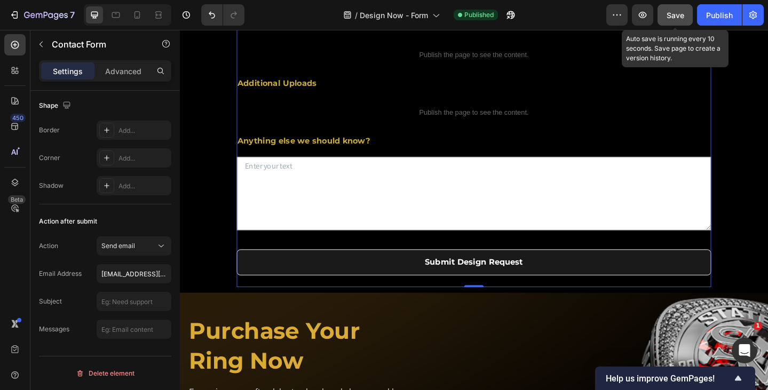
click at [670, 11] on span "Save" at bounding box center [675, 15] width 18 height 9
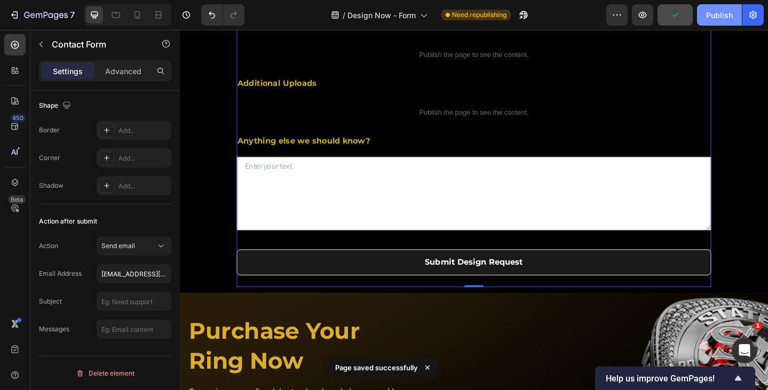
click at [716, 11] on div "Publish" at bounding box center [719, 15] width 27 height 11
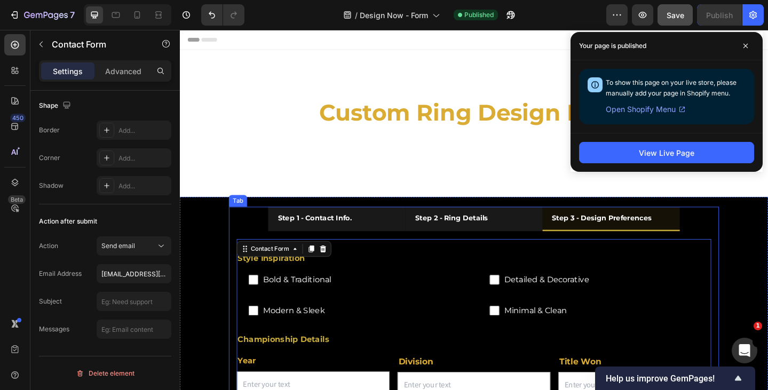
click at [617, 231] on strong "Step 3 - Design Preferences" at bounding box center [639, 235] width 108 height 10
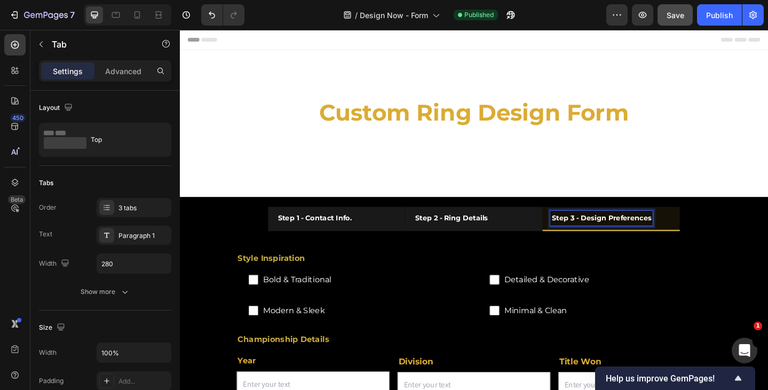
click at [595, 239] on strong "Step 3 - Design Preferences" at bounding box center [639, 235] width 108 height 10
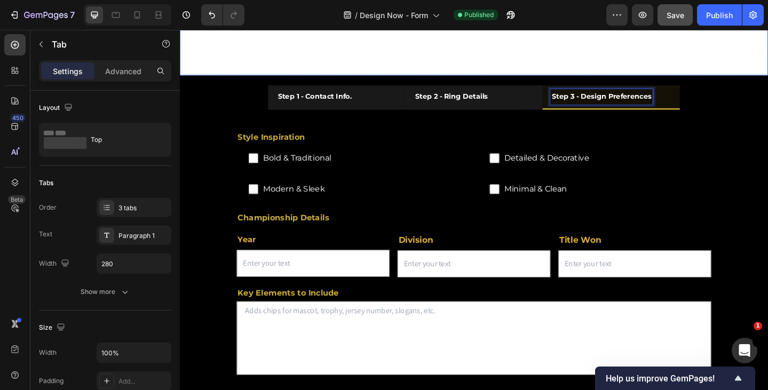
scroll to position [160, 0]
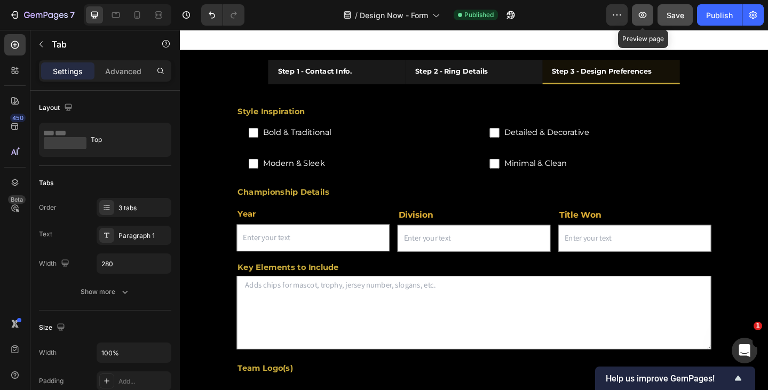
click at [652, 12] on button "button" at bounding box center [642, 14] width 21 height 21
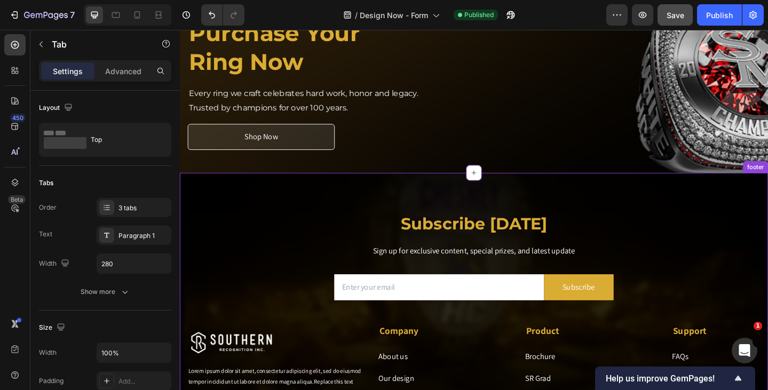
scroll to position [480, 0]
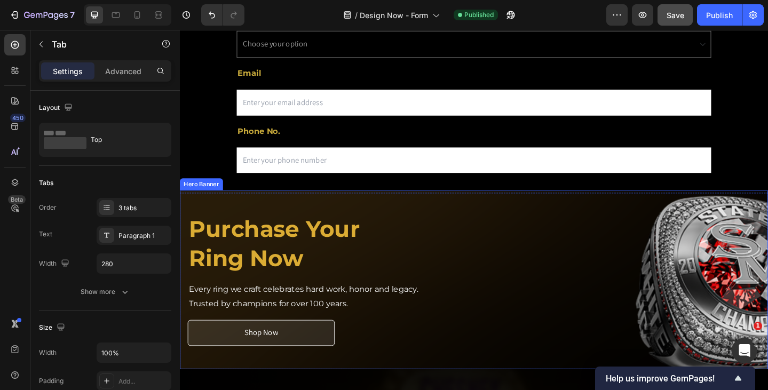
click at [543, 317] on div "Image Image Image Image Image Image Image Image Image Image Carousel" at bounding box center [660, 302] width 303 height 231
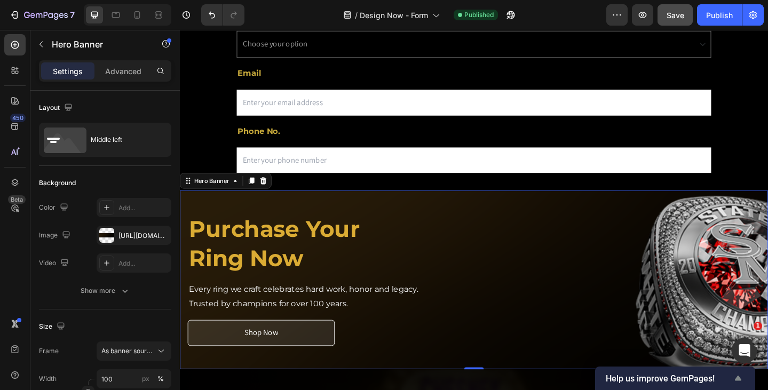
click at [742, 379] on icon "Show survey - Help us improve GemPages!" at bounding box center [738, 378] width 13 height 13
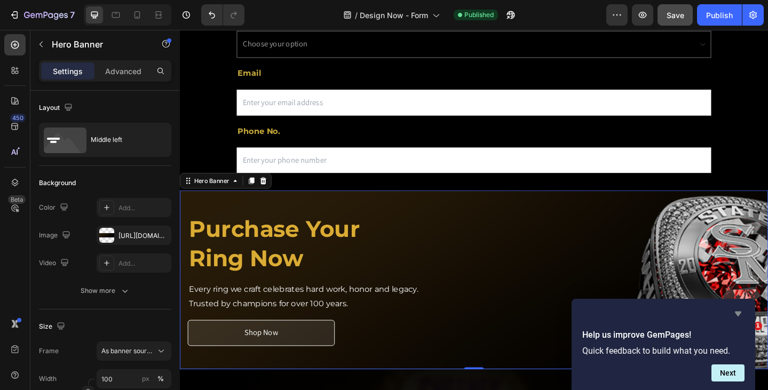
click at [739, 313] on icon "Hide survey" at bounding box center [738, 314] width 6 height 5
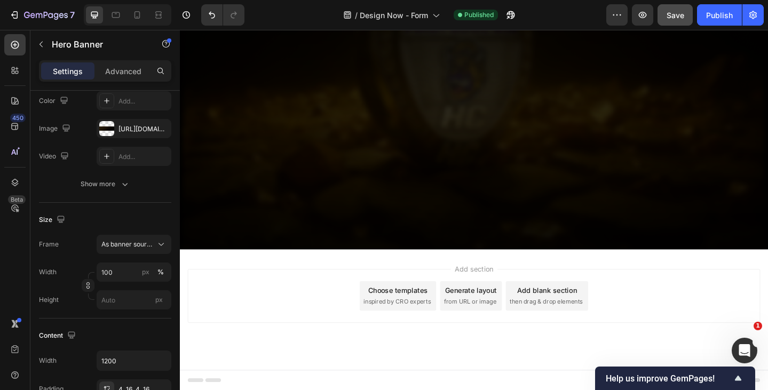
scroll to position [0, 0]
